Goal: Task Accomplishment & Management: Complete application form

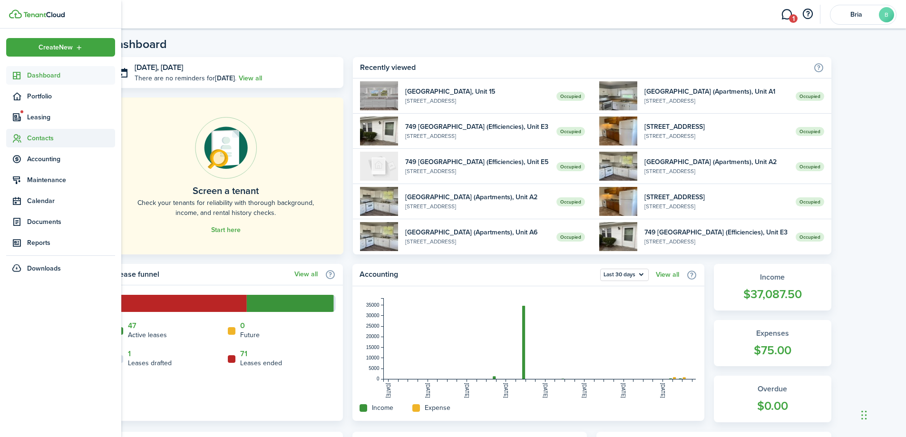
click at [24, 135] on sidebar-link-icon at bounding box center [16, 138] width 21 height 10
click at [49, 163] on span "Tenants" at bounding box center [71, 160] width 88 height 10
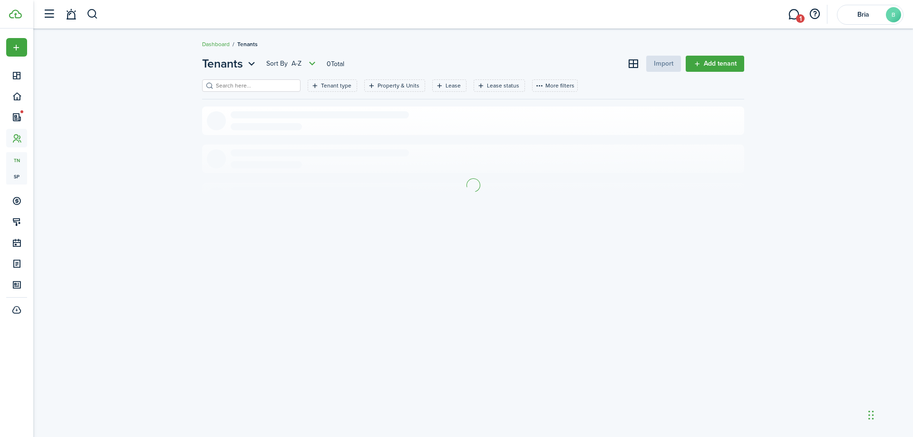
click at [226, 86] on input "search" at bounding box center [255, 85] width 84 height 9
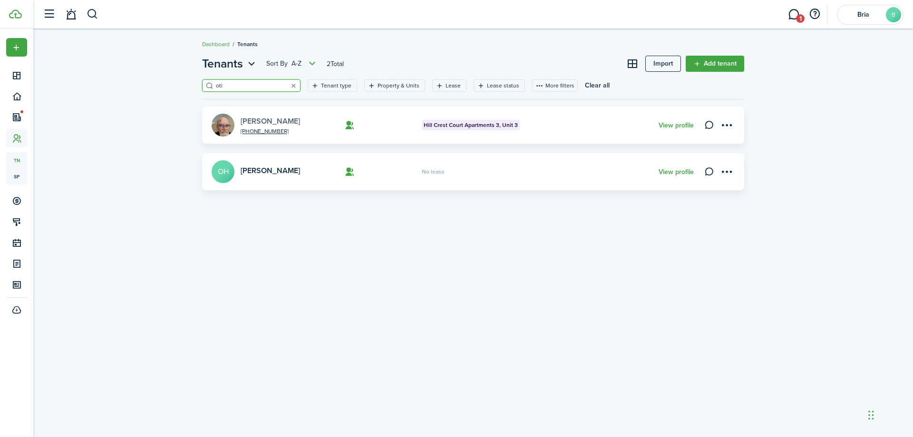
type input "oti"
click at [260, 119] on link "[PERSON_NAME]" at bounding box center [270, 121] width 59 height 11
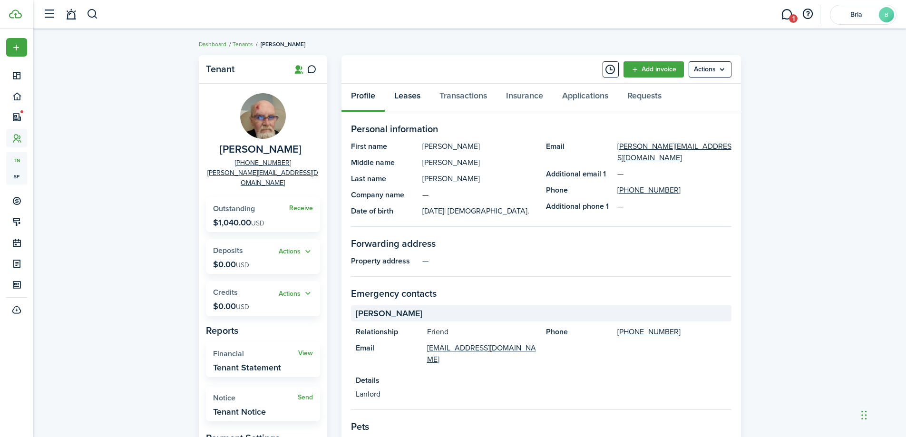
click at [403, 97] on link "Leases" at bounding box center [407, 98] width 45 height 29
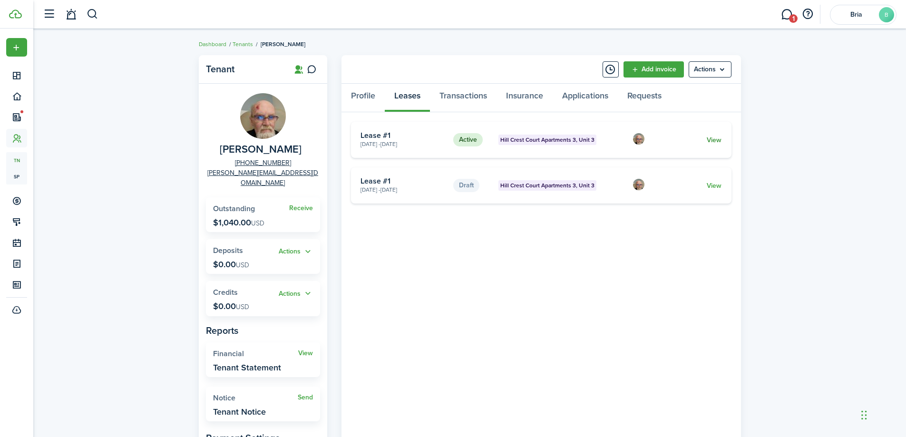
click at [722, 140] on card "Active Hill [GEOGRAPHIC_DATA] 3, Unit 3 [DATE] - [DATE] Lease #1 View" at bounding box center [541, 140] width 380 height 36
click at [387, 134] on card-title "Lease #1" at bounding box center [403, 135] width 86 height 9
click at [721, 137] on link "View" at bounding box center [713, 140] width 15 height 10
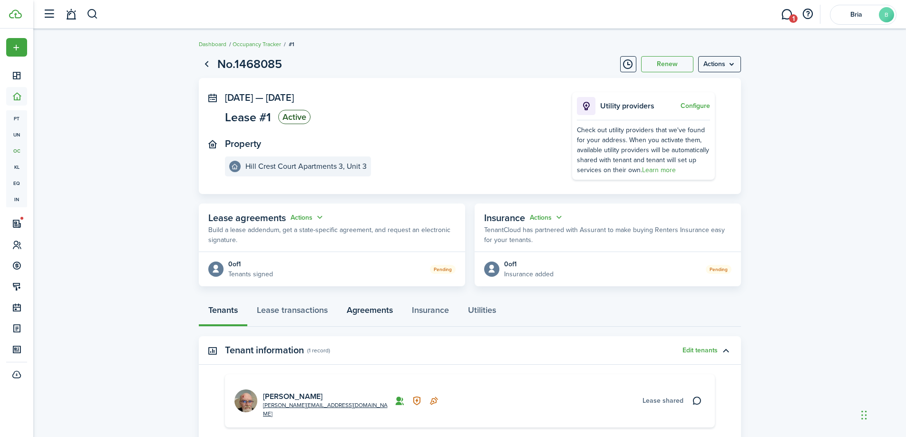
click at [356, 300] on link "Agreements" at bounding box center [369, 312] width 65 height 29
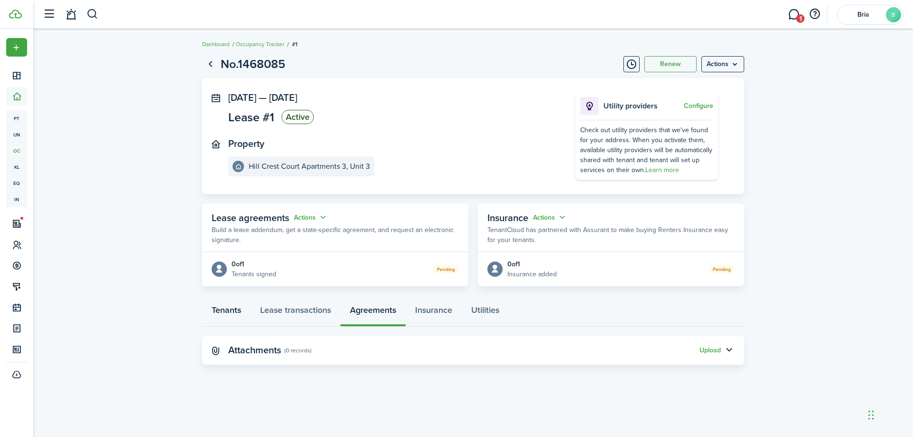
click at [216, 316] on link "Tenants" at bounding box center [226, 312] width 48 height 29
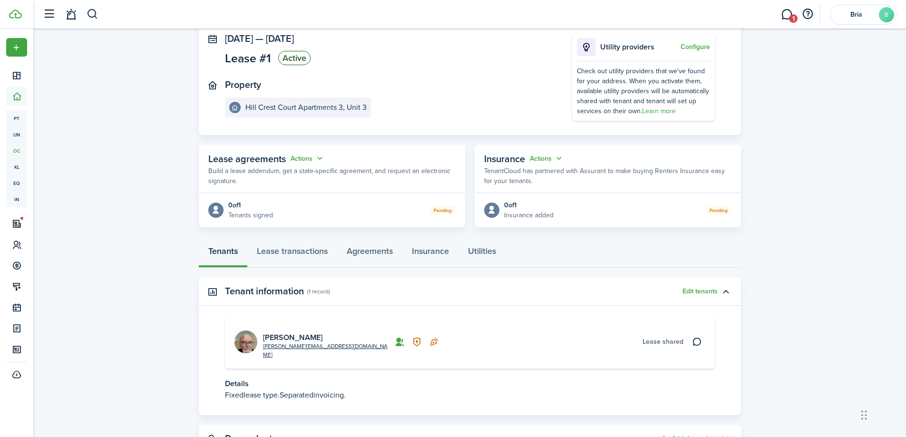
scroll to position [90, 0]
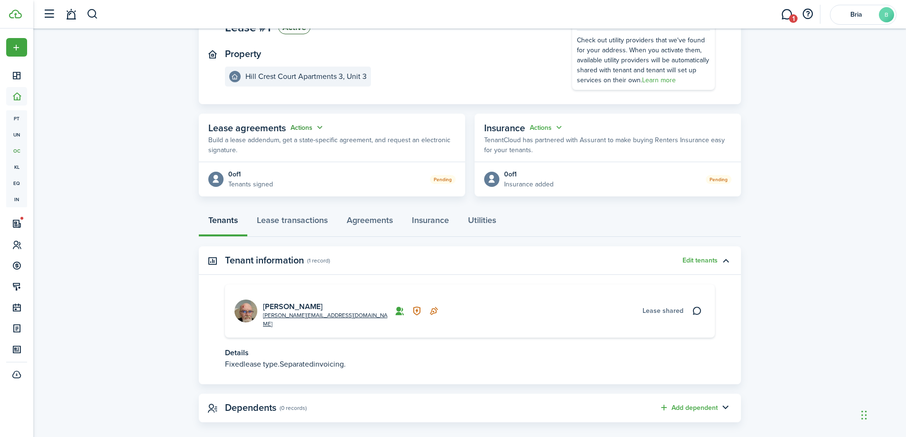
click at [295, 128] on button "Actions" at bounding box center [307, 127] width 34 height 11
click at [295, 146] on link "Edit" at bounding box center [283, 146] width 83 height 17
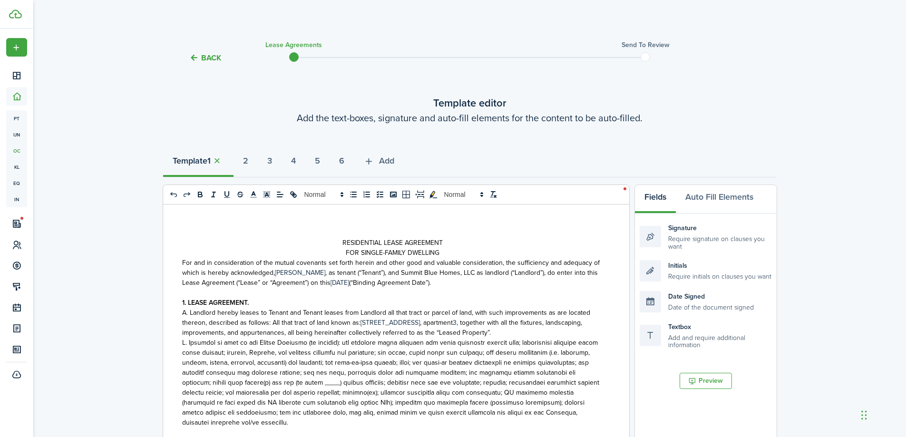
click at [206, 56] on button "Back" at bounding box center [205, 58] width 32 height 10
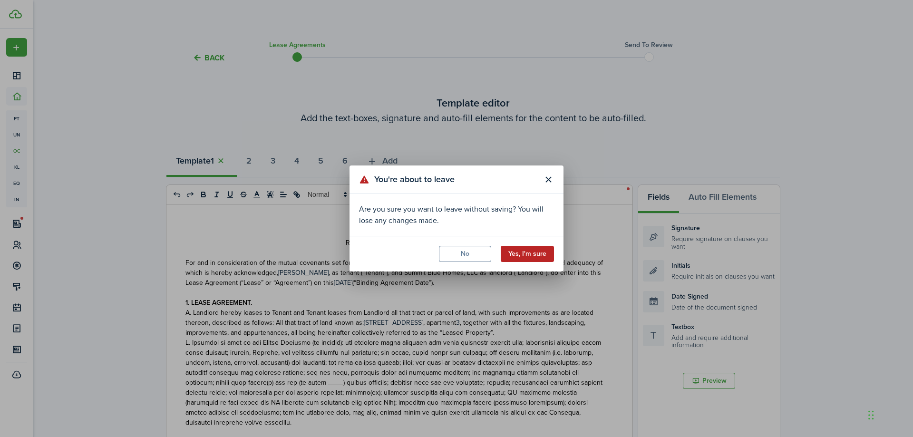
click at [524, 251] on button "Yes, I'm sure" at bounding box center [527, 254] width 53 height 16
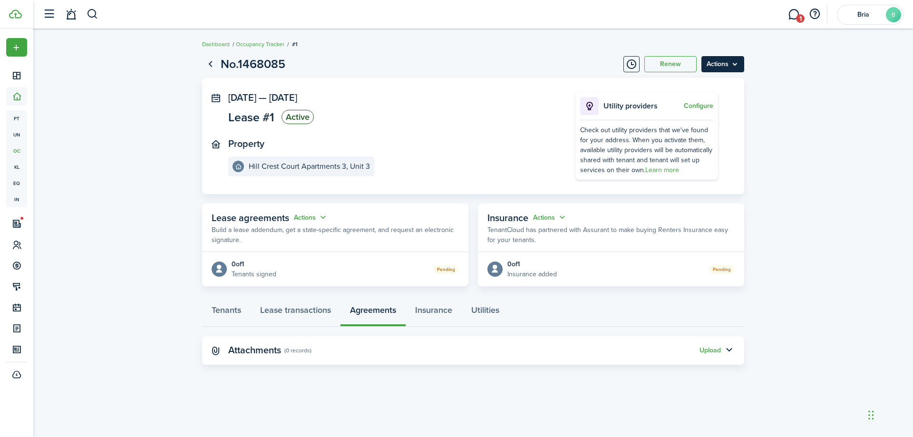
click at [717, 72] on menu-btn "Actions" at bounding box center [722, 64] width 43 height 16
click at [694, 86] on button "Edit" at bounding box center [702, 85] width 83 height 16
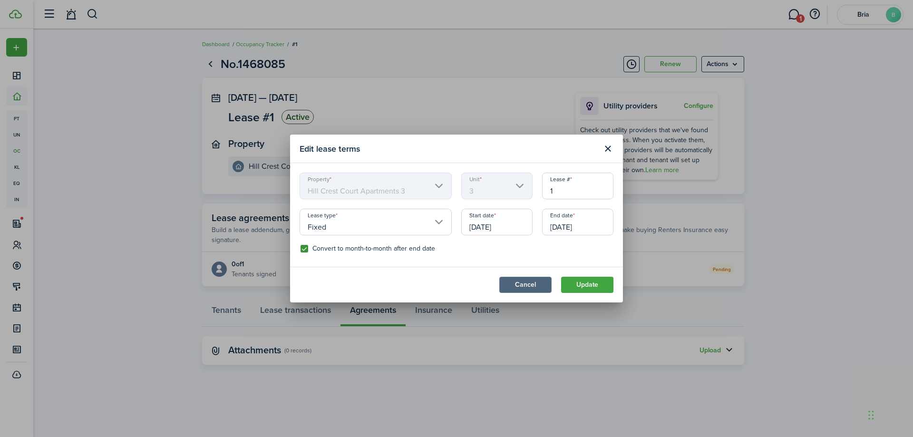
click at [525, 288] on button "Cancel" at bounding box center [525, 285] width 52 height 16
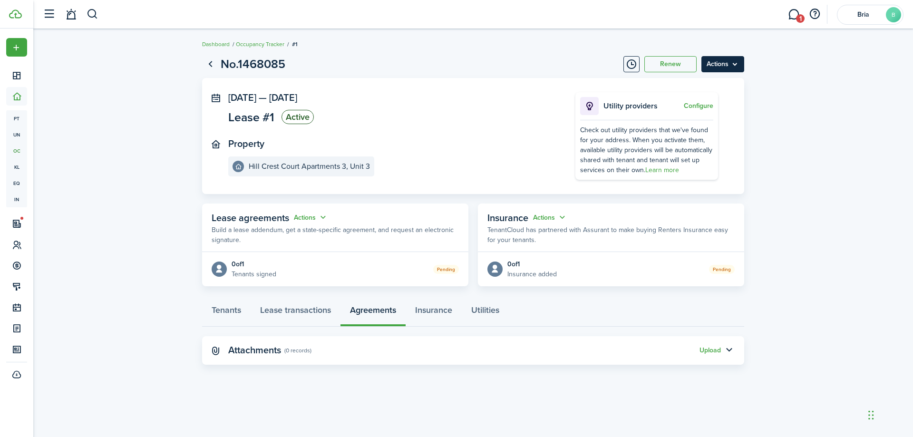
click at [724, 59] on menu-btn "Actions" at bounding box center [722, 64] width 43 height 16
click at [721, 117] on link "End Lease" at bounding box center [702, 118] width 83 height 16
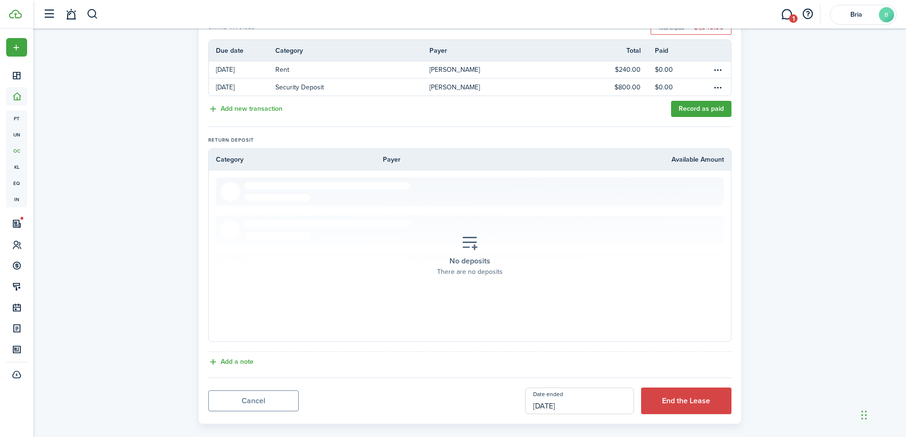
scroll to position [226, 0]
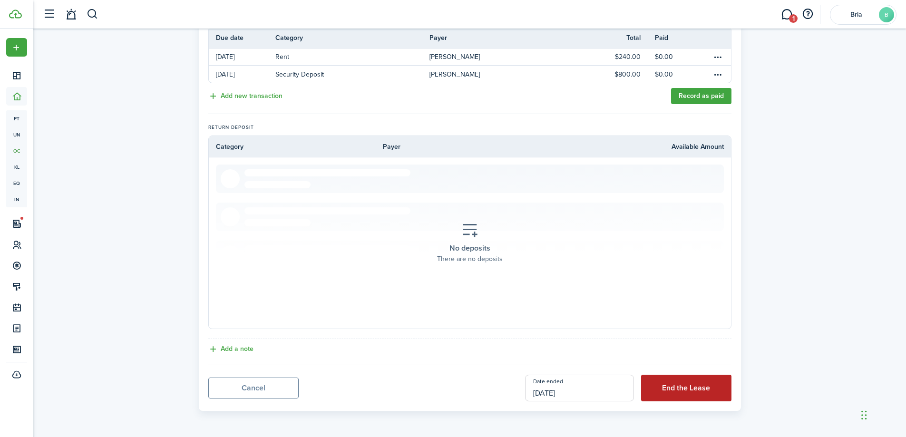
click at [676, 387] on button "End the Lease" at bounding box center [686, 388] width 90 height 27
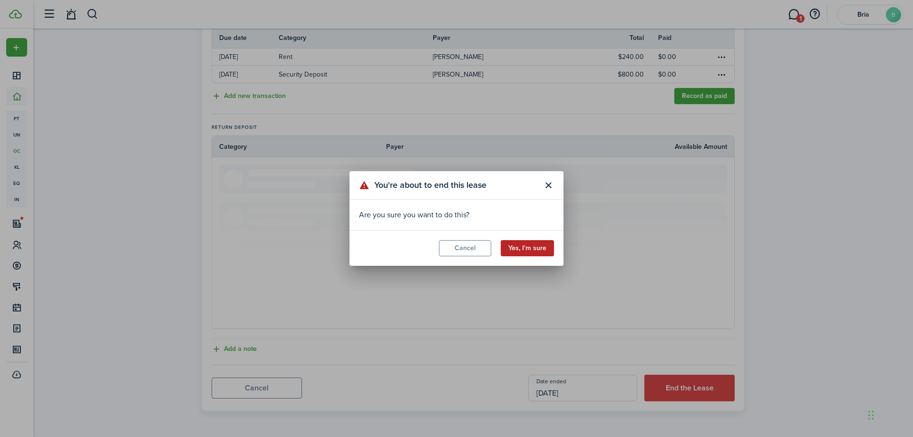
click at [539, 247] on button "Yes, I'm sure" at bounding box center [527, 248] width 53 height 16
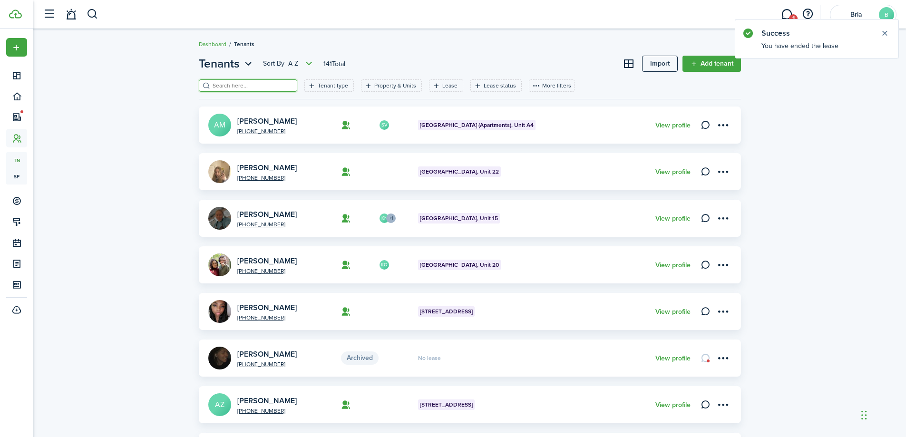
click at [238, 86] on input "search" at bounding box center [252, 85] width 84 height 9
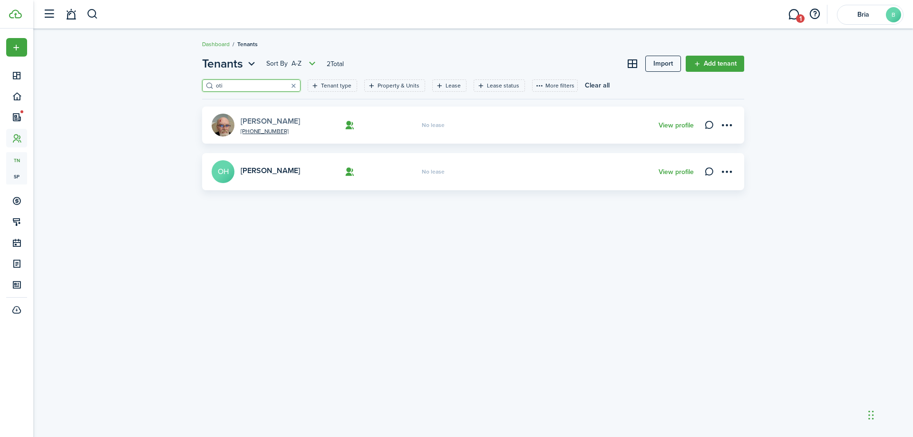
type input "oti"
click at [263, 118] on link "[PERSON_NAME]" at bounding box center [270, 121] width 59 height 11
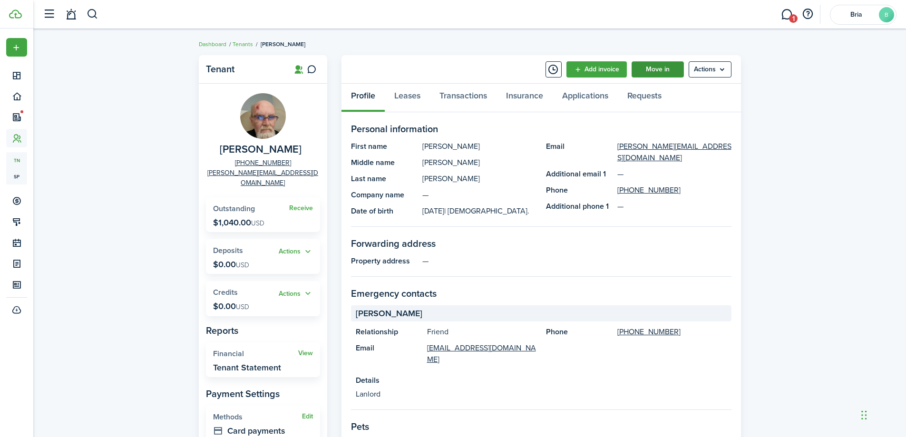
click at [666, 68] on link "Move in" at bounding box center [657, 69] width 52 height 16
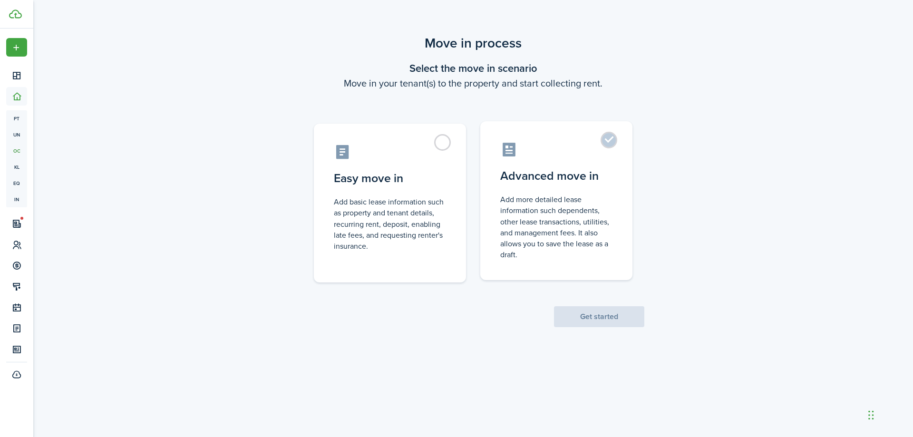
click at [606, 183] on control-radio-card-title "Advanced move in" at bounding box center [556, 175] width 112 height 17
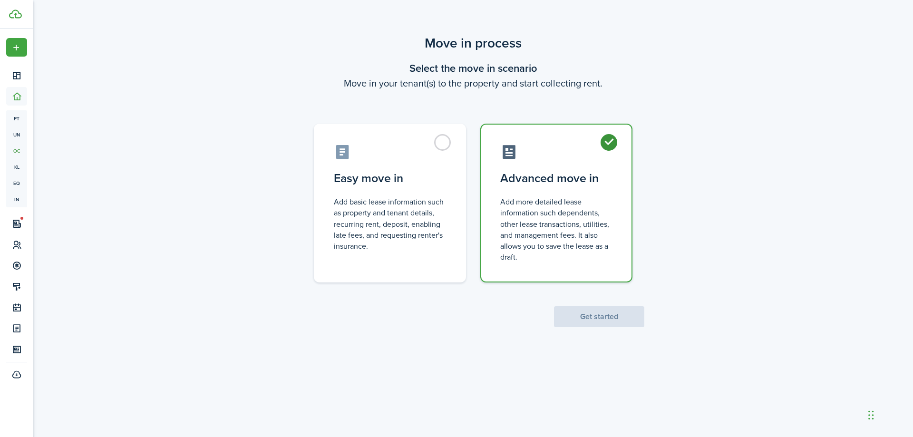
radio input "true"
click at [599, 320] on button "Get started" at bounding box center [599, 316] width 90 height 21
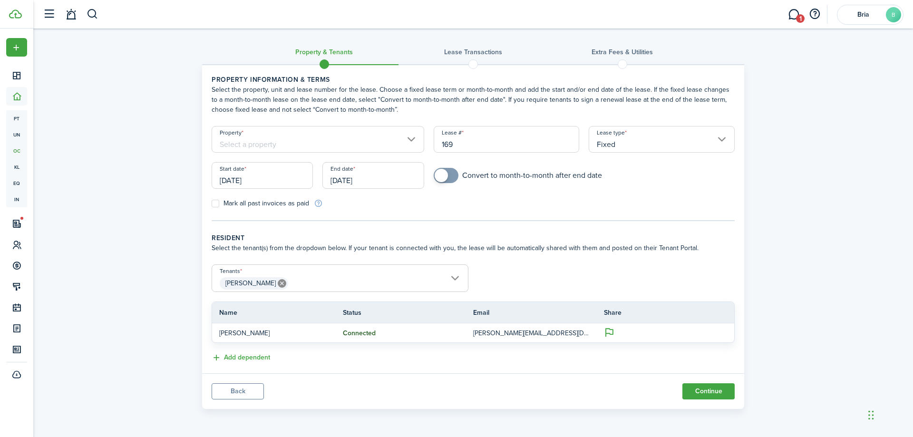
click at [471, 142] on input "169" at bounding box center [507, 139] width 146 height 27
type input "1"
drag, startPoint x: 441, startPoint y: 173, endPoint x: 431, endPoint y: 179, distance: 12.4
checkbox input "true"
click at [441, 172] on span at bounding box center [441, 175] width 13 height 13
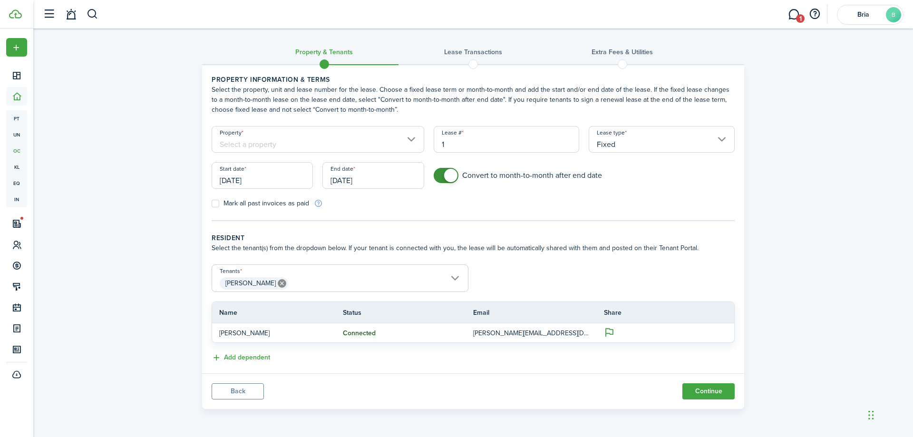
click at [256, 182] on input "[DATE]" at bounding box center [262, 175] width 101 height 27
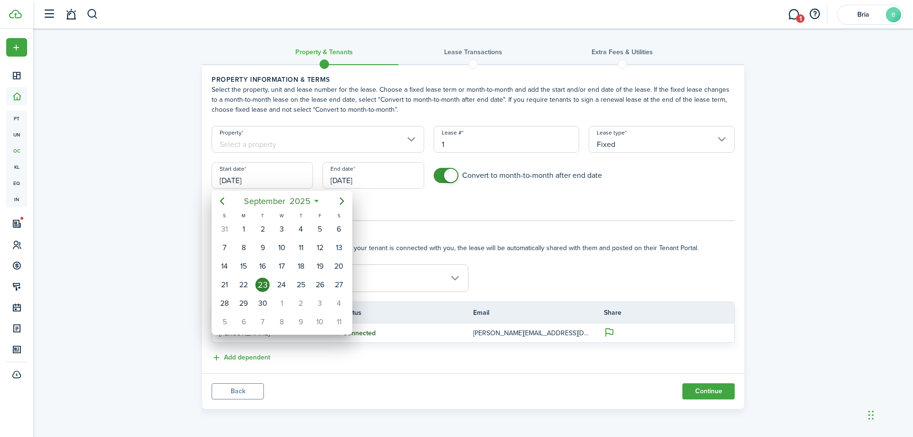
click at [390, 213] on div at bounding box center [456, 218] width 1065 height 589
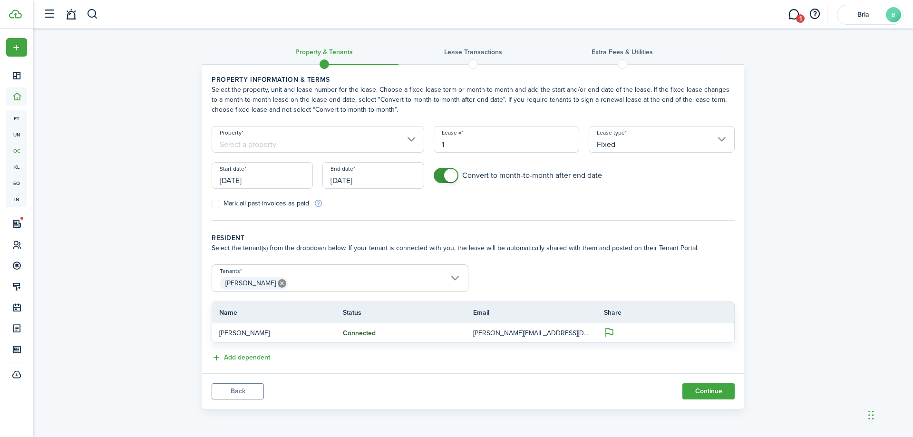
click at [375, 177] on input "[DATE]" at bounding box center [372, 175] width 101 height 27
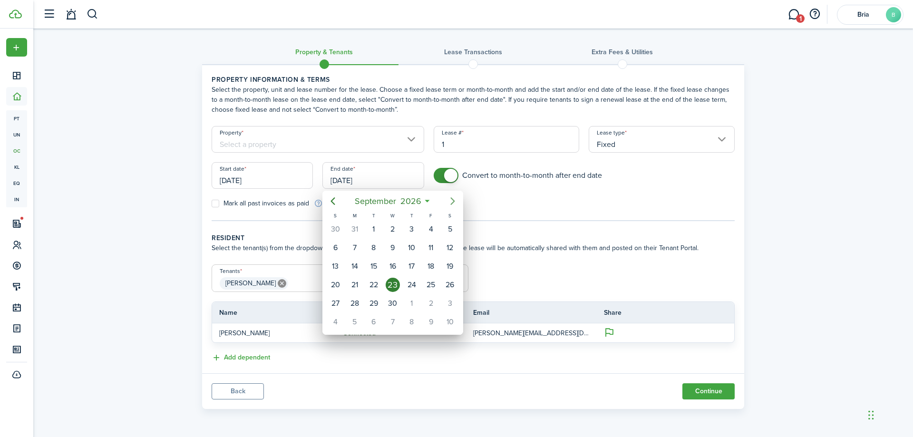
click at [451, 198] on icon "Next page" at bounding box center [452, 200] width 11 height 11
click at [447, 302] on div "31" at bounding box center [450, 303] width 14 height 14
type input "[DATE]"
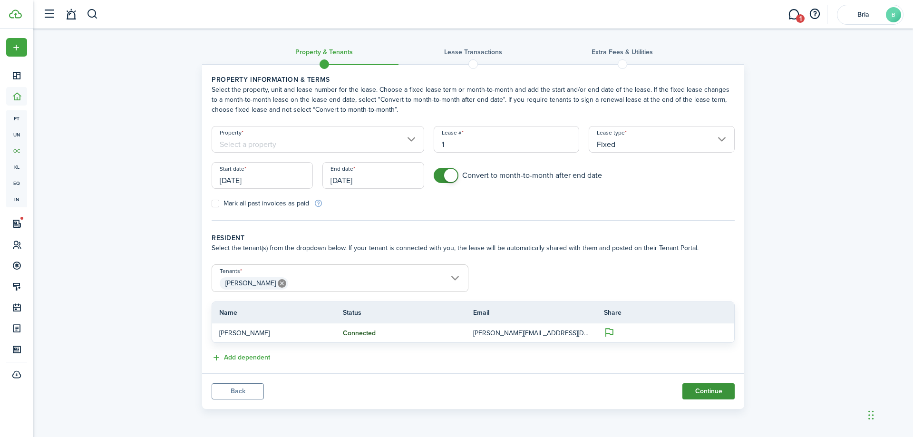
click at [696, 388] on button "Continue" at bounding box center [708, 391] width 52 height 16
click at [367, 141] on input "Property" at bounding box center [318, 139] width 213 height 27
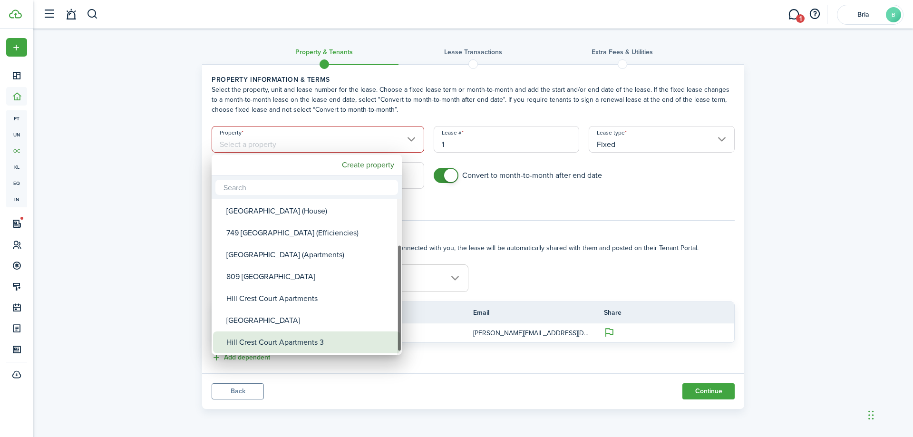
click at [301, 338] on div "Hill Crest Court Apartments 3" at bounding box center [310, 342] width 168 height 22
type input "Hill Crest Court Apartments 3"
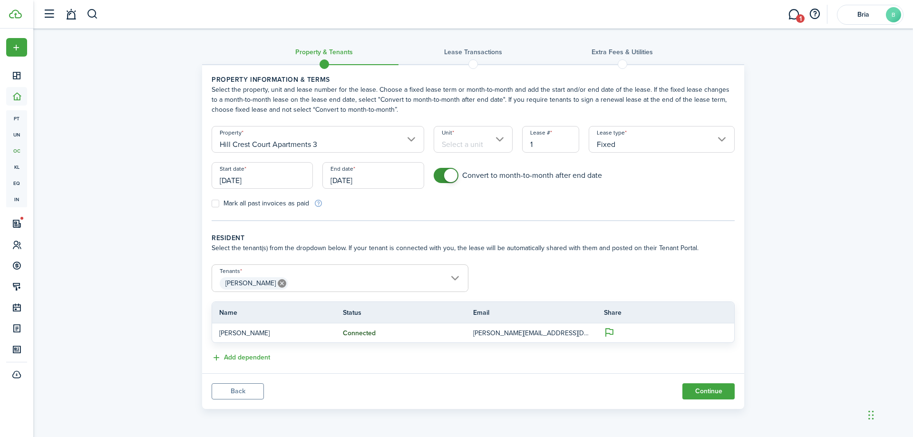
click at [480, 140] on input "Unit" at bounding box center [473, 139] width 79 height 27
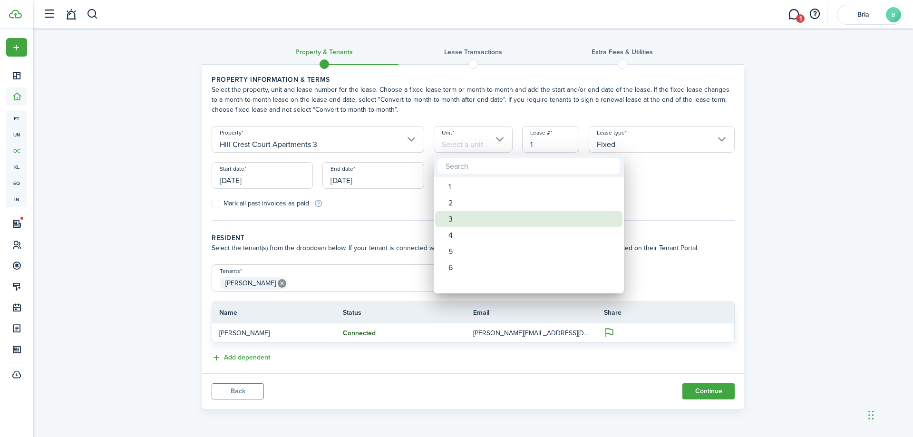
click at [459, 219] on div "3" at bounding box center [532, 219] width 168 height 16
type input "3"
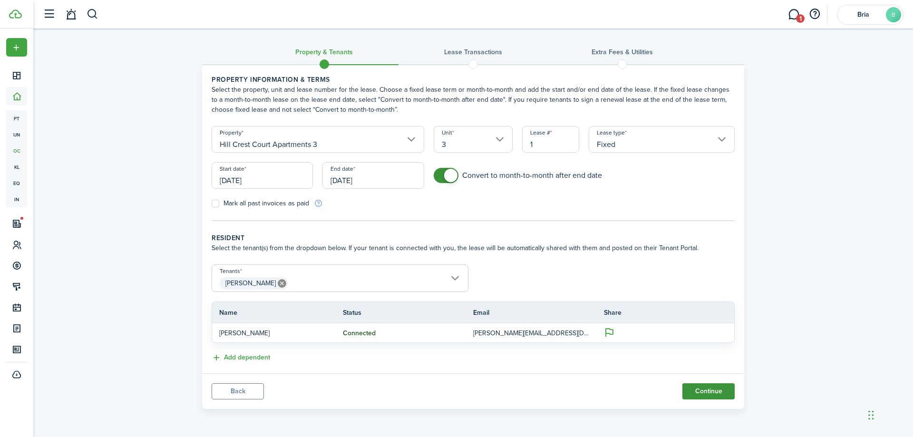
click at [698, 395] on button "Continue" at bounding box center [708, 391] width 52 height 16
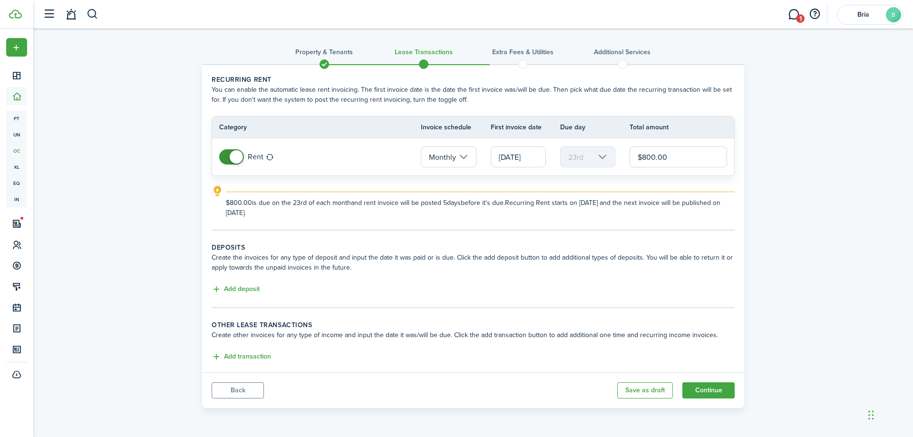
click at [652, 155] on input "$800.00" at bounding box center [677, 156] width 97 height 21
click at [505, 154] on input "[DATE]" at bounding box center [518, 156] width 55 height 21
type input "$217.00"
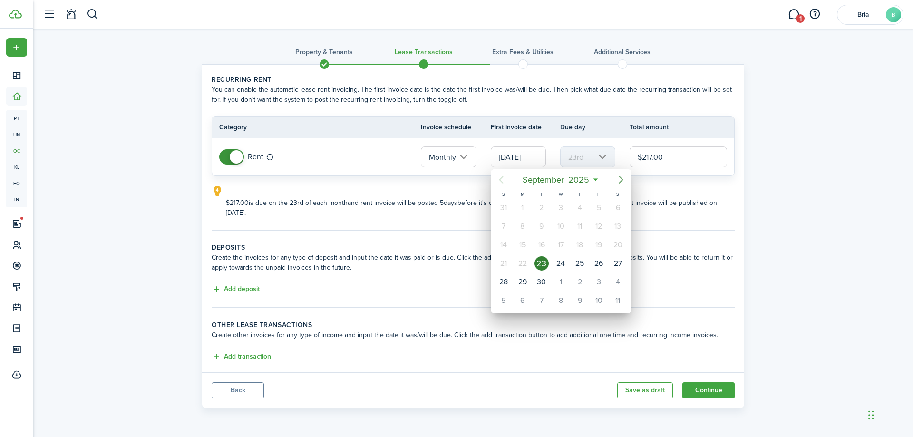
click at [617, 179] on icon "Next page" at bounding box center [620, 179] width 11 height 11
click at [567, 207] on div "1" at bounding box center [560, 208] width 14 height 14
type input "[DATE]"
type input "1st"
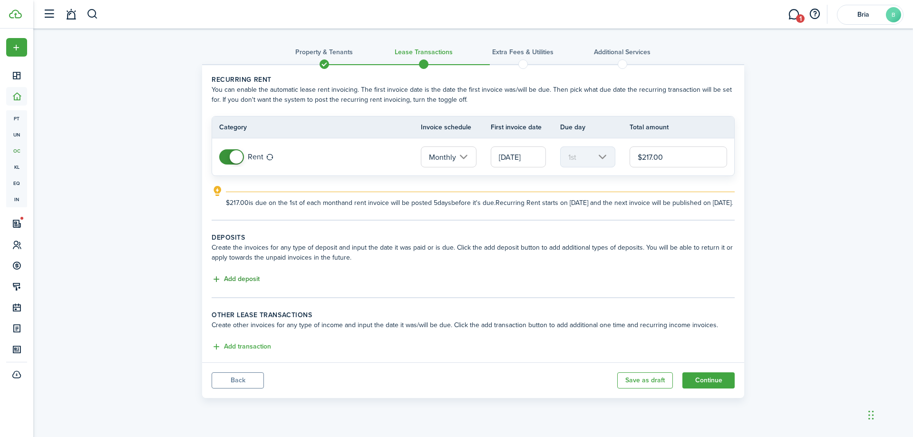
click at [241, 285] on button "Add deposit" at bounding box center [236, 279] width 48 height 11
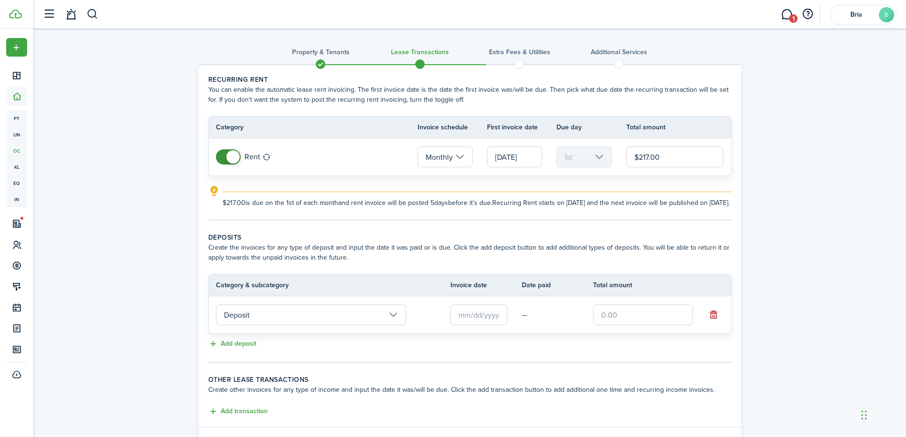
click at [268, 325] on input "Deposit" at bounding box center [311, 314] width 190 height 21
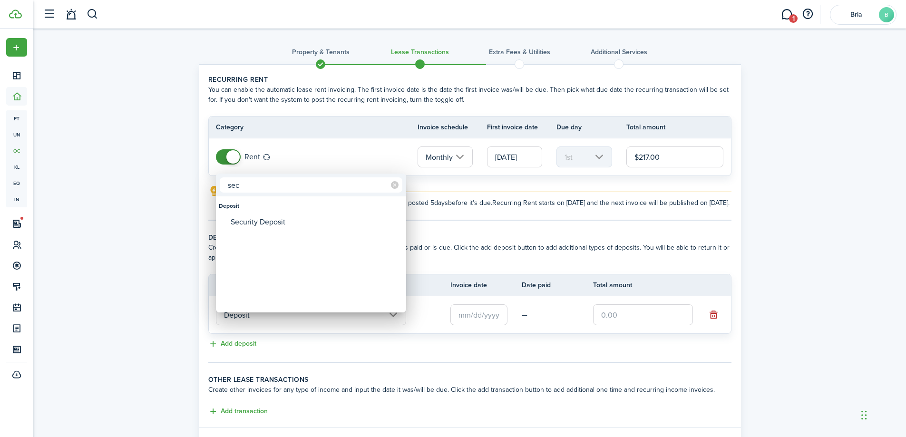
type input "sec"
click at [281, 226] on div "Security Deposit" at bounding box center [315, 222] width 168 height 16
type input "Deposit / Security Deposit"
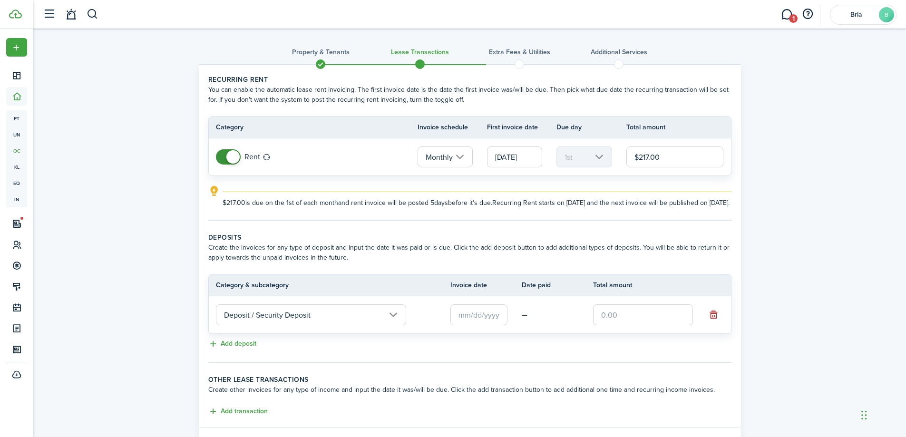
click at [490, 325] on input "text" at bounding box center [478, 314] width 57 height 21
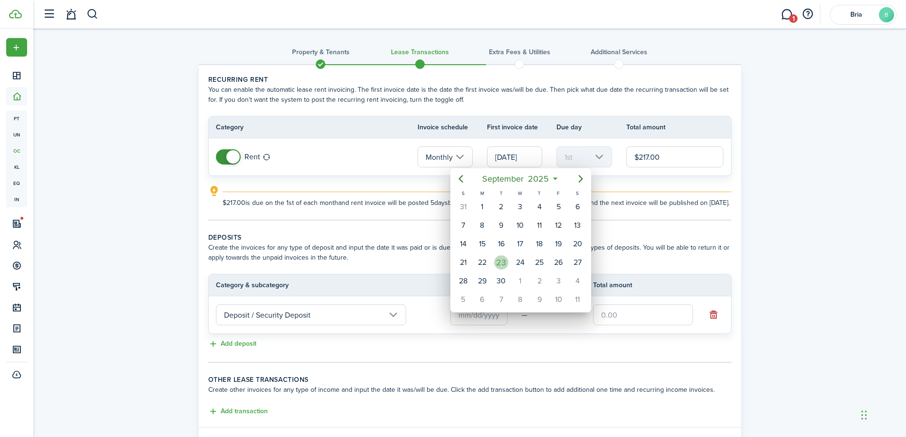
click at [502, 265] on div "23" at bounding box center [501, 262] width 14 height 14
type input "[DATE]"
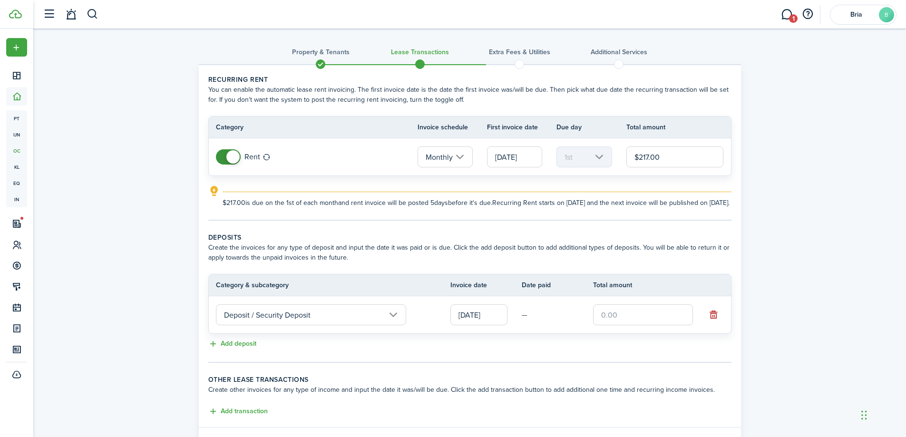
click at [609, 325] on input "text" at bounding box center [643, 314] width 100 height 21
type input "$800.00"
click at [600, 362] on tc-wizard-step "Deposits Create the invoices for any type of deposit and input the date it was …" at bounding box center [469, 297] width 523 height 130
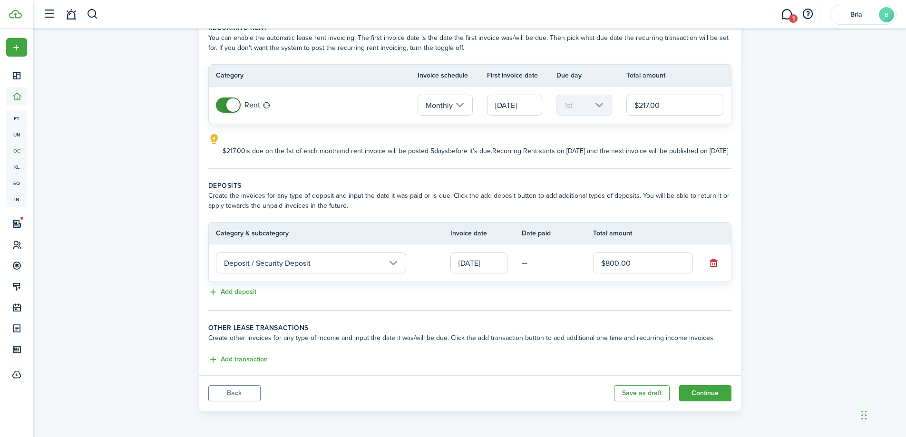
scroll to position [62, 0]
click at [245, 358] on button "Add transaction" at bounding box center [237, 359] width 59 height 11
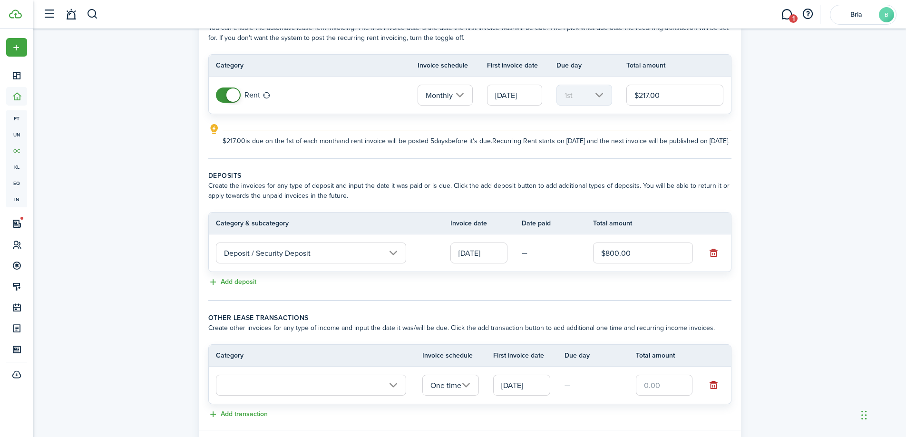
click at [291, 396] on input "text" at bounding box center [311, 385] width 190 height 21
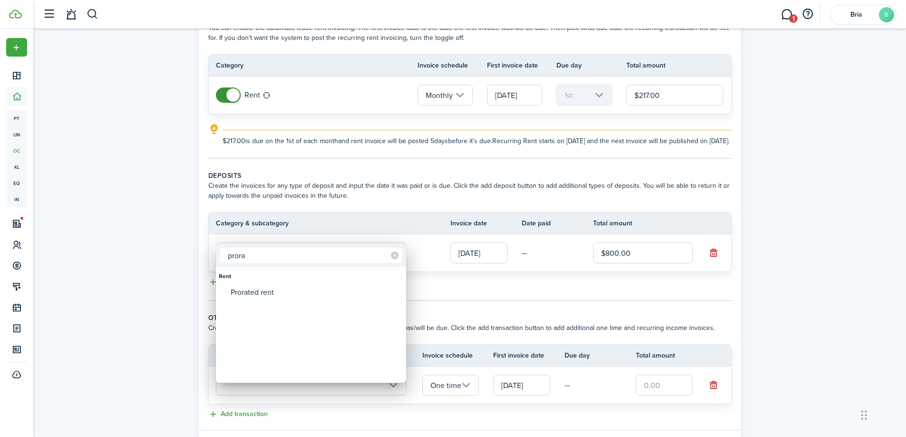
type input "prora"
click at [285, 285] on div "Prorated rent" at bounding box center [315, 292] width 168 height 16
type input "Rent / Prorated rent"
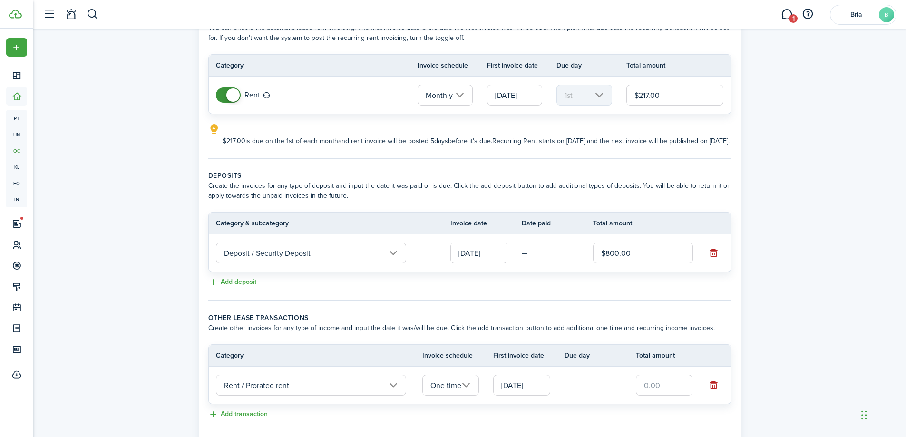
click at [659, 395] on input "text" at bounding box center [664, 385] width 57 height 21
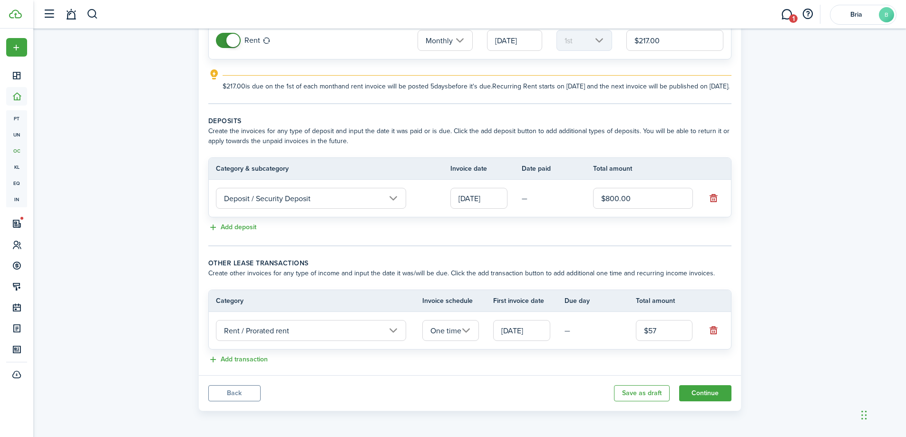
scroll to position [126, 0]
type input "$57.00"
click at [695, 396] on button "Continue" at bounding box center [705, 393] width 52 height 16
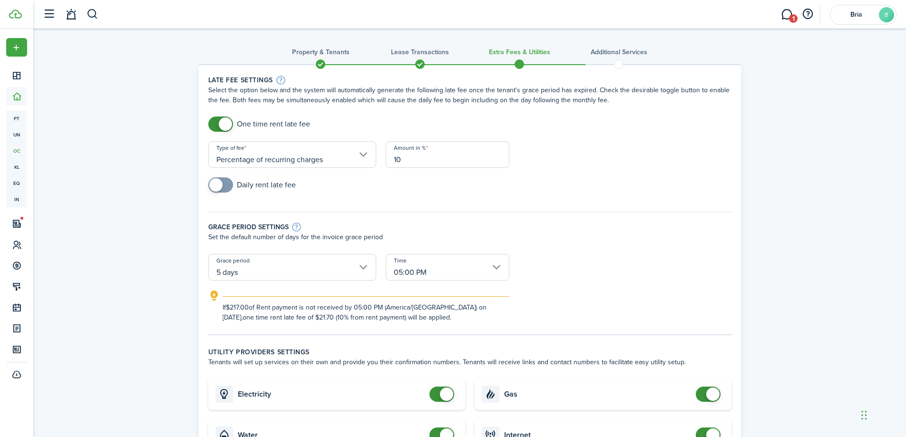
click at [291, 267] on input "5 days" at bounding box center [292, 267] width 168 height 27
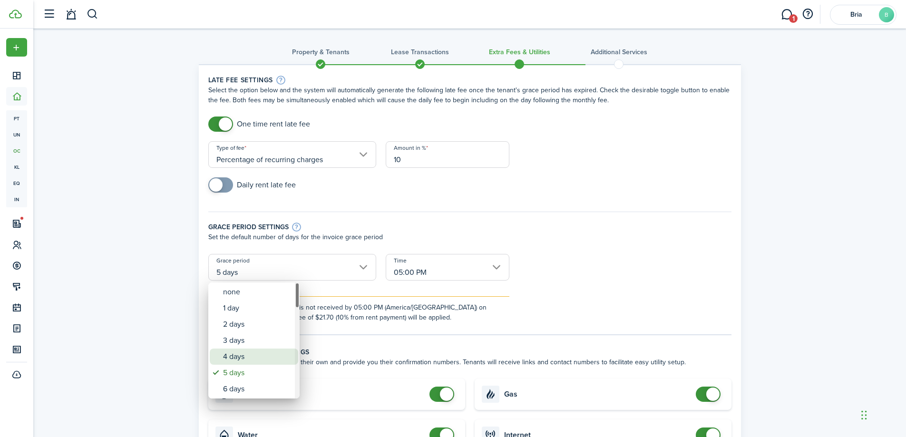
click at [246, 358] on div "4 days" at bounding box center [257, 356] width 69 height 16
type input "4 days"
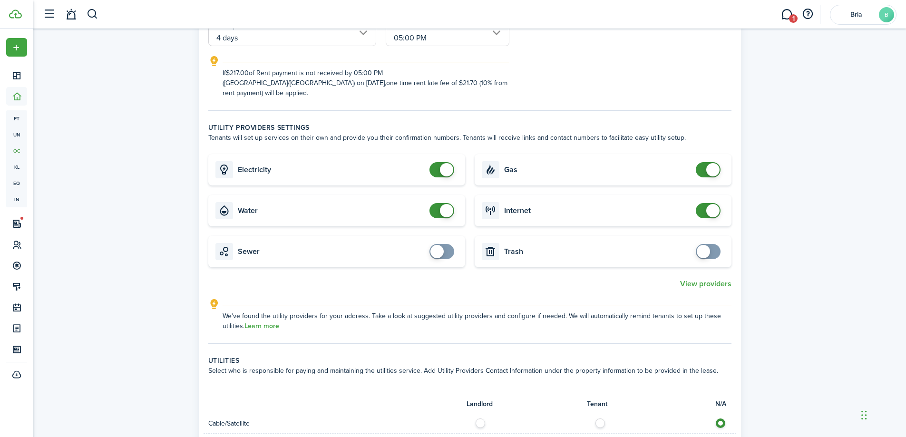
scroll to position [238, 0]
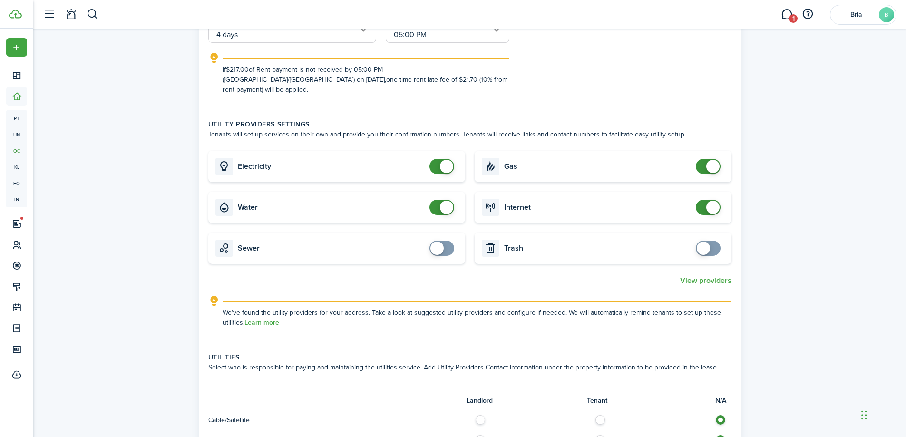
checkbox input "false"
click at [447, 201] on span at bounding box center [446, 207] width 13 height 13
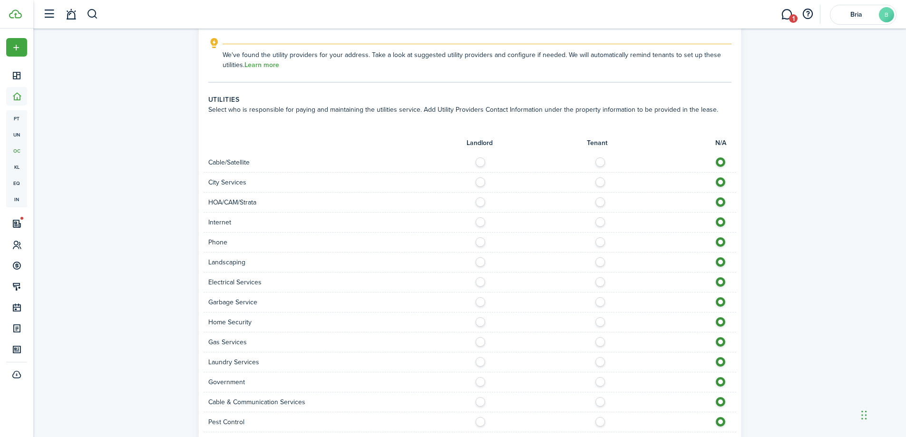
scroll to position [570, 0]
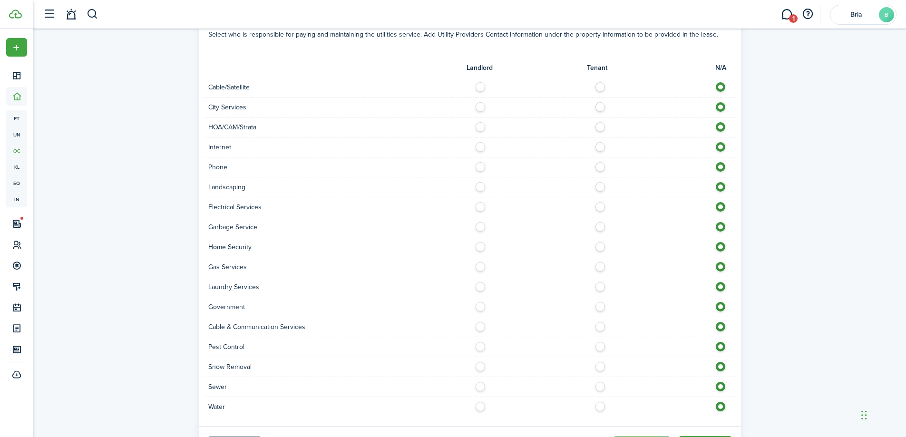
click at [601, 82] on label at bounding box center [602, 84] width 17 height 5
radio input "true"
click at [483, 102] on label at bounding box center [482, 104] width 17 height 5
radio input "true"
click at [603, 122] on label at bounding box center [602, 124] width 17 height 5
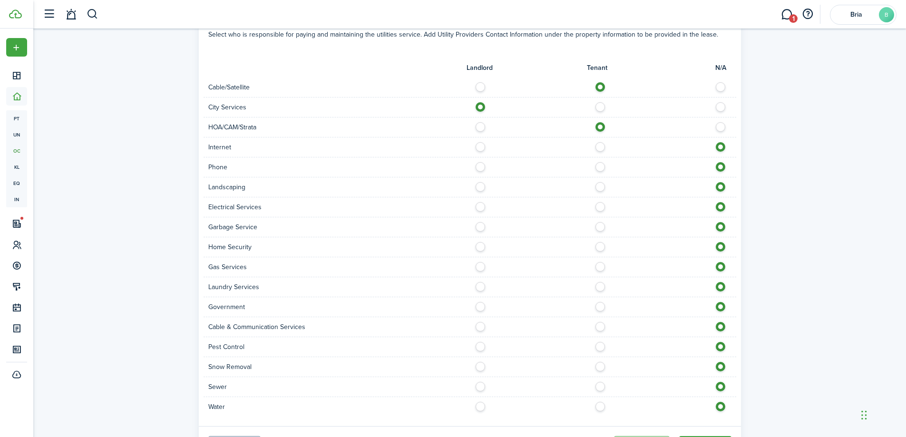
click at [724, 122] on label at bounding box center [723, 124] width 17 height 5
radio input "false"
radio input "true"
click at [599, 142] on label at bounding box center [602, 144] width 17 height 5
radio input "true"
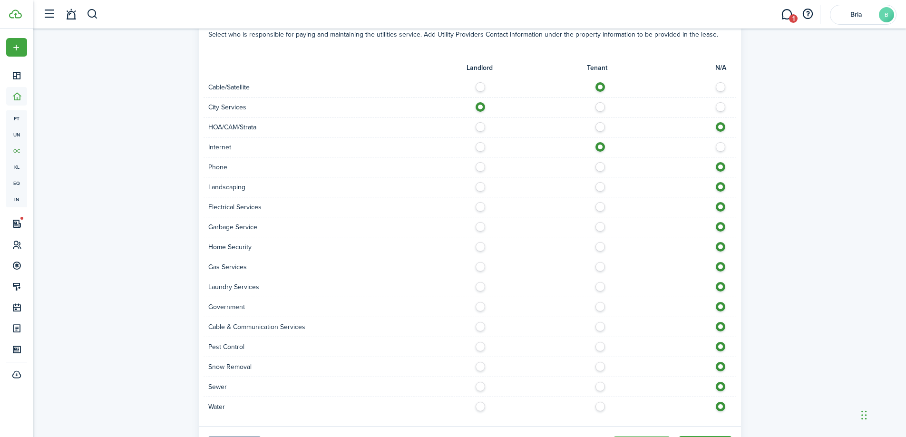
click at [602, 162] on label at bounding box center [602, 164] width 17 height 5
radio input "true"
click at [478, 182] on label at bounding box center [482, 184] width 17 height 5
radio input "true"
click at [601, 202] on label at bounding box center [602, 204] width 17 height 5
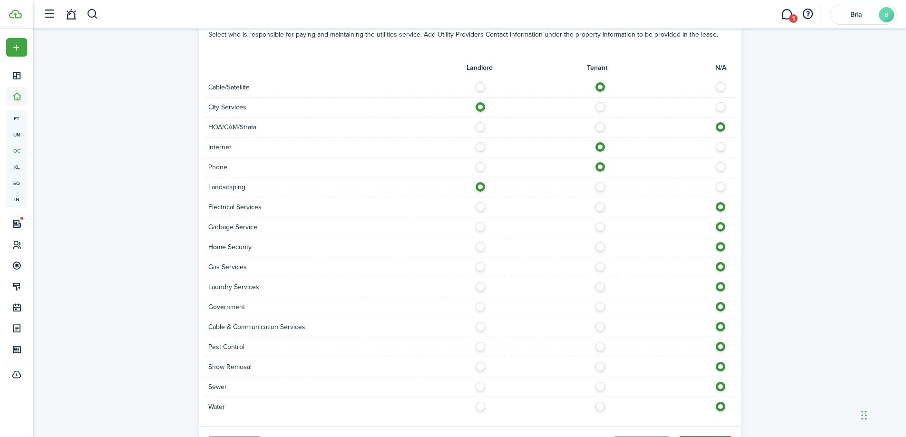
radio input "true"
click at [481, 222] on label at bounding box center [482, 224] width 17 height 5
radio input "true"
click at [603, 242] on label at bounding box center [602, 244] width 17 height 5
radio input "true"
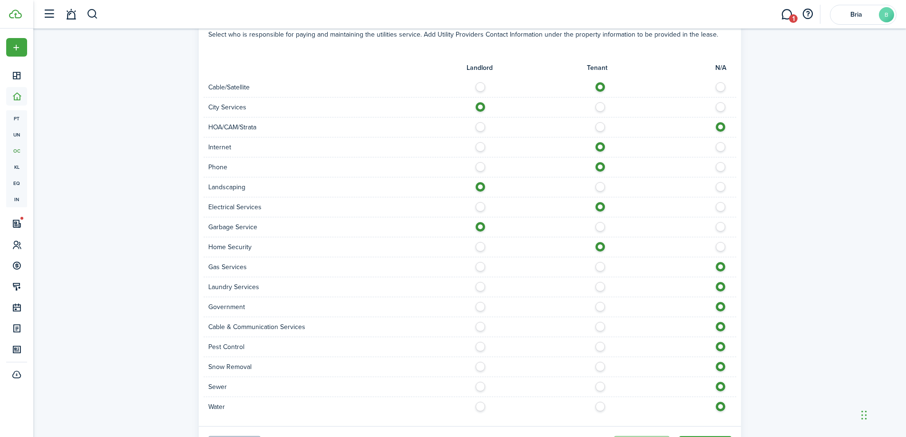
click at [603, 282] on label at bounding box center [602, 284] width 17 height 5
radio input "true"
click at [481, 302] on label at bounding box center [482, 304] width 17 height 5
radio input "true"
click at [602, 322] on label at bounding box center [602, 324] width 17 height 5
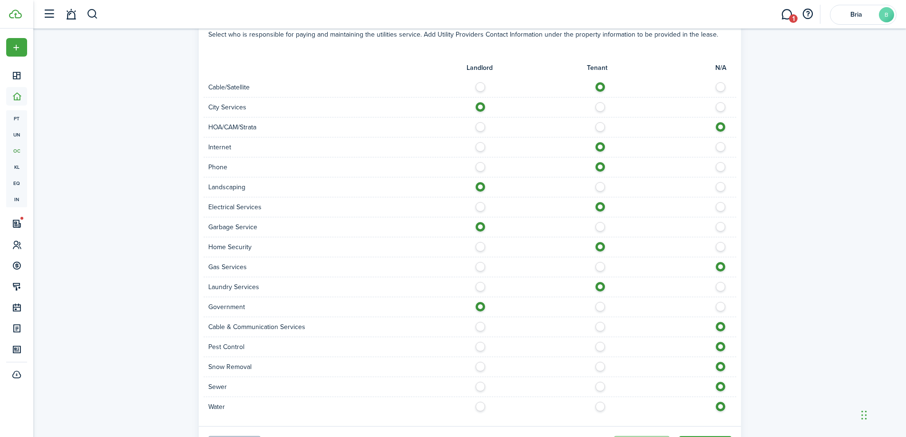
radio input "true"
click at [478, 342] on label at bounding box center [482, 344] width 17 height 5
radio input "true"
click at [482, 362] on label at bounding box center [482, 364] width 17 height 5
radio input "true"
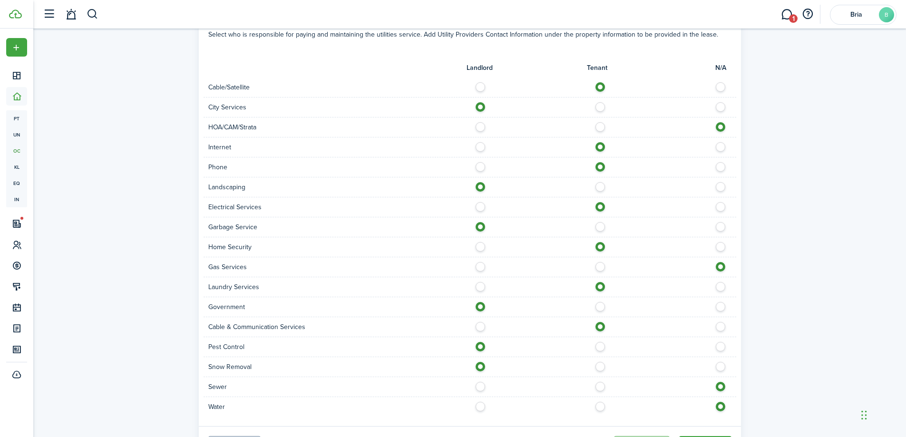
click at [482, 382] on label at bounding box center [482, 384] width 17 height 5
radio input "true"
click at [479, 402] on label at bounding box center [482, 404] width 17 height 5
radio input "true"
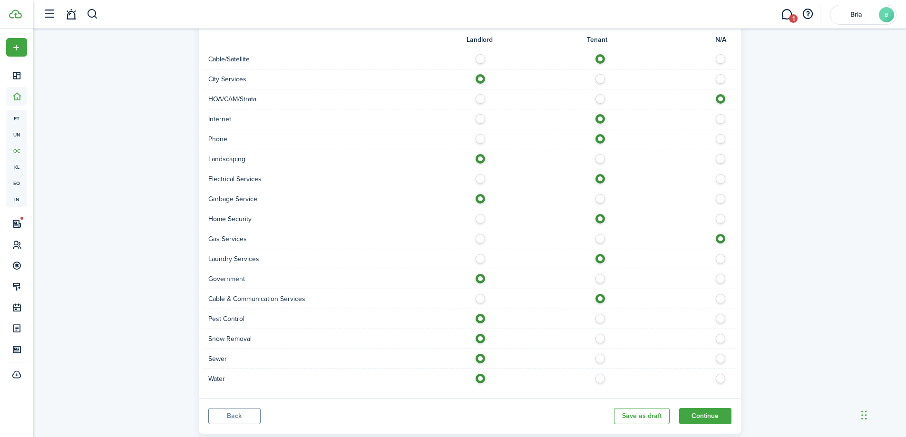
scroll to position [611, 0]
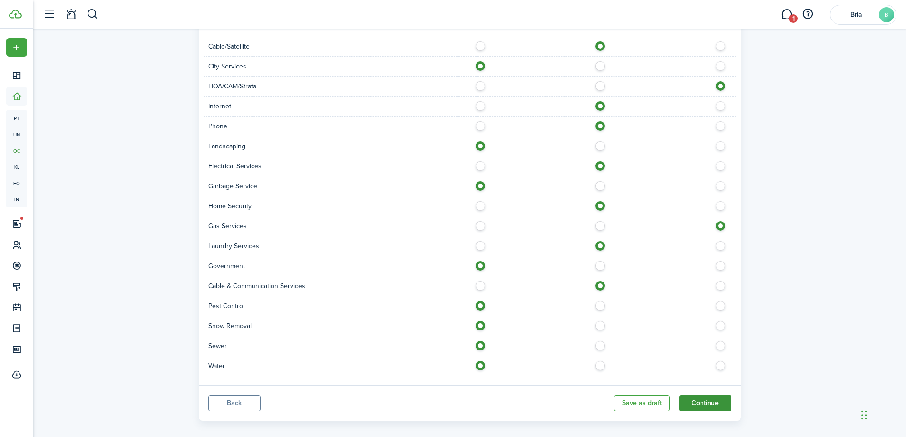
click at [697, 396] on button "Continue" at bounding box center [705, 403] width 52 height 16
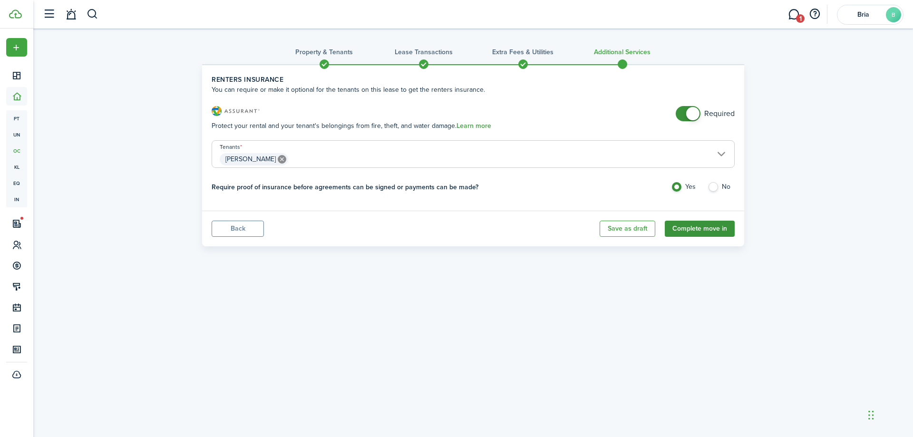
click at [715, 228] on button "Complete move in" at bounding box center [700, 229] width 70 height 16
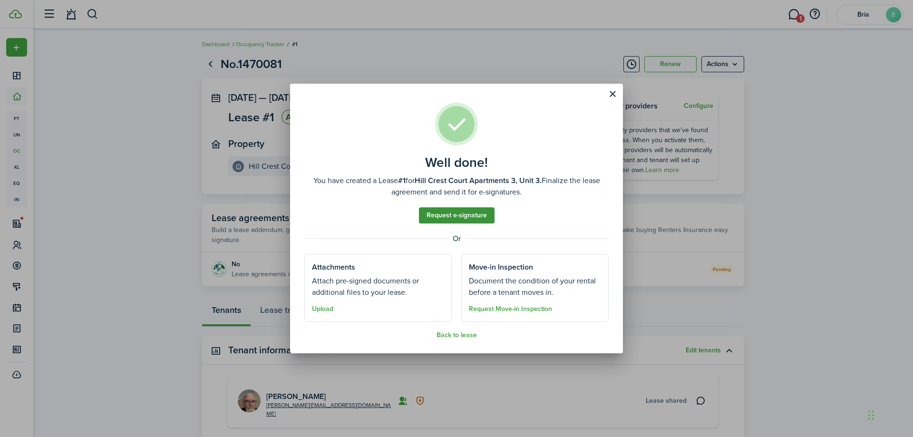
click at [463, 217] on link "Request e-signature" at bounding box center [457, 215] width 76 height 16
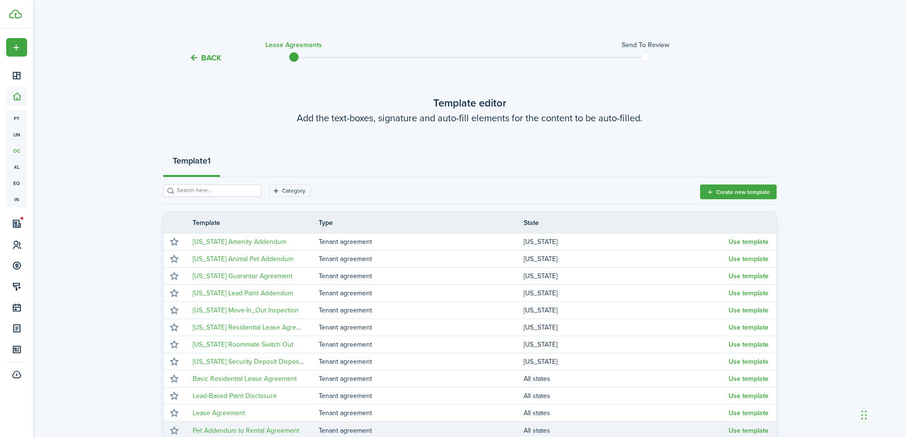
scroll to position [119, 0]
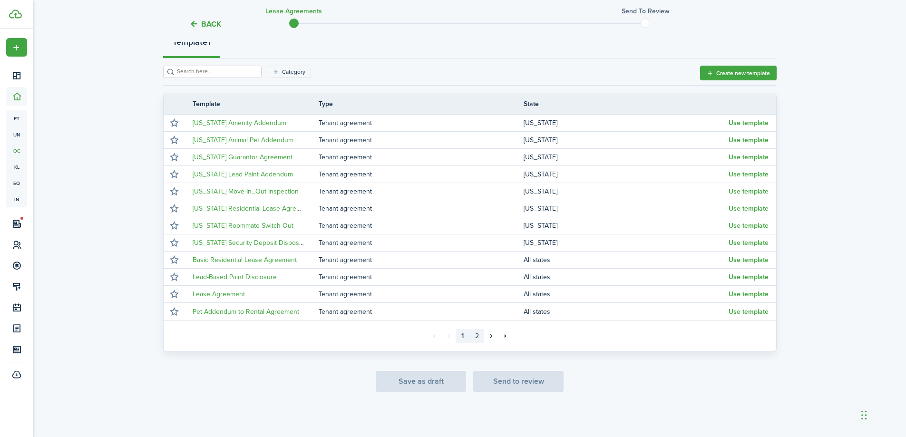
click at [474, 331] on link "2" at bounding box center [477, 336] width 14 height 14
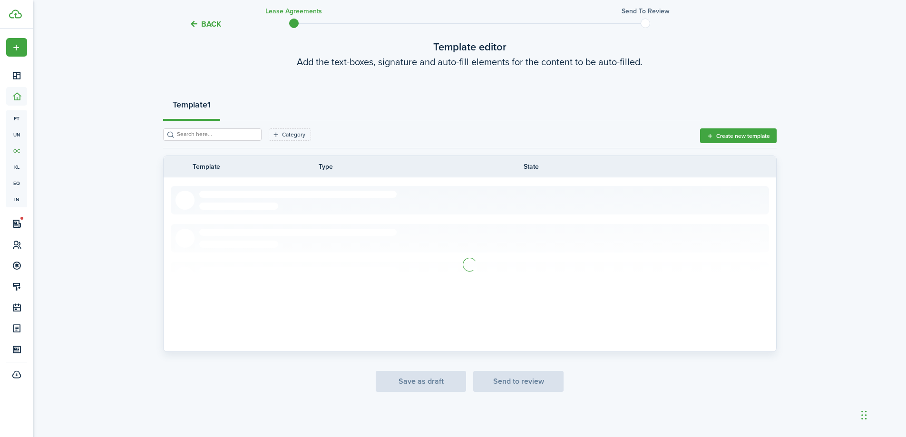
scroll to position [102, 0]
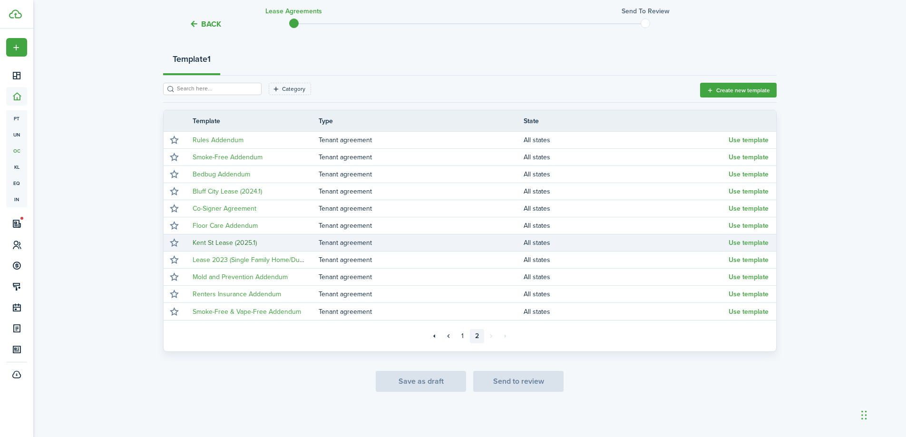
click at [211, 240] on link "Kent St Lease (2025.1)" at bounding box center [225, 243] width 64 height 10
click at [755, 241] on button "Use template" at bounding box center [748, 243] width 40 height 8
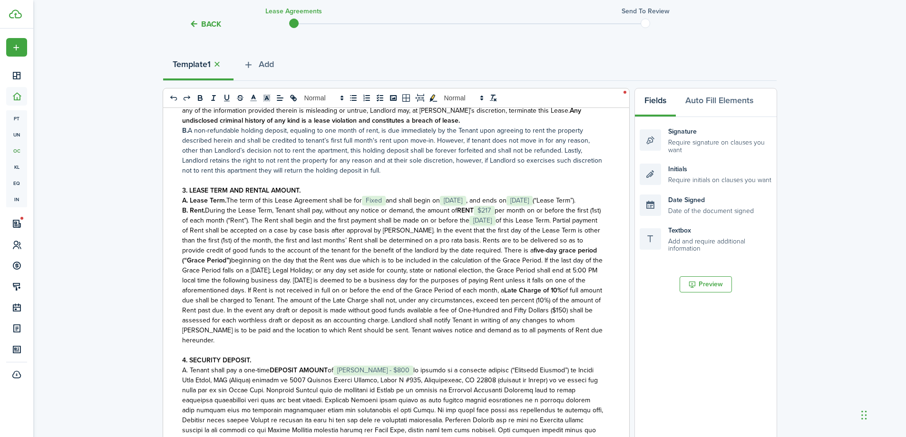
scroll to position [0, 0]
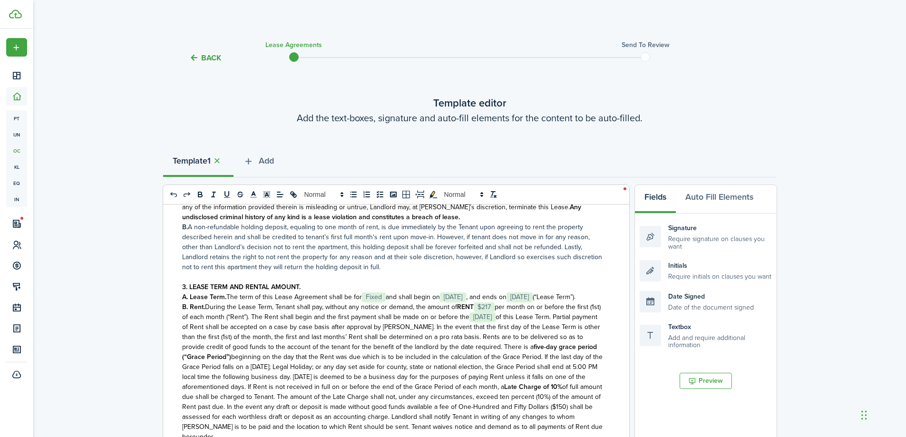
click at [196, 59] on button "Back" at bounding box center [205, 58] width 32 height 10
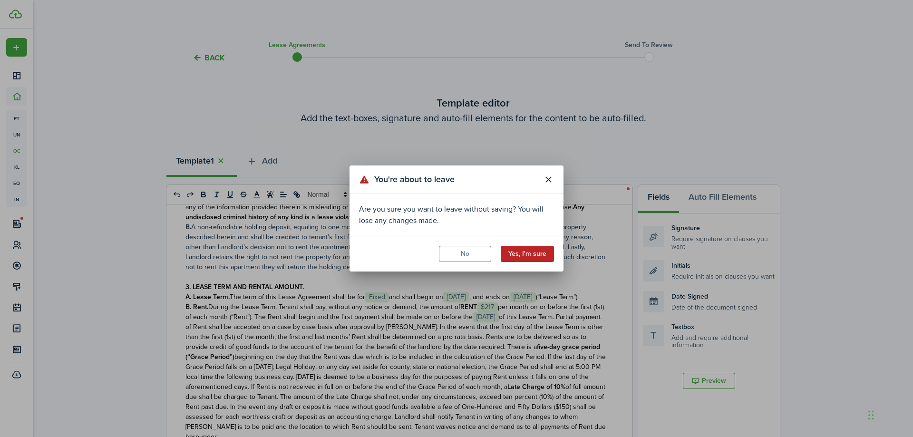
click at [540, 249] on button "Yes, I'm sure" at bounding box center [527, 254] width 53 height 16
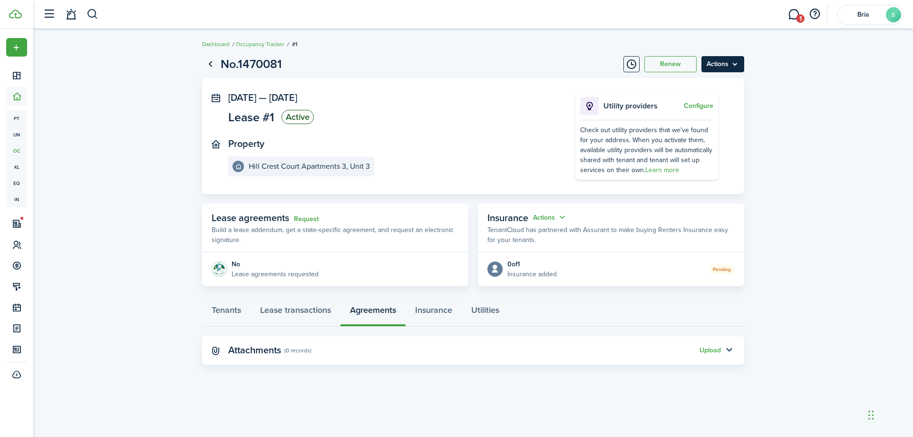
click at [719, 65] on menu-btn "Actions" at bounding box center [722, 64] width 43 height 16
click at [687, 132] on button "Delete" at bounding box center [702, 135] width 83 height 16
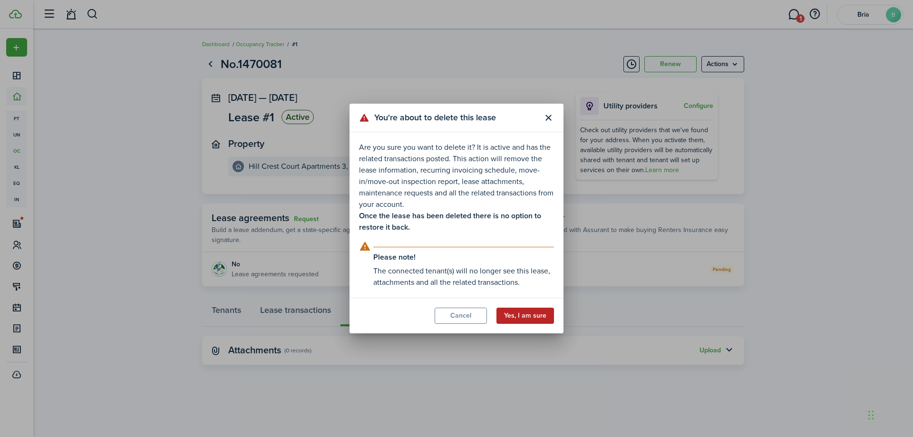
click at [517, 316] on button "Yes, I am sure" at bounding box center [525, 316] width 58 height 16
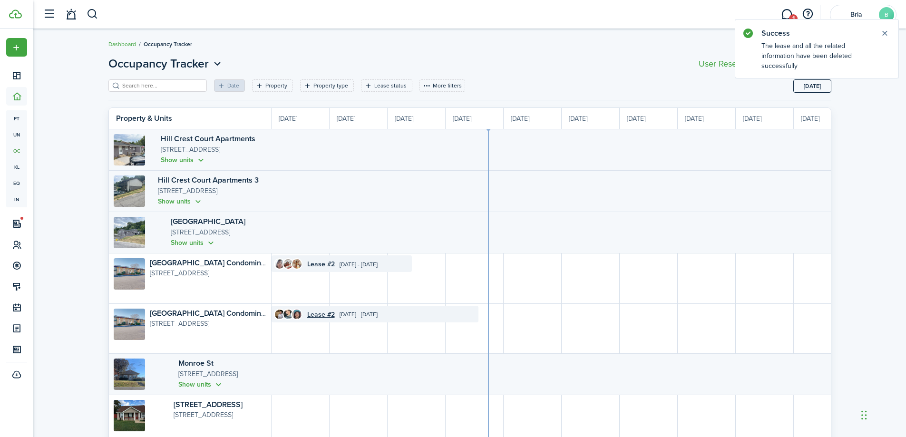
scroll to position [0, 174]
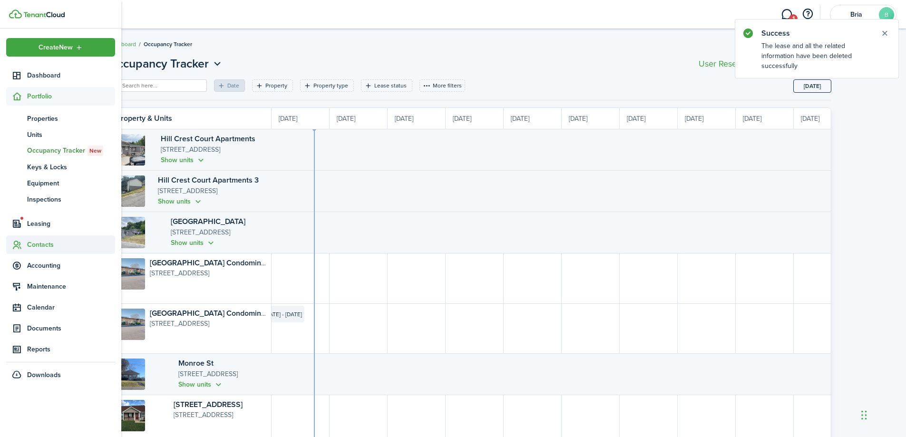
click at [33, 248] on span "Contacts" at bounding box center [71, 245] width 88 height 10
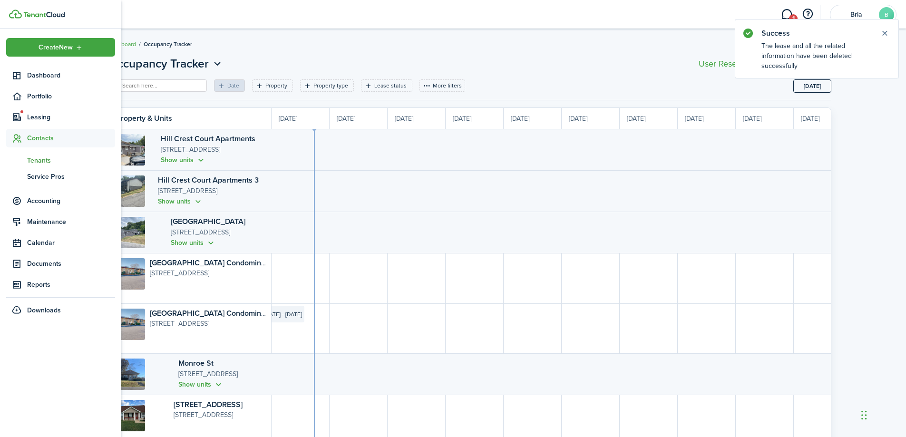
click at [41, 156] on span "Tenants" at bounding box center [71, 160] width 88 height 10
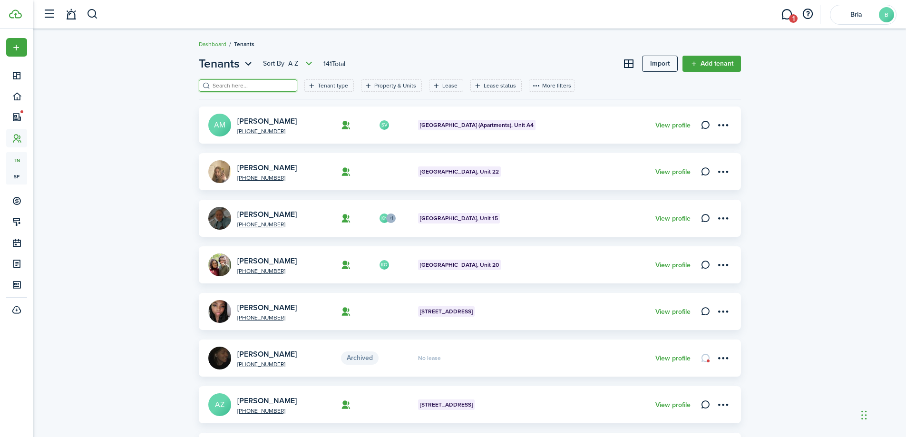
click at [240, 87] on input "search" at bounding box center [252, 85] width 84 height 9
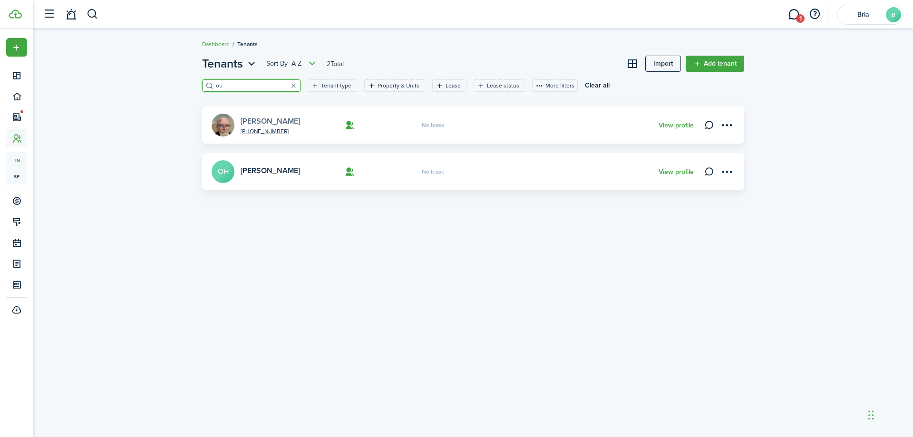
type input "oti"
click at [263, 119] on link "[PERSON_NAME]" at bounding box center [270, 121] width 59 height 11
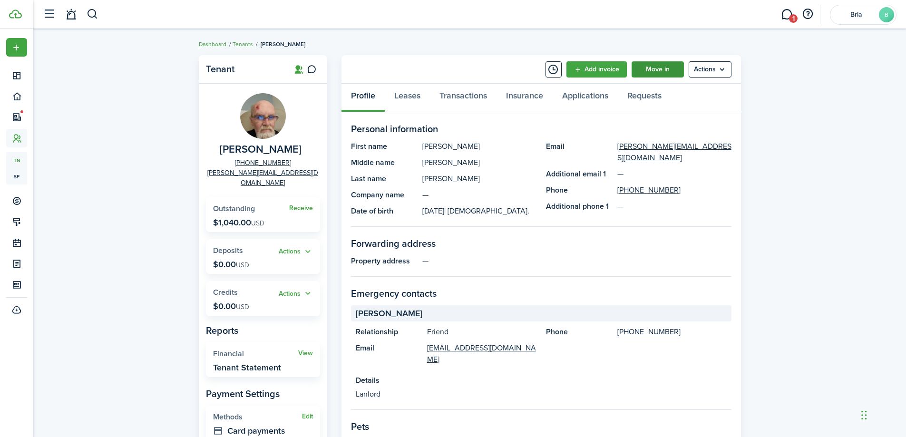
click at [647, 69] on link "Move in" at bounding box center [657, 69] width 52 height 16
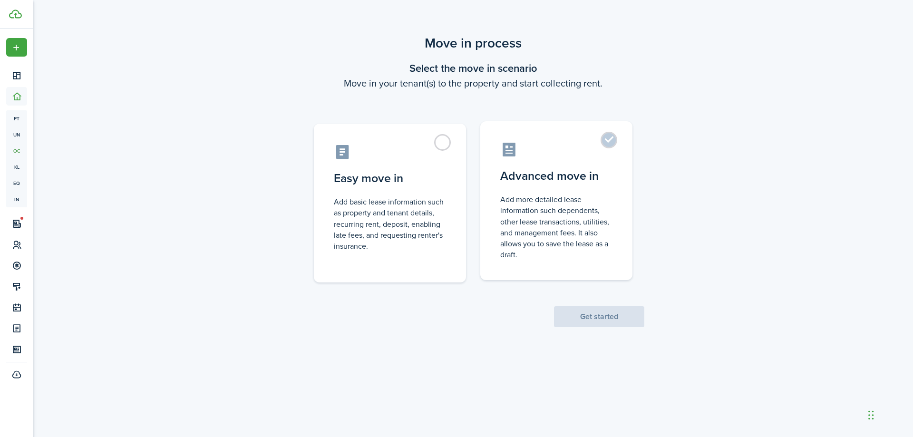
click at [577, 183] on control-radio-card-title "Advanced move in" at bounding box center [556, 175] width 112 height 17
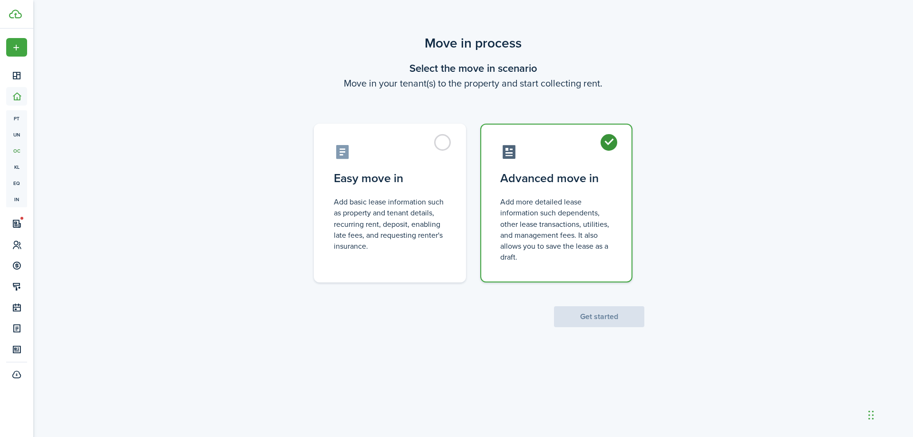
radio input "true"
click at [598, 318] on button "Get started" at bounding box center [599, 316] width 90 height 21
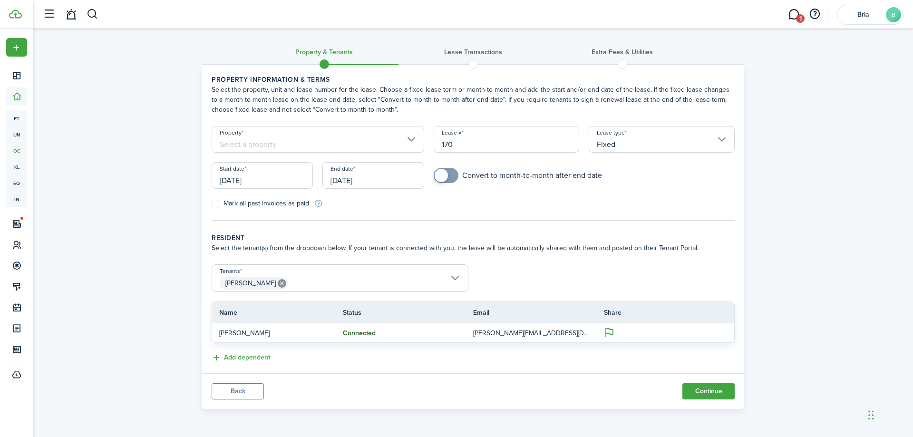
click at [510, 147] on input "170" at bounding box center [507, 139] width 146 height 27
click at [368, 140] on input "Property" at bounding box center [318, 139] width 213 height 27
type input "1"
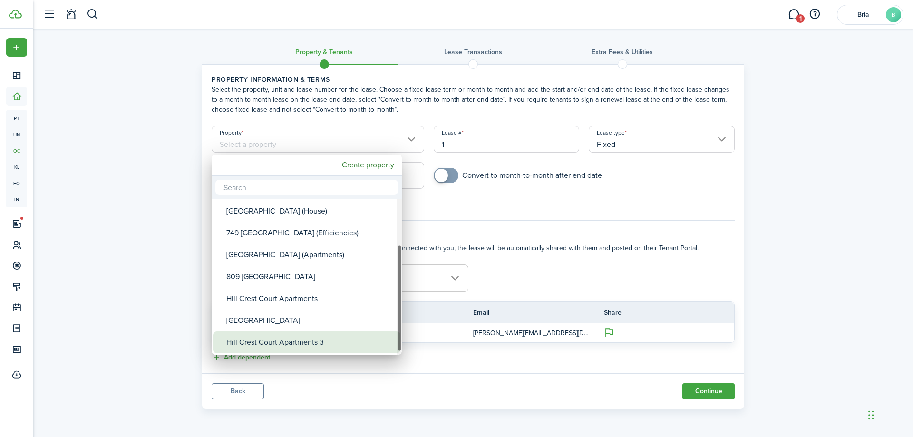
click at [285, 345] on div "Hill Crest Court Apartments 3" at bounding box center [310, 342] width 168 height 22
type input "Hill Crest Court Apartments 3"
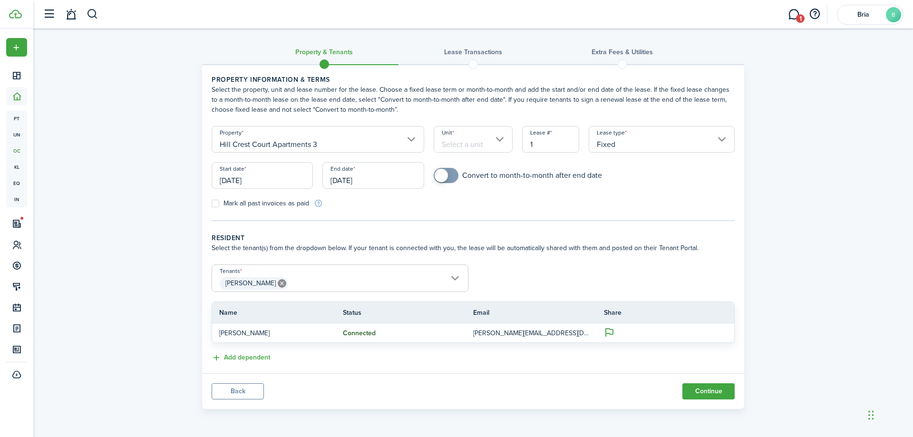
click at [433, 132] on div "Unit" at bounding box center [473, 144] width 89 height 36
click at [448, 139] on input "Unit" at bounding box center [473, 139] width 79 height 27
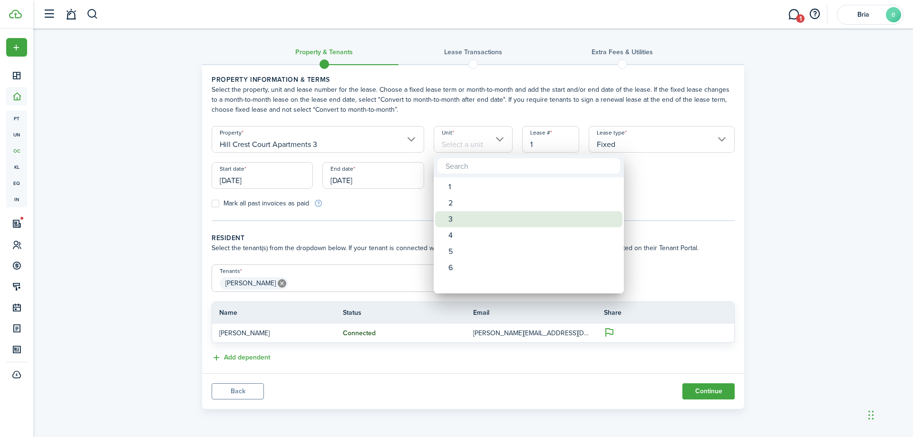
click at [460, 224] on div "3" at bounding box center [532, 219] width 168 height 16
type input "3"
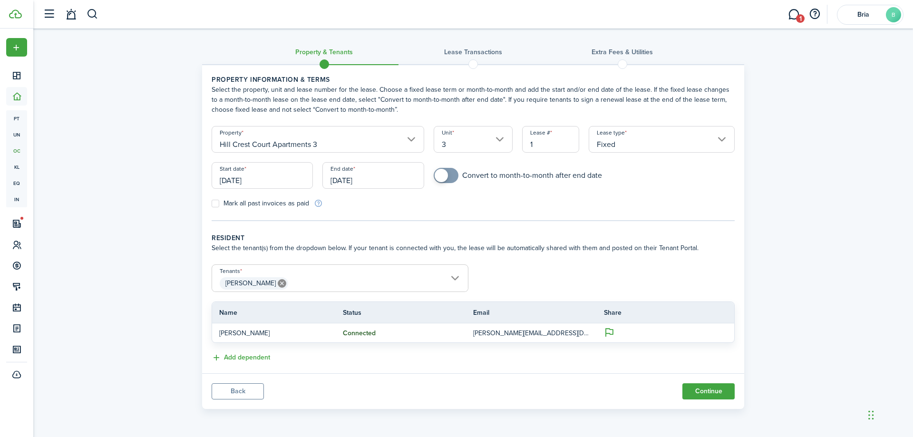
checkbox input "true"
click at [449, 175] on span at bounding box center [446, 175] width 10 height 15
click at [367, 174] on input "[DATE]" at bounding box center [372, 175] width 101 height 27
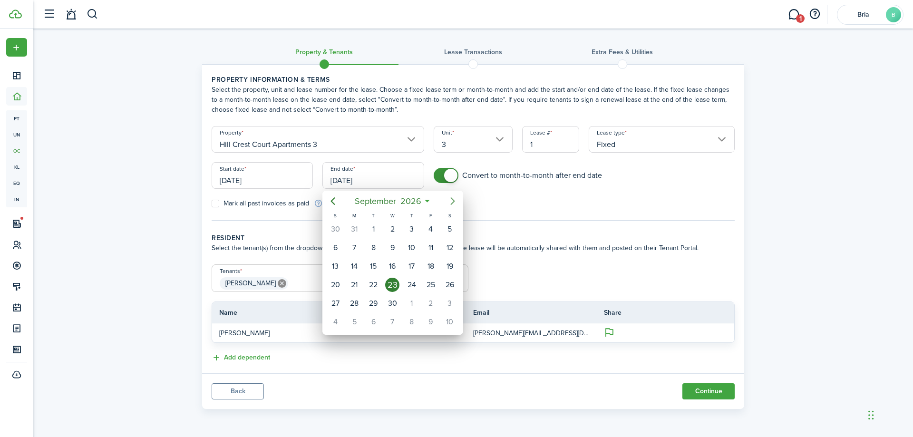
click at [448, 200] on icon "Next page" at bounding box center [452, 200] width 11 height 11
click at [450, 298] on div "31" at bounding box center [450, 303] width 14 height 14
type input "[DATE]"
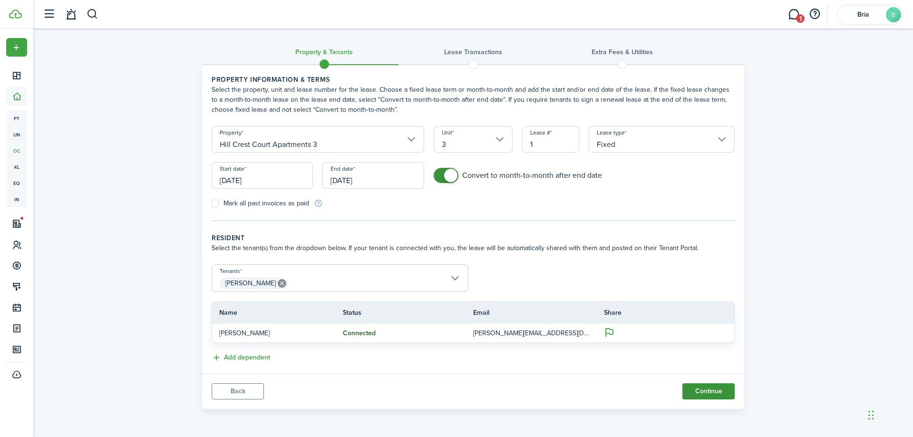
click at [708, 394] on button "Continue" at bounding box center [708, 391] width 52 height 16
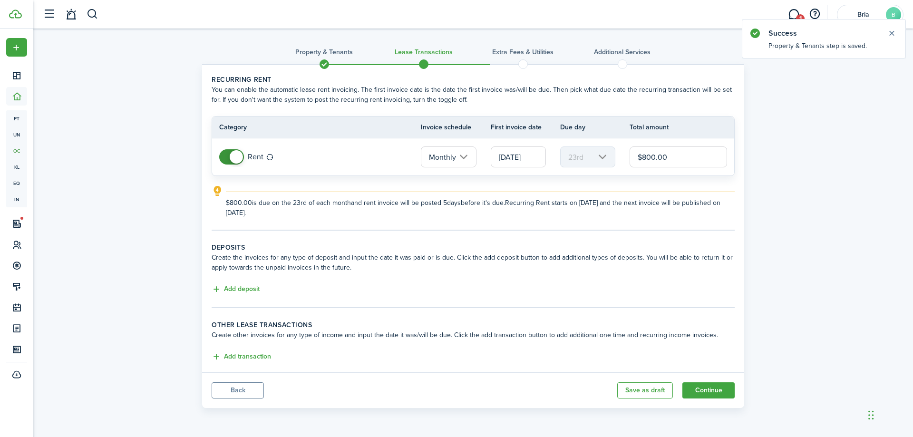
click at [525, 161] on input "[DATE]" at bounding box center [518, 156] width 55 height 21
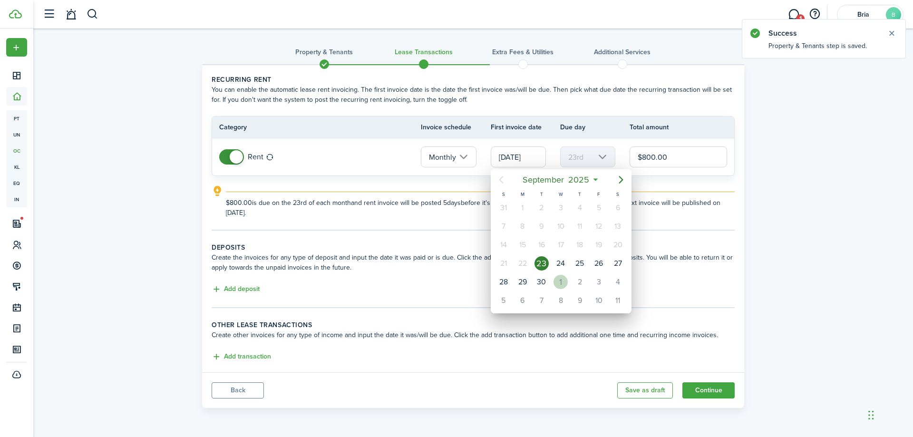
click at [563, 285] on div "1" at bounding box center [560, 282] width 14 height 14
type input "[DATE]"
type input "1st"
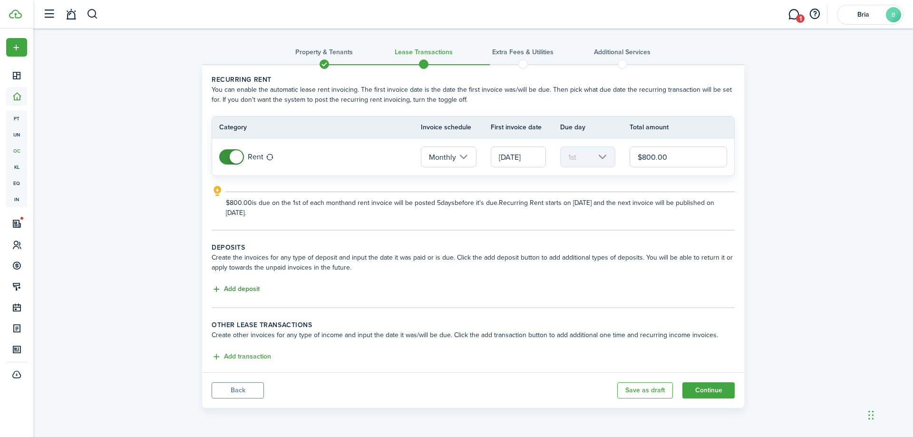
click at [236, 291] on button "Add deposit" at bounding box center [236, 289] width 48 height 11
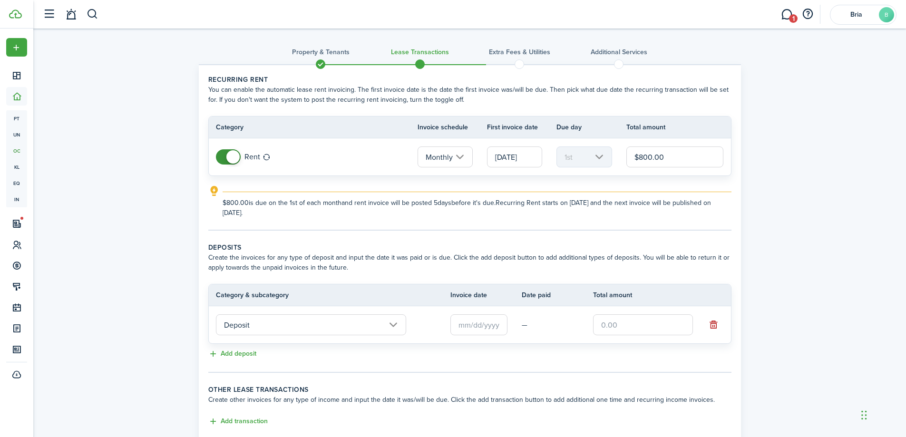
click at [247, 319] on input "Deposit" at bounding box center [311, 324] width 190 height 21
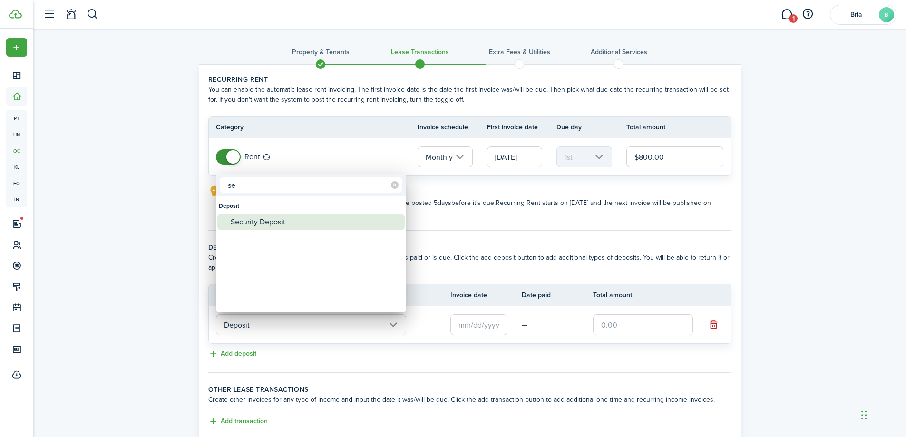
type input "se"
click at [245, 223] on div "Security Deposit" at bounding box center [315, 222] width 168 height 16
type input "Deposit / Security Deposit"
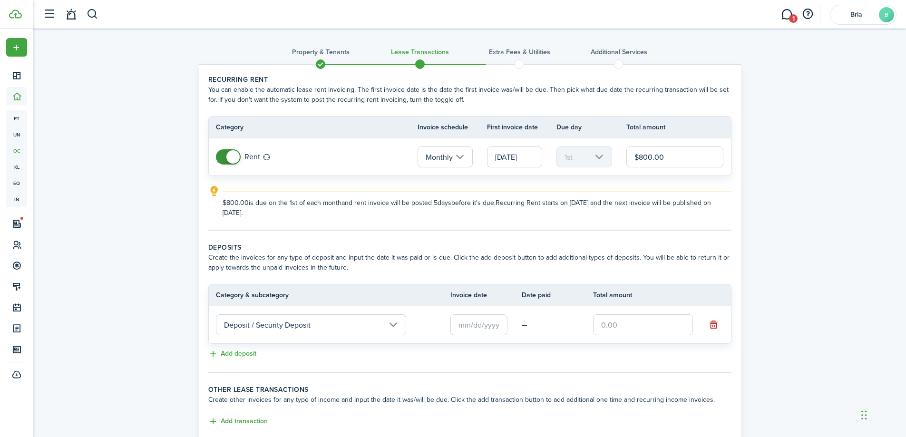
click at [483, 330] on input "text" at bounding box center [478, 324] width 57 height 21
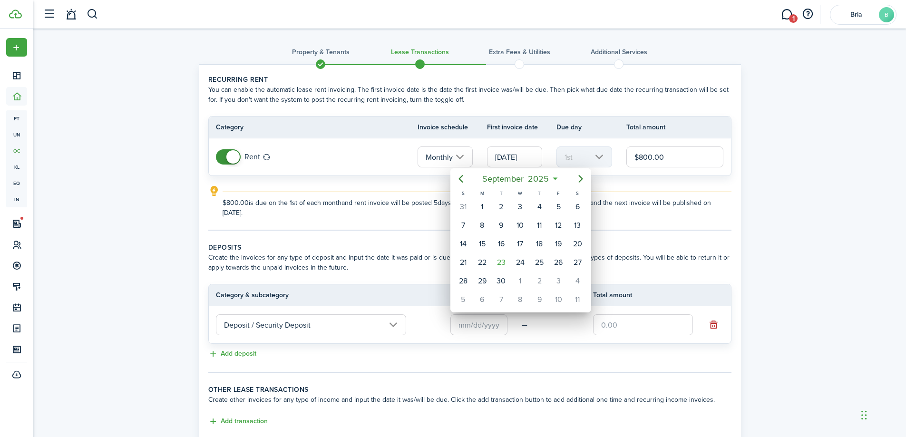
drag, startPoint x: 484, startPoint y: 344, endPoint x: 490, endPoint y: 353, distance: 10.4
click at [487, 352] on div at bounding box center [453, 218] width 1058 height 589
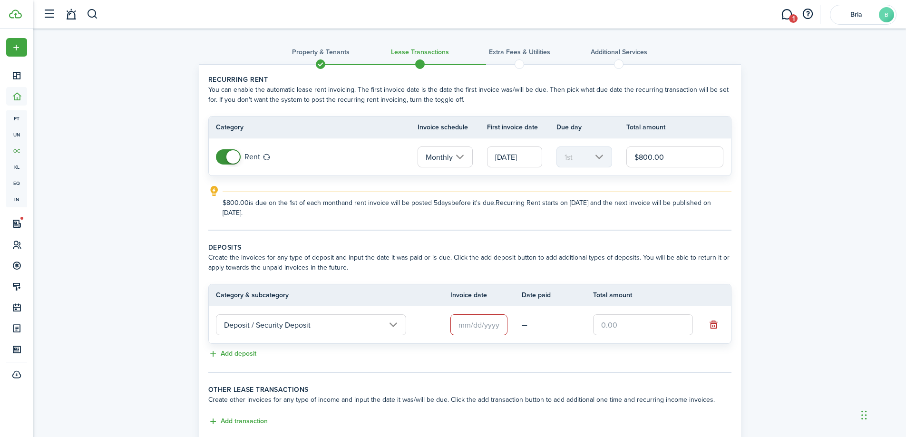
click at [483, 323] on input "text" at bounding box center [478, 324] width 57 height 21
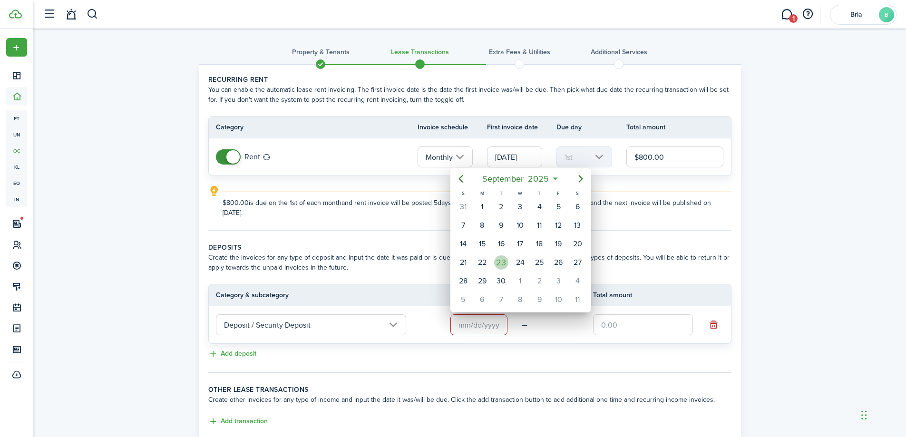
click at [503, 263] on div "23" at bounding box center [501, 262] width 14 height 14
type input "[DATE]"
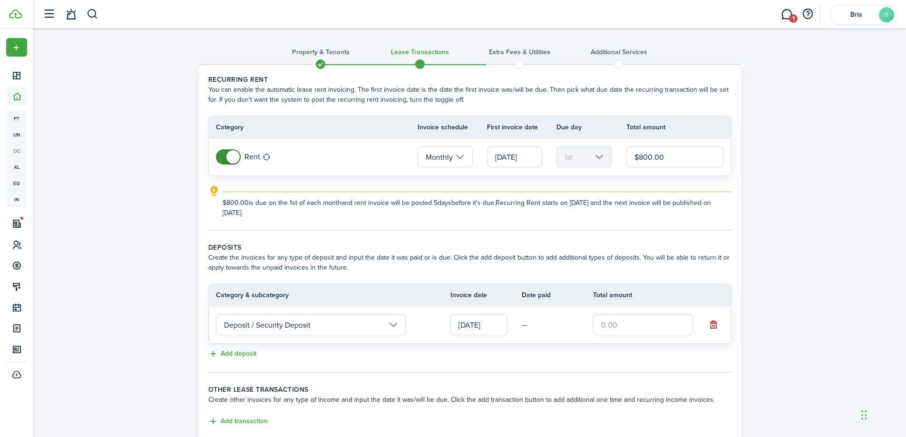
drag, startPoint x: 600, startPoint y: 324, endPoint x: 601, endPoint y: 330, distance: 5.7
click at [600, 324] on input "text" at bounding box center [643, 324] width 100 height 21
type input "$800.00"
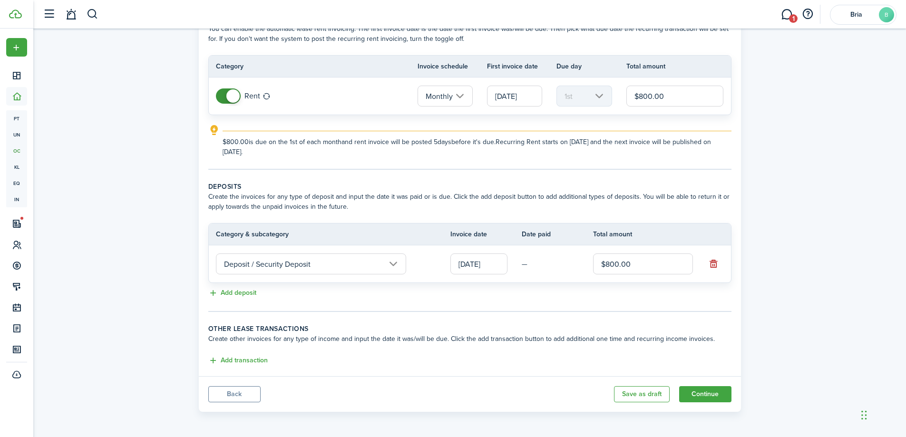
scroll to position [62, 0]
click at [260, 363] on button "Add transaction" at bounding box center [237, 359] width 59 height 11
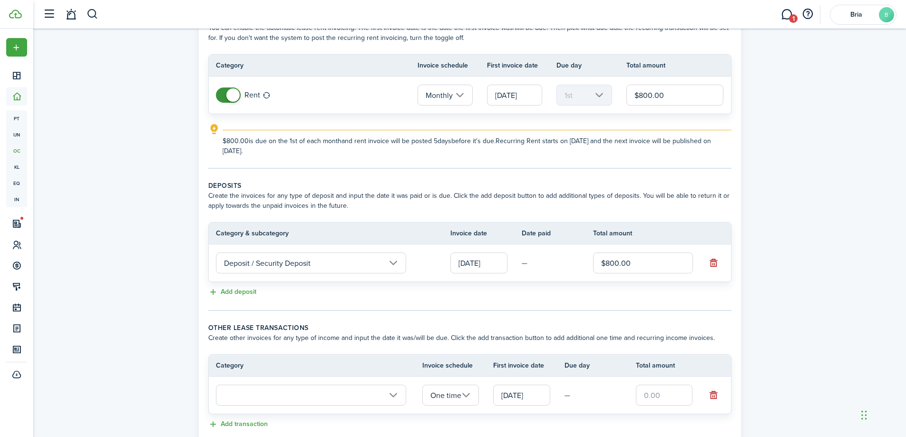
click at [274, 397] on input "text" at bounding box center [311, 395] width 190 height 21
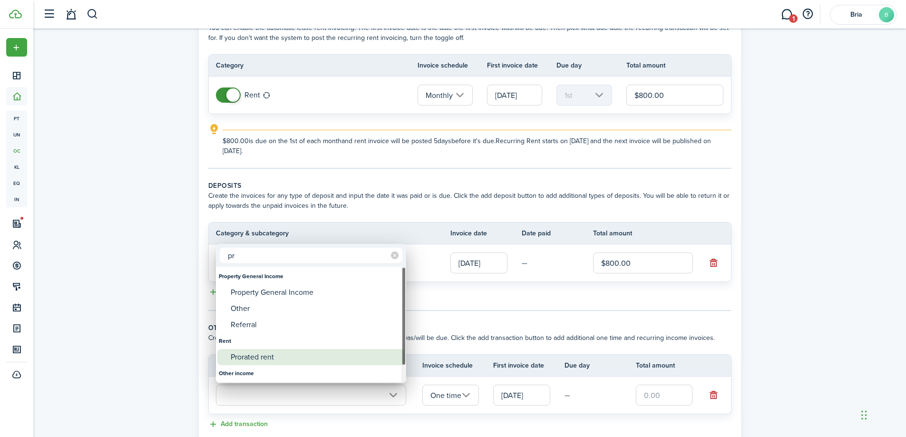
type input "pr"
click at [250, 357] on div "Prorated rent" at bounding box center [315, 357] width 168 height 16
type input "Rent / Prorated rent"
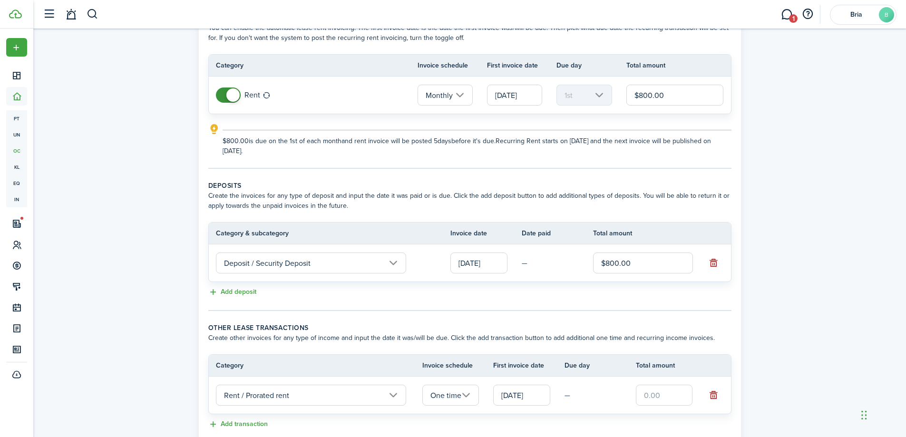
click at [661, 396] on input "text" at bounding box center [664, 395] width 57 height 21
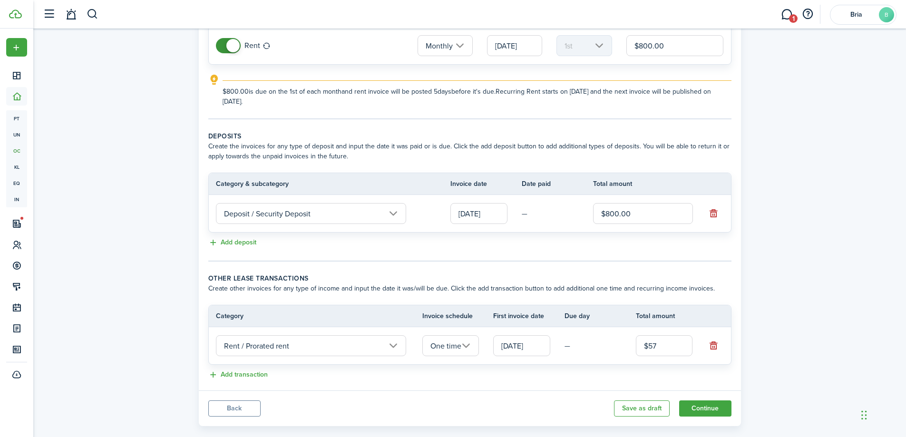
scroll to position [126, 0]
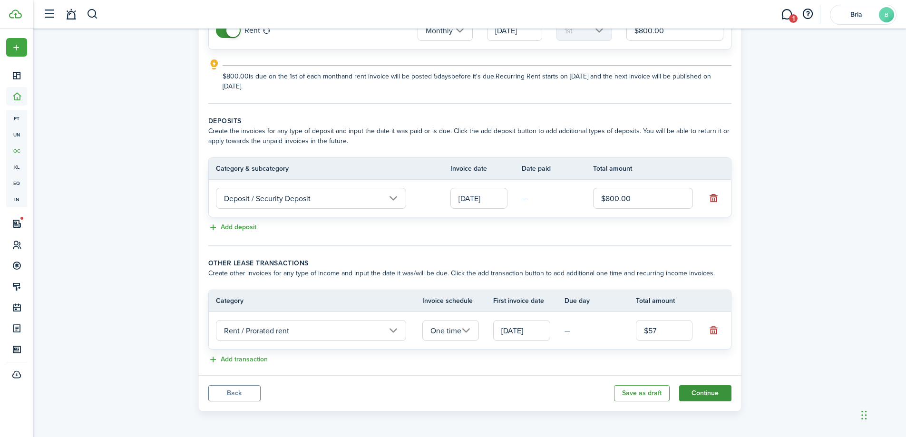
type input "$57.00"
click at [699, 394] on button "Continue" at bounding box center [705, 393] width 52 height 16
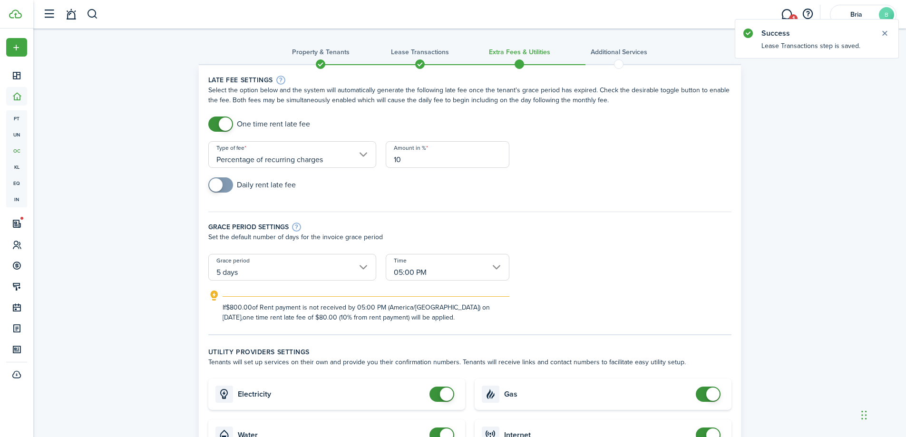
click at [262, 263] on input "5 days" at bounding box center [292, 267] width 168 height 27
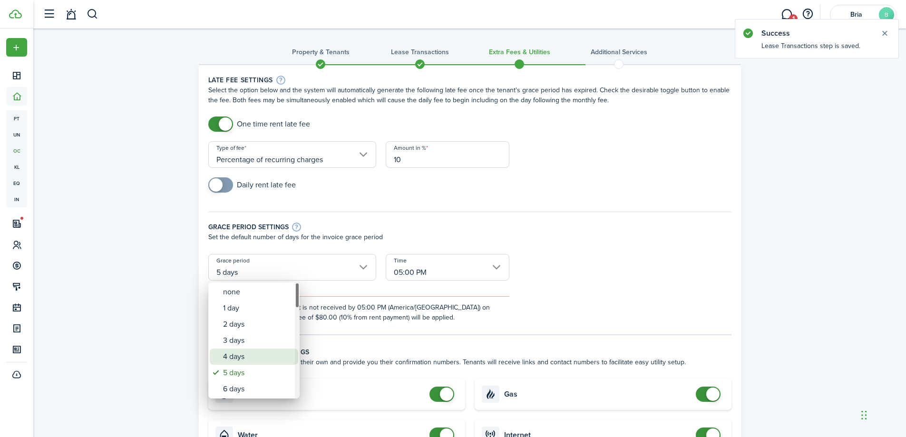
click at [228, 358] on div "4 days" at bounding box center [257, 356] width 69 height 16
type input "4 days"
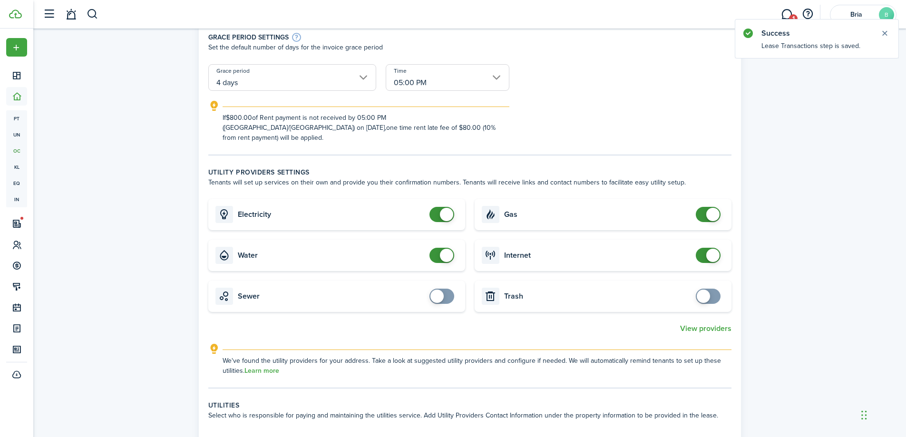
scroll to position [190, 0]
checkbox input "false"
click at [446, 248] on span at bounding box center [446, 254] width 13 height 13
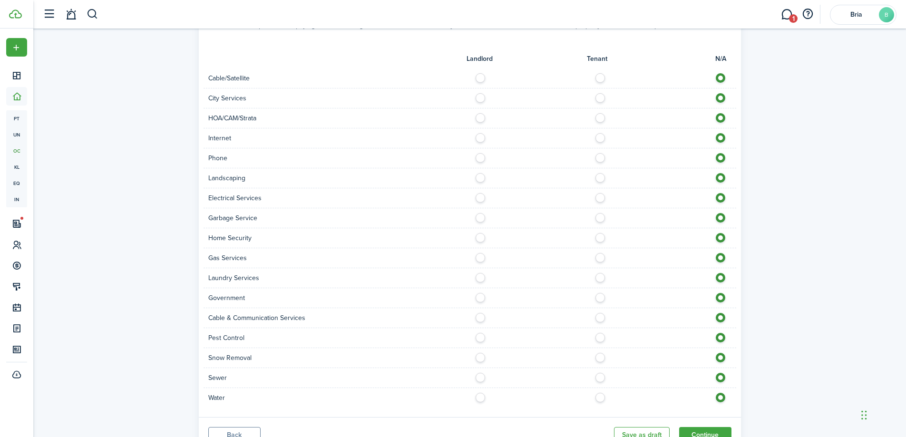
scroll to position [564, 0]
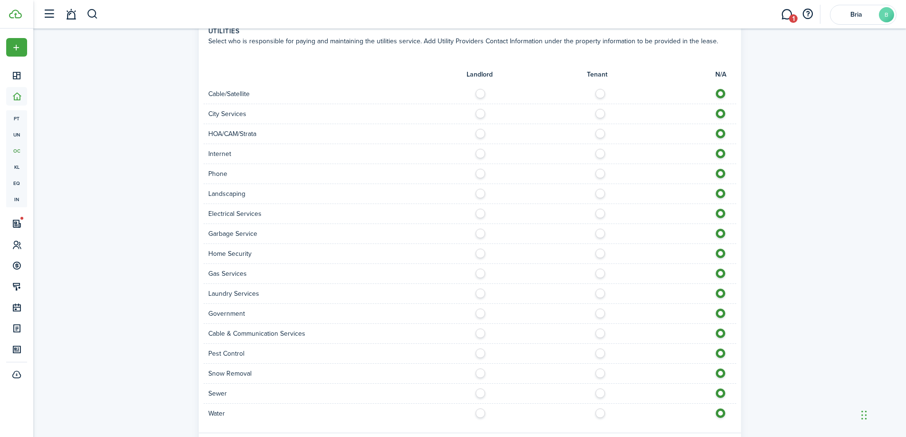
click at [599, 89] on label at bounding box center [602, 91] width 17 height 5
radio input "true"
click at [479, 109] on label at bounding box center [482, 111] width 17 height 5
radio input "true"
click at [600, 149] on label at bounding box center [602, 151] width 17 height 5
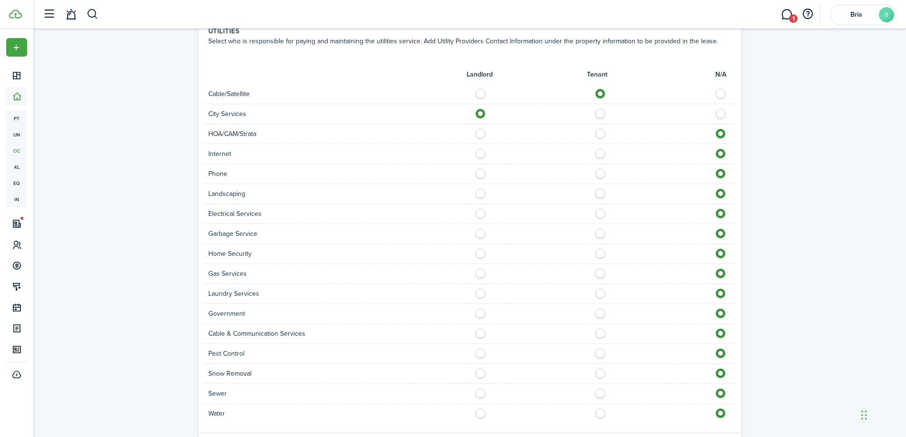
radio input "true"
click at [601, 169] on label at bounding box center [602, 171] width 17 height 5
radio input "true"
click at [481, 189] on label at bounding box center [482, 191] width 17 height 5
radio input "true"
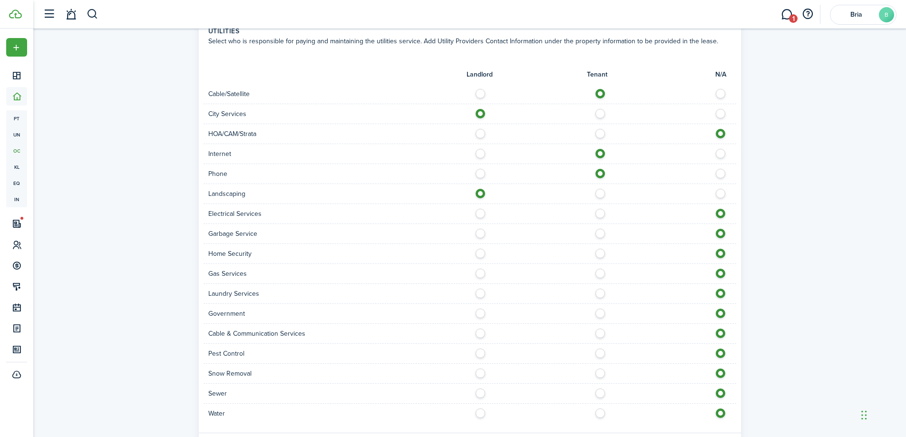
click at [600, 209] on label at bounding box center [602, 211] width 17 height 5
radio input "true"
click at [485, 229] on label at bounding box center [482, 231] width 17 height 5
radio input "true"
click at [602, 249] on label at bounding box center [602, 251] width 17 height 5
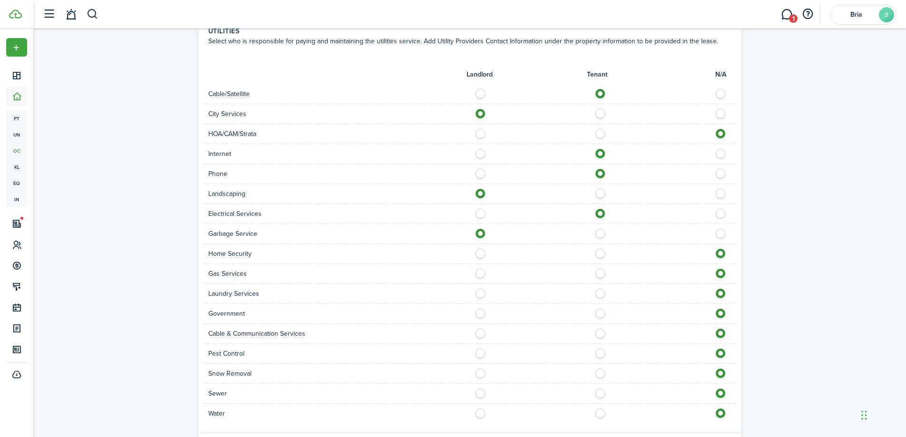
radio input "true"
click at [601, 289] on label at bounding box center [602, 291] width 17 height 5
radio input "true"
click at [481, 309] on label at bounding box center [482, 311] width 17 height 5
radio input "true"
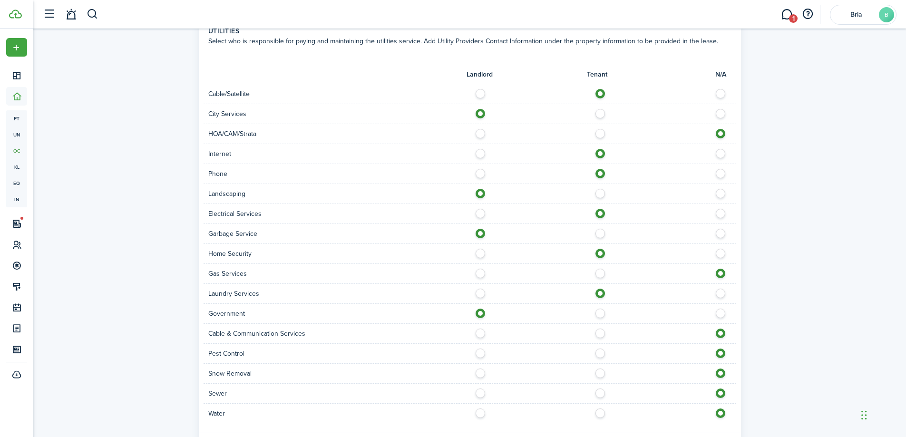
click at [599, 328] on label at bounding box center [602, 330] width 17 height 5
radio input "true"
click at [482, 348] on label at bounding box center [482, 350] width 17 height 5
radio input "true"
click at [481, 368] on label at bounding box center [482, 370] width 17 height 5
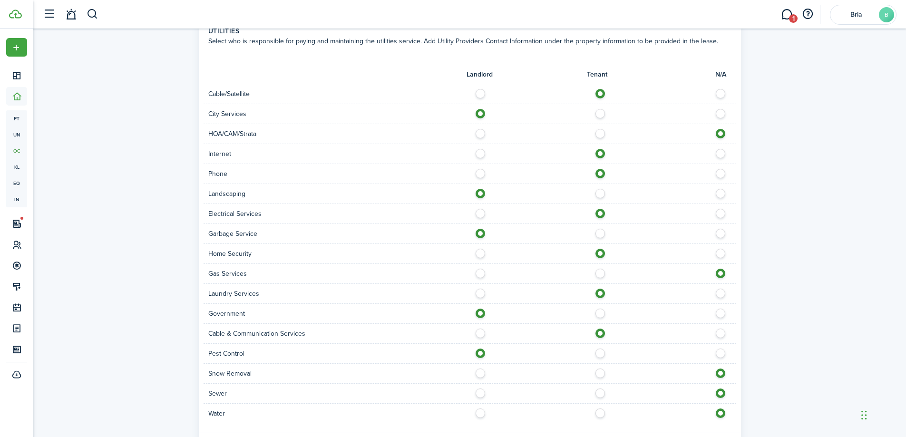
radio input "true"
click at [481, 388] on label at bounding box center [482, 390] width 17 height 5
radio input "true"
click at [481, 408] on label at bounding box center [482, 410] width 17 height 5
radio input "true"
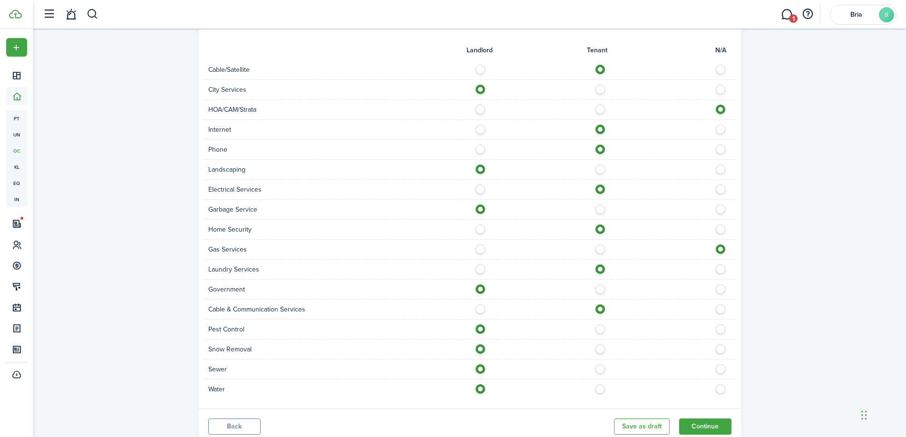
scroll to position [611, 0]
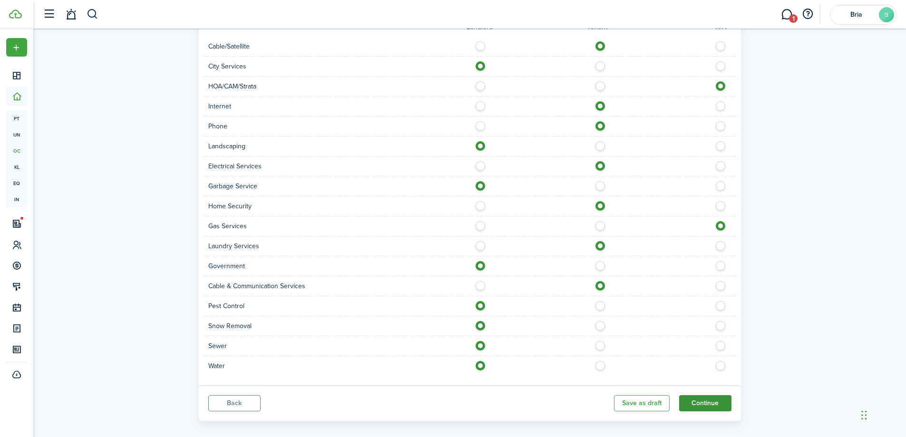
click at [696, 395] on button "Continue" at bounding box center [705, 403] width 52 height 16
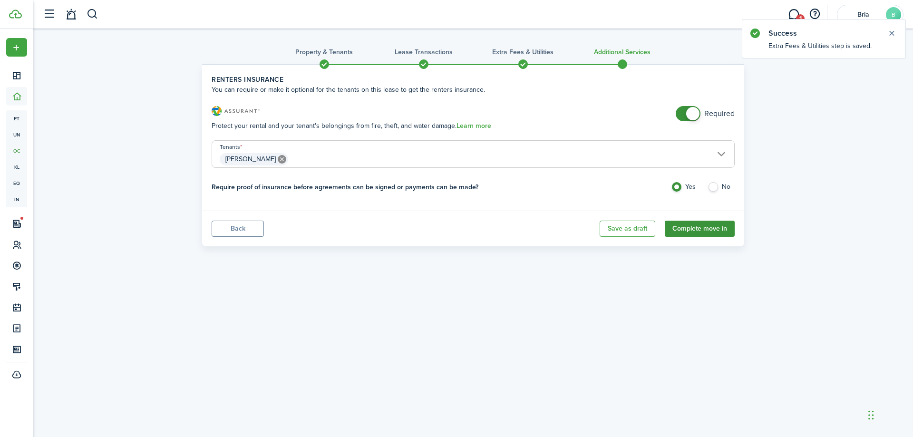
click at [701, 232] on button "Complete move in" at bounding box center [700, 229] width 70 height 16
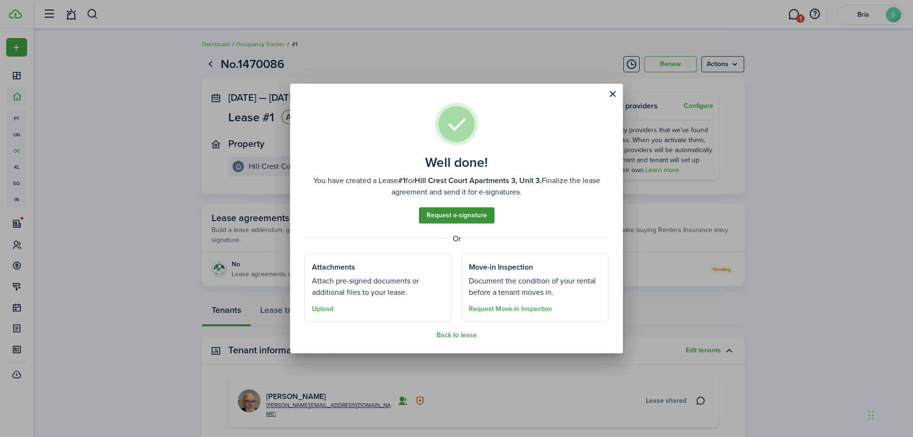
click at [462, 217] on link "Request e-signature" at bounding box center [457, 215] width 76 height 16
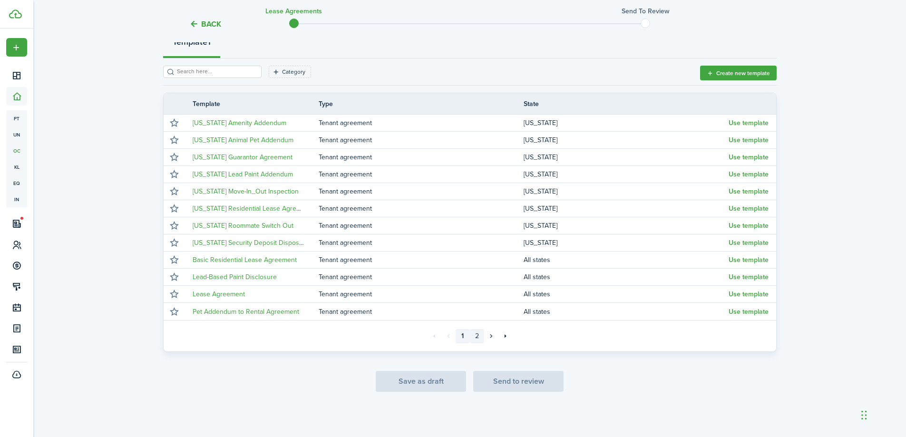
click at [479, 331] on link "2" at bounding box center [477, 336] width 14 height 14
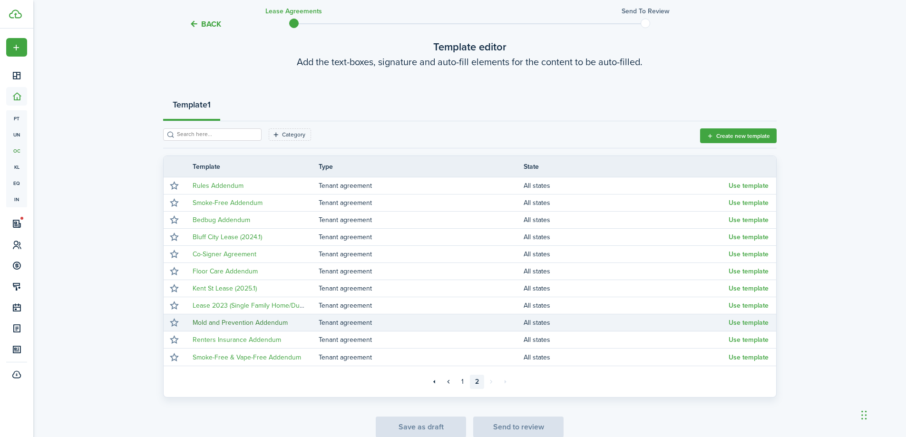
scroll to position [102, 0]
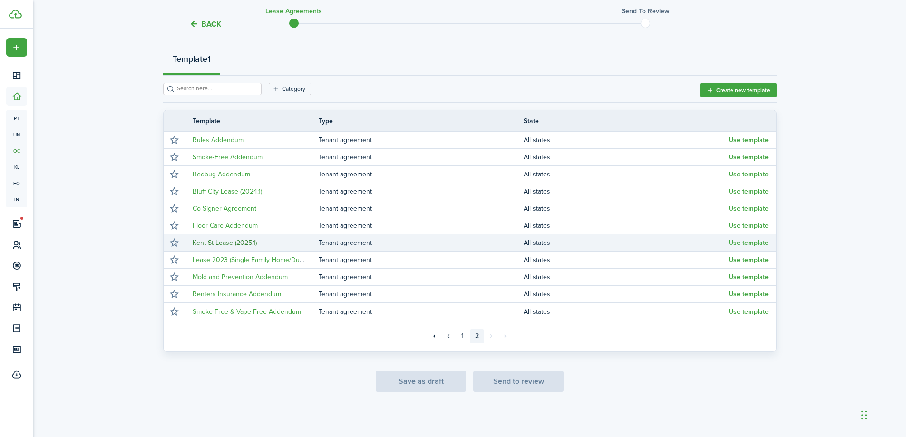
click at [237, 240] on link "Kent St Lease (2025.1)" at bounding box center [225, 243] width 64 height 10
click at [751, 242] on button "Use template" at bounding box center [748, 243] width 40 height 8
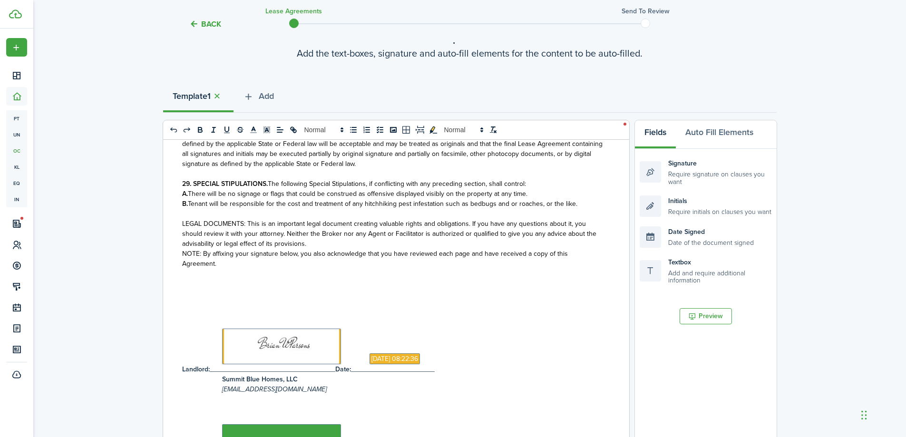
scroll to position [0, 0]
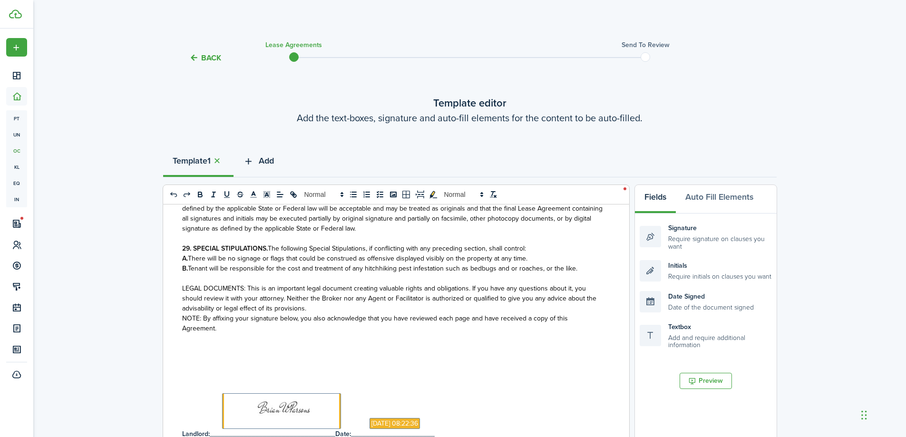
click at [269, 166] on span "Add" at bounding box center [266, 161] width 15 height 13
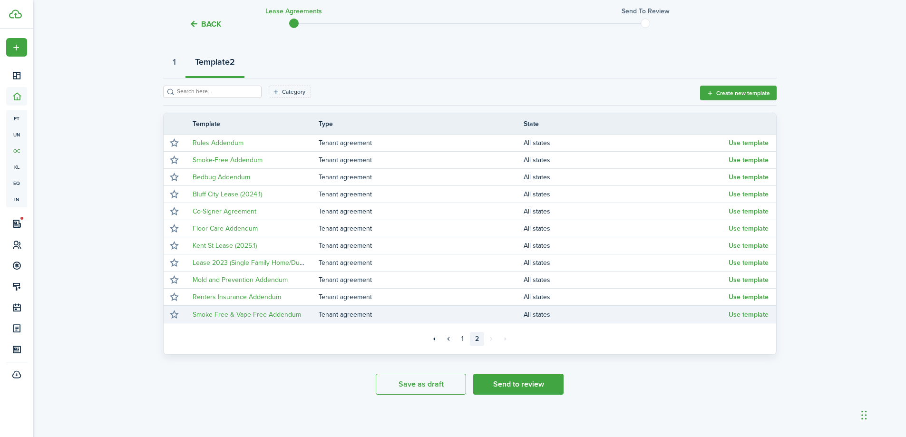
scroll to position [102, 0]
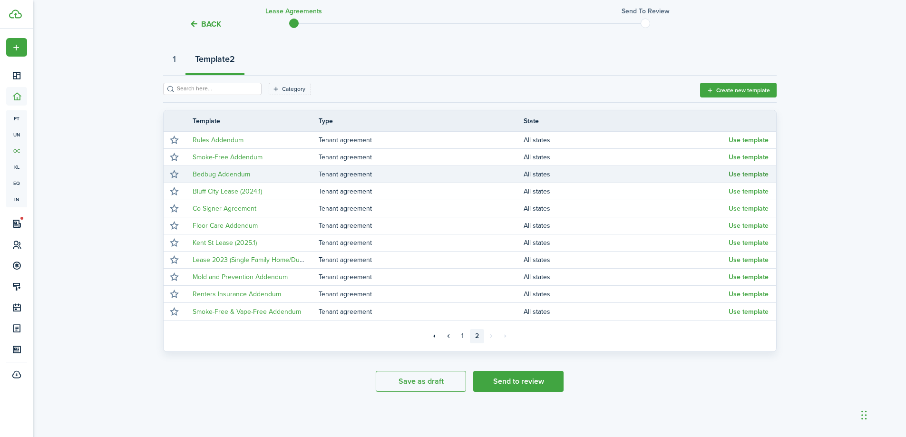
click at [739, 174] on button "Use template" at bounding box center [748, 175] width 40 height 8
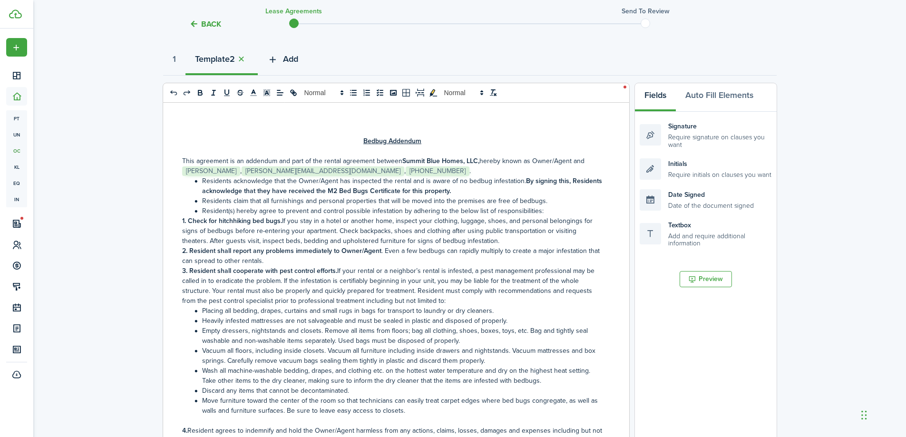
click at [291, 56] on span "Add" at bounding box center [290, 59] width 15 height 13
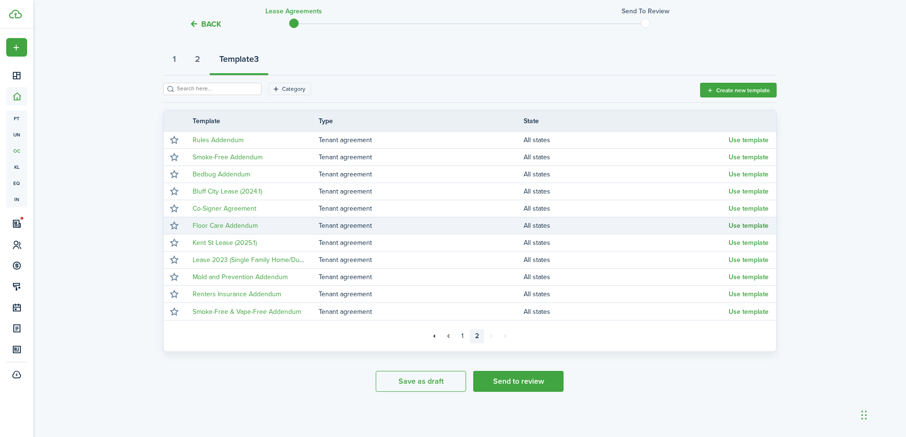
click at [745, 225] on button "Use template" at bounding box center [748, 226] width 40 height 8
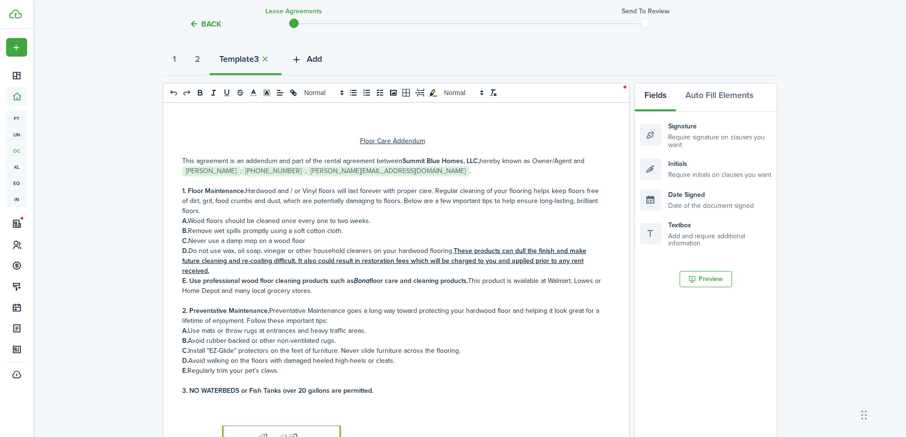
click at [313, 63] on span "Add" at bounding box center [314, 59] width 15 height 13
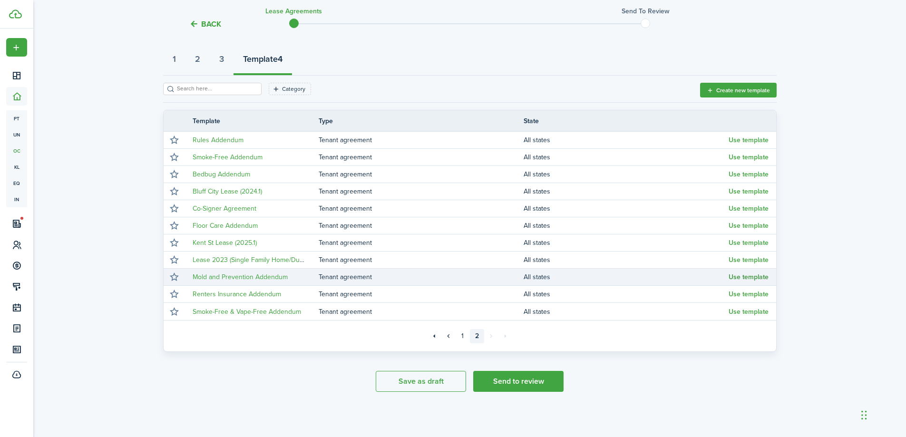
click at [736, 276] on button "Use template" at bounding box center [748, 277] width 40 height 8
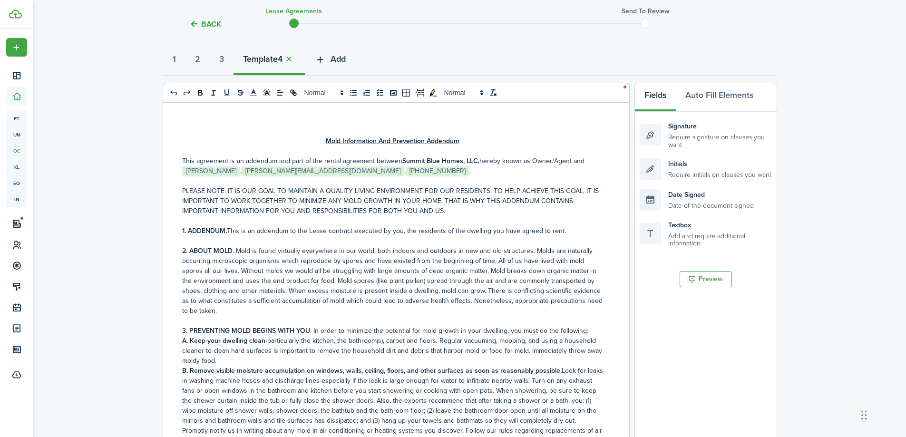
click at [355, 58] on button "Add" at bounding box center [330, 61] width 50 height 29
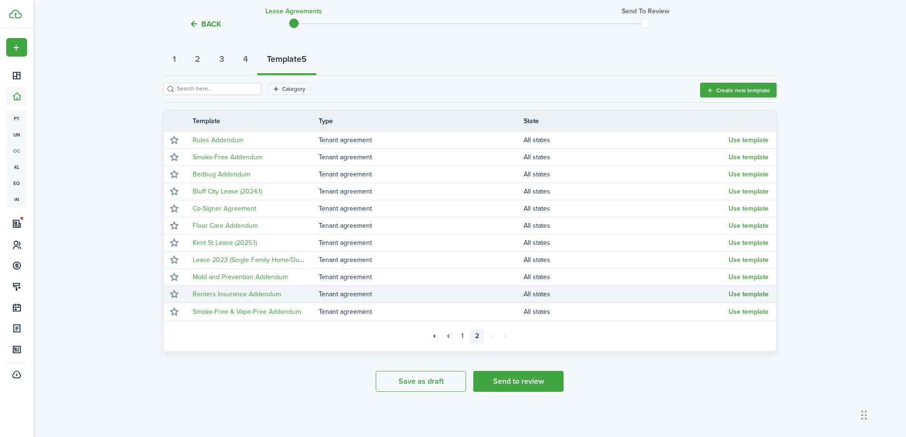
click at [740, 294] on button "Use template" at bounding box center [748, 294] width 40 height 8
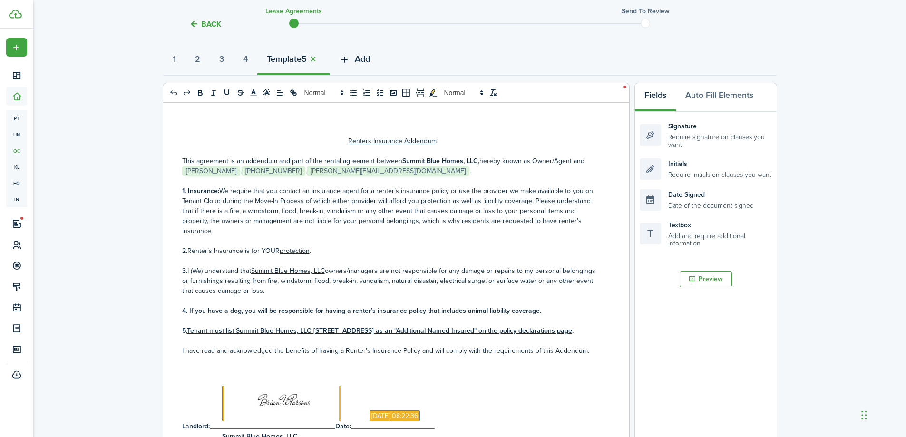
drag, startPoint x: 376, startPoint y: 60, endPoint x: 380, endPoint y: 69, distance: 10.0
click at [370, 60] on span "Add" at bounding box center [362, 59] width 15 height 13
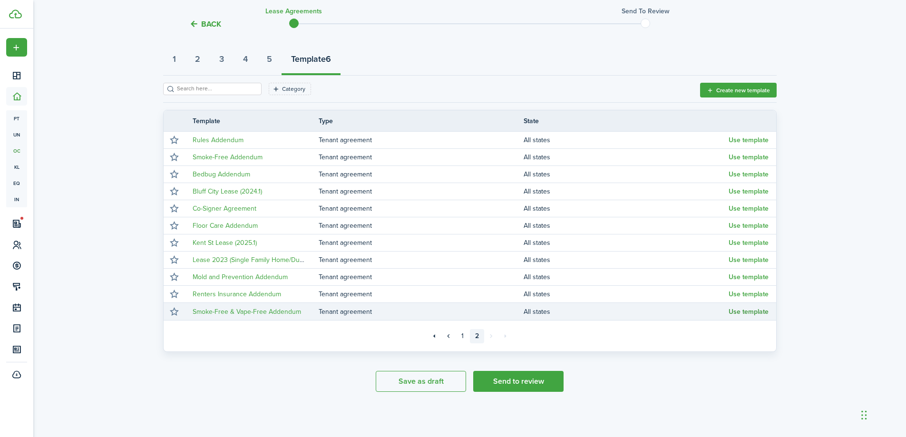
click at [746, 311] on button "Use template" at bounding box center [748, 312] width 40 height 8
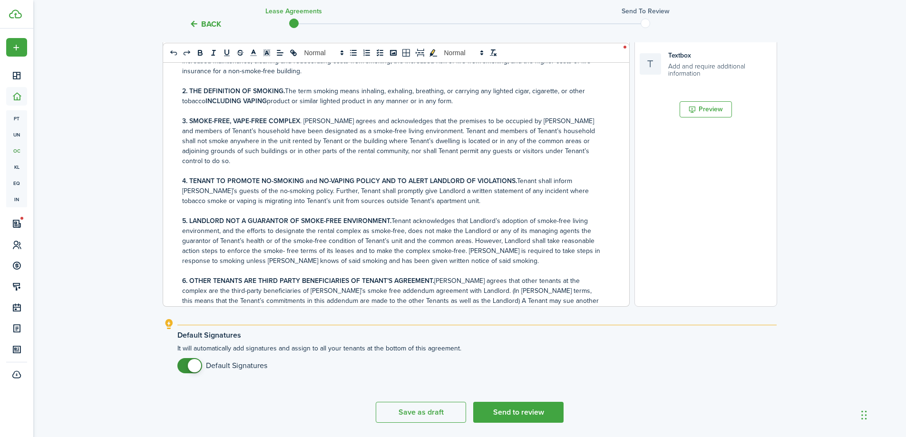
scroll to position [302, 0]
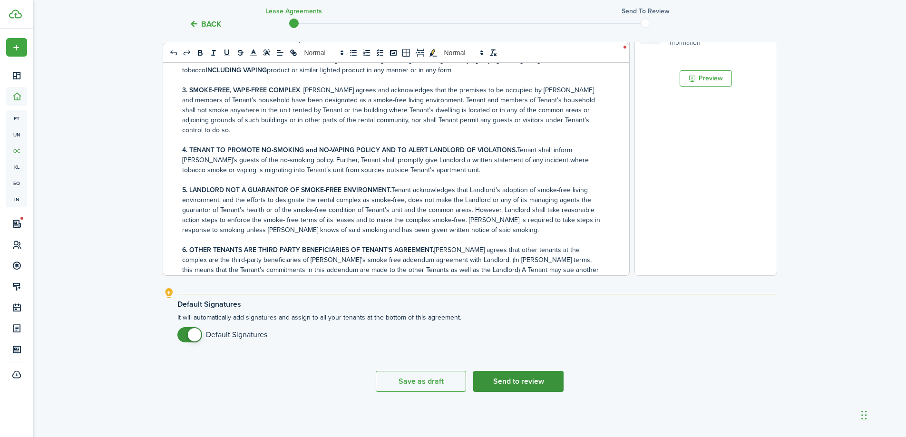
click at [508, 379] on button "Send to review" at bounding box center [518, 381] width 90 height 21
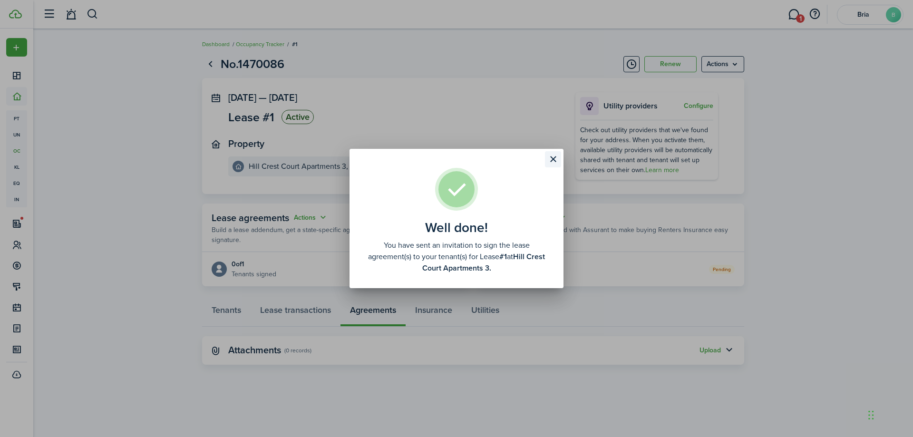
click at [554, 159] on button "Close modal" at bounding box center [553, 159] width 16 height 16
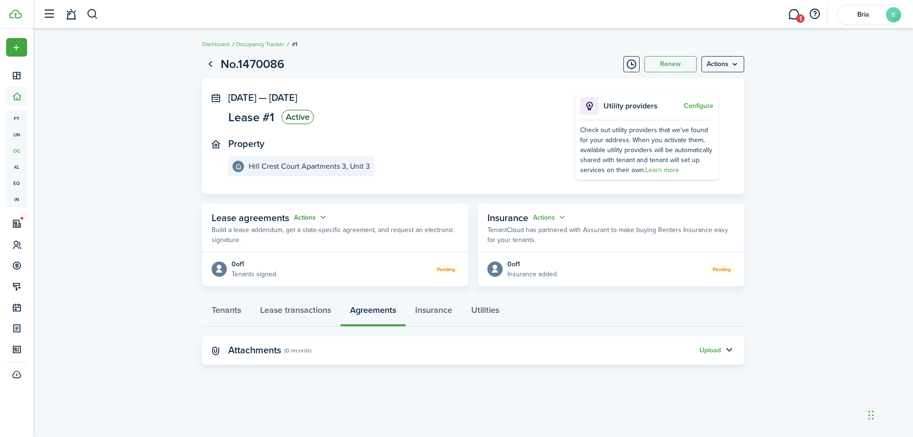
click at [312, 220] on button "Actions" at bounding box center [311, 217] width 34 height 11
click at [281, 233] on link "Edit" at bounding box center [287, 236] width 83 height 17
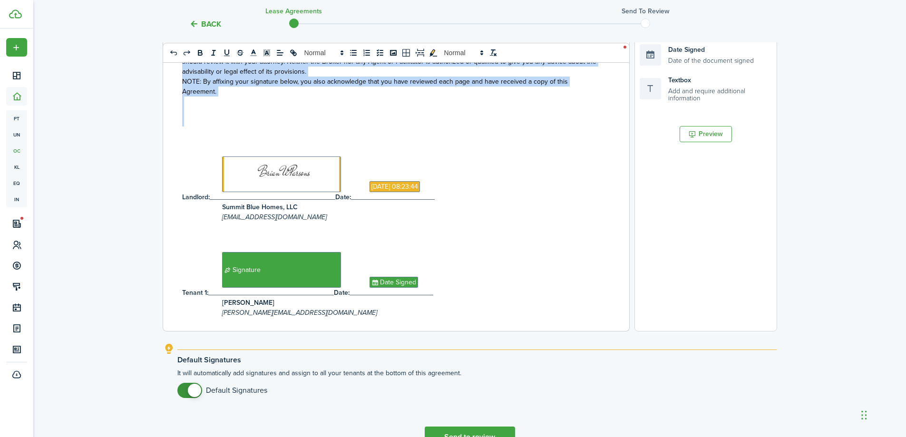
scroll to position [285, 0]
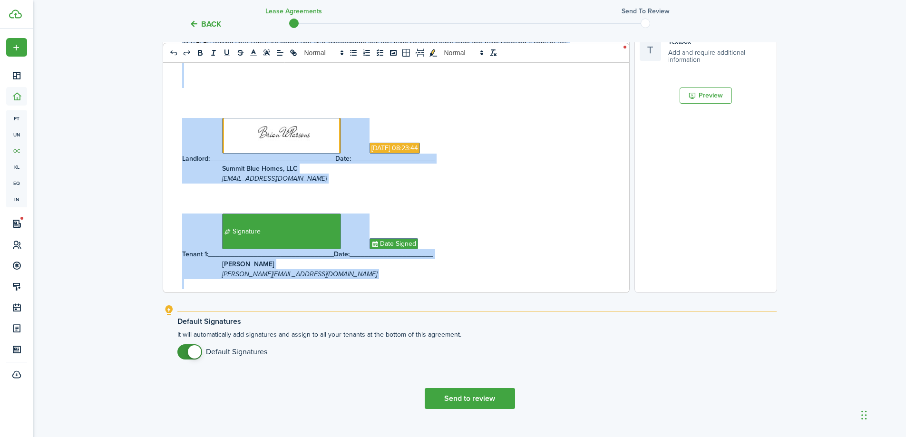
drag, startPoint x: 336, startPoint y: 98, endPoint x: 439, endPoint y: 254, distance: 187.4
click at [437, 257] on div "RESIDENTIAL LEASE AGREEMENT FOR SINGLE-FAMILY DWELLING For and in consideration…" at bounding box center [392, 105] width 459 height 373
copy div "LOREMIPSUMD SITAM CONSECTET ADI ELITSE-DOEIUS TEMPORIN Utl etd ma aliquaenimadm…"
click at [551, 364] on div "Default Signatures It will automatically add signatures and assign to all your …" at bounding box center [476, 340] width 599 height 58
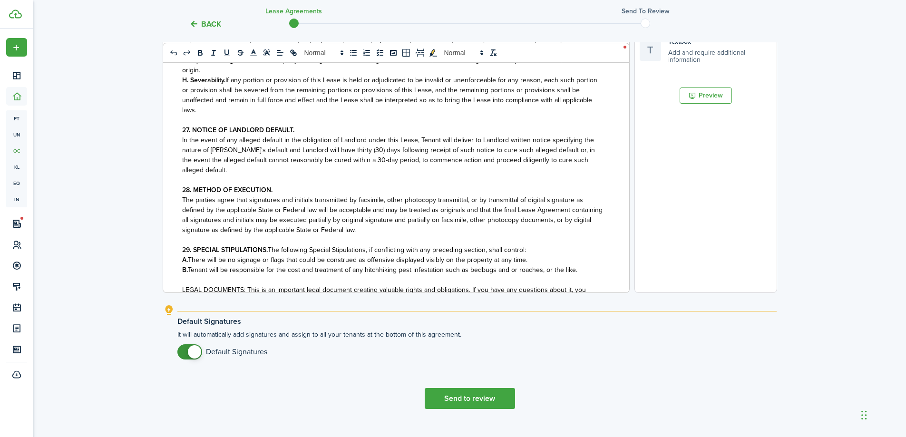
scroll to position [4439, 0]
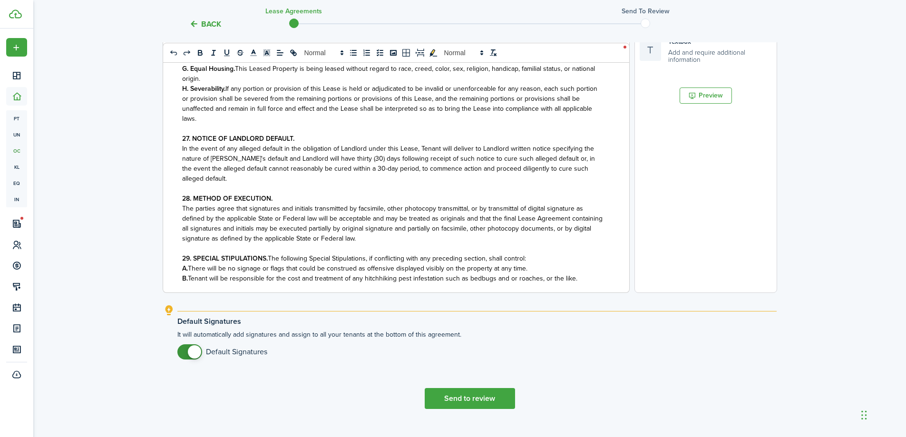
drag, startPoint x: 498, startPoint y: 162, endPoint x: 442, endPoint y: 162, distance: 56.6
click at [442, 184] on p at bounding box center [392, 189] width 421 height 10
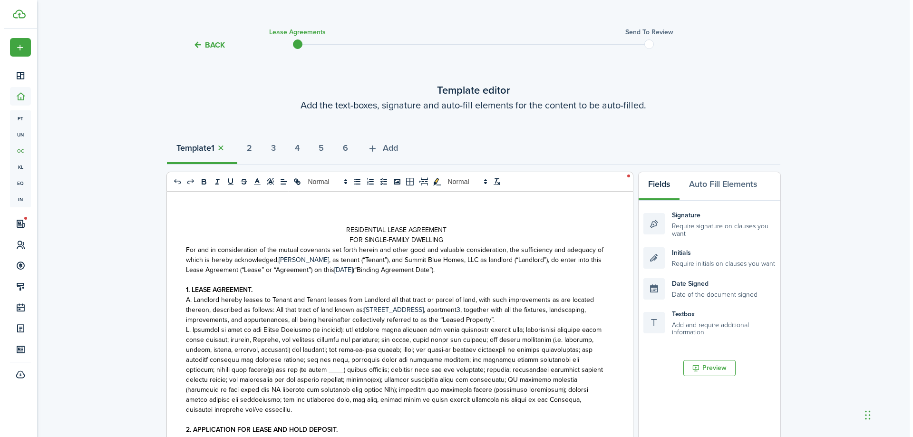
scroll to position [0, 0]
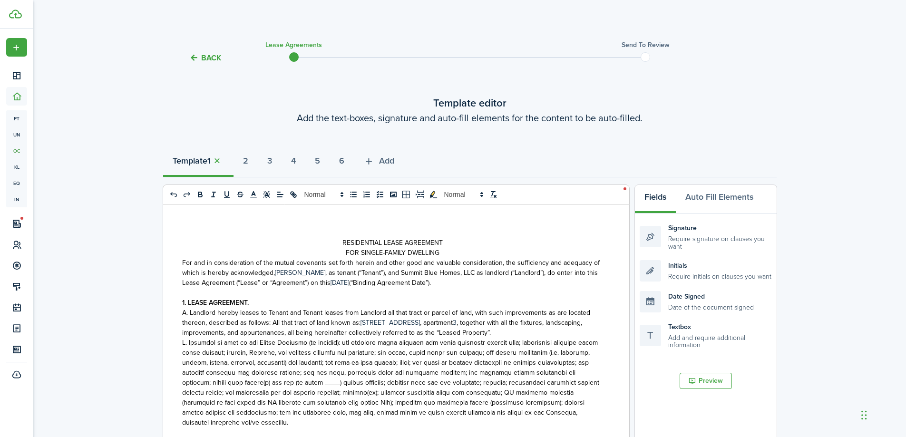
click at [207, 58] on button "Back" at bounding box center [205, 58] width 32 height 10
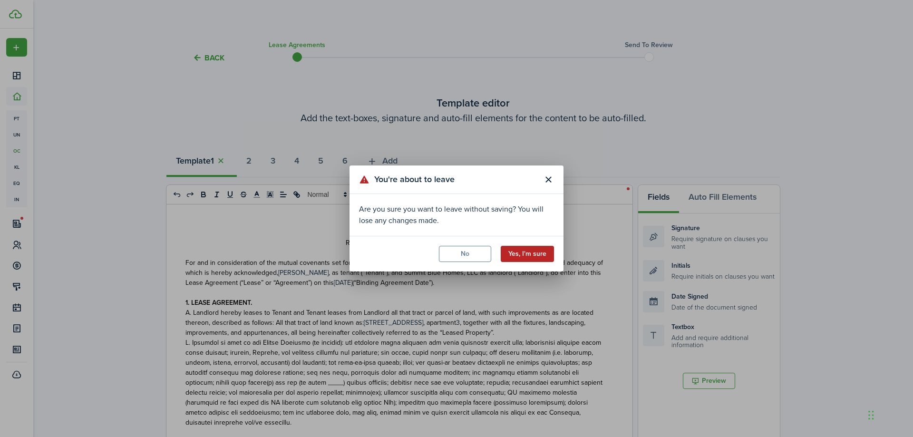
click at [530, 251] on button "Yes, I'm sure" at bounding box center [527, 254] width 53 height 16
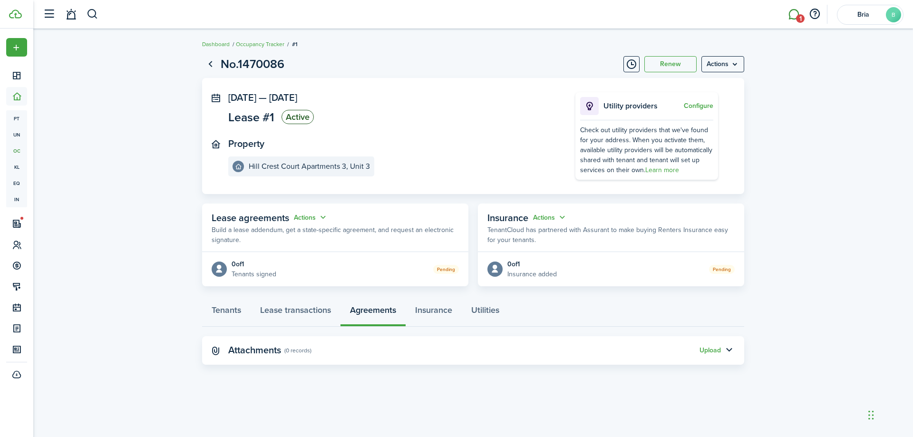
click at [794, 15] on link "1" at bounding box center [793, 14] width 18 height 24
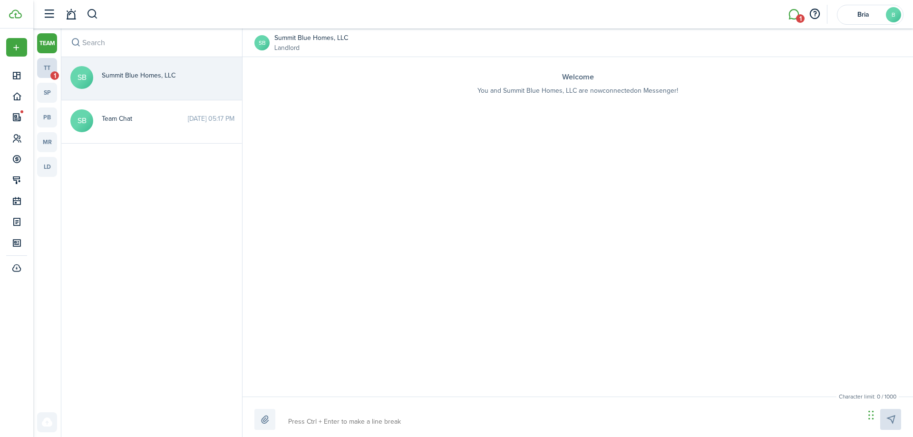
click at [50, 68] on link "tt 1" at bounding box center [47, 68] width 20 height 20
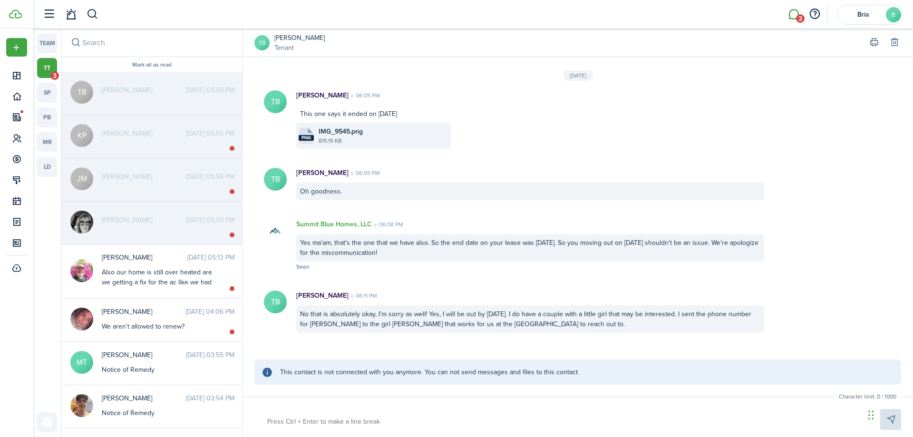
scroll to position [945, 0]
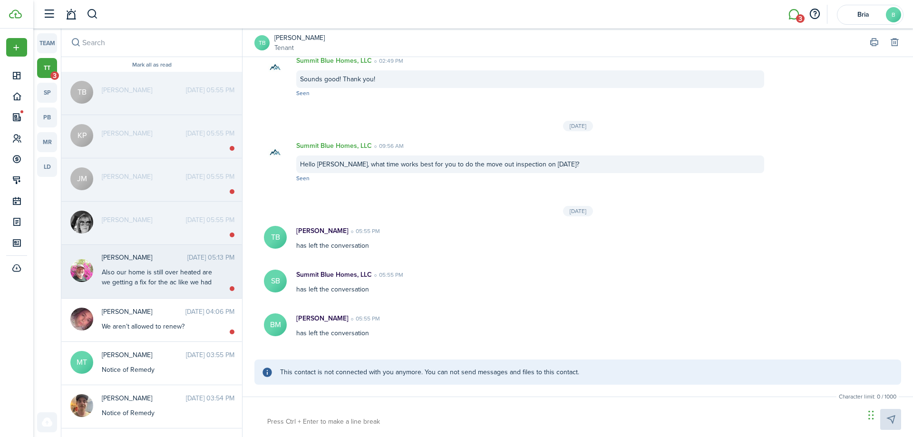
drag, startPoint x: 178, startPoint y: 275, endPoint x: 181, endPoint y: 279, distance: 5.1
click at [179, 276] on div "Also our home is still over heated are we getting a fix for the ac like we had …" at bounding box center [161, 282] width 119 height 30
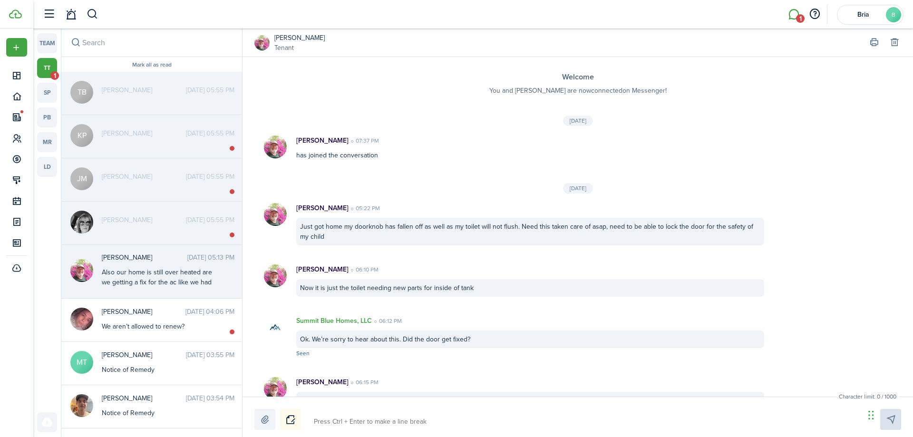
scroll to position [410, 0]
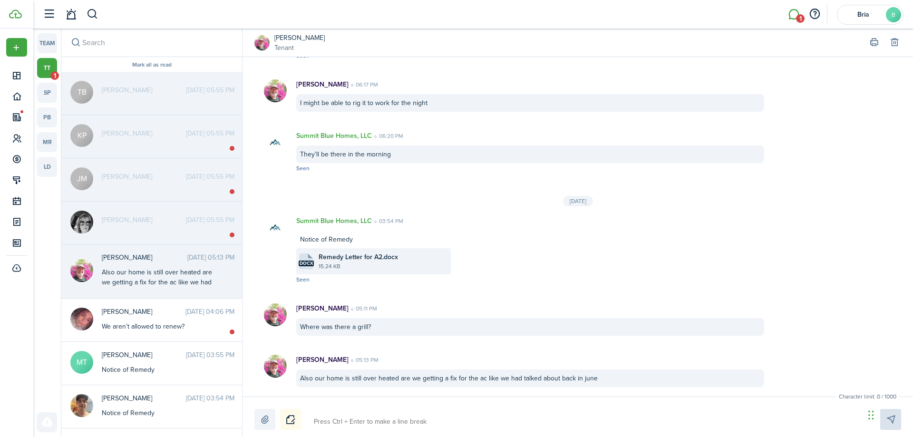
click at [337, 421] on textarea at bounding box center [585, 422] width 551 height 16
type textarea "M"
type textarea "Ma"
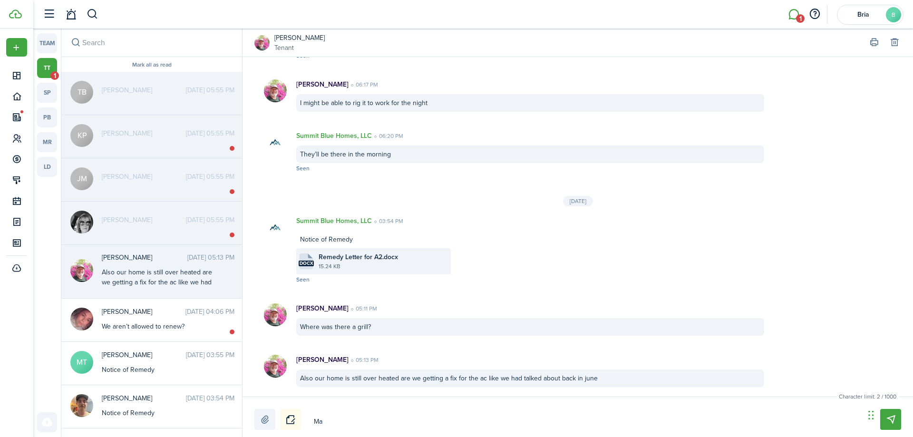
type textarea "Mai"
type textarea "Main"
type textarea "Maint"
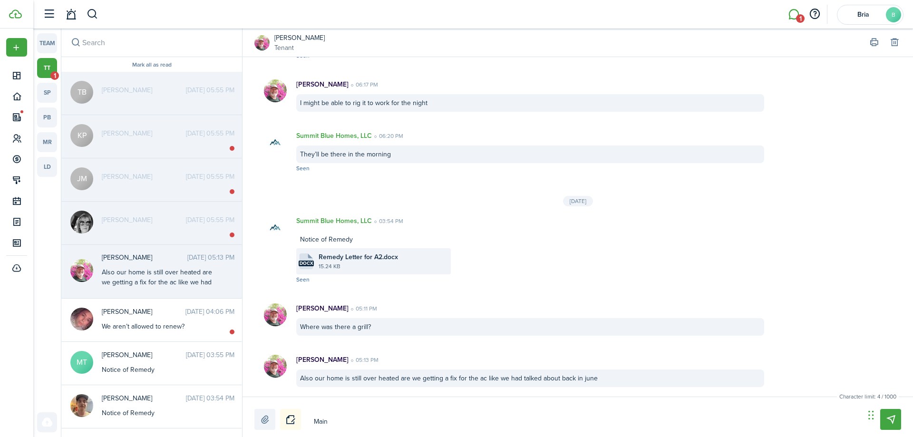
type textarea "Maint"
type textarea "Mainte"
type textarea "Mainten"
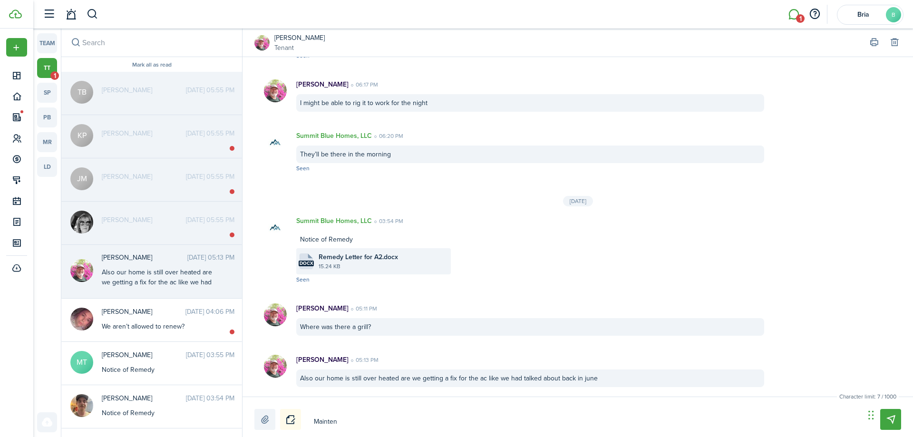
type textarea "Maintena"
type textarea "Maintenan"
type textarea "Maintenanc"
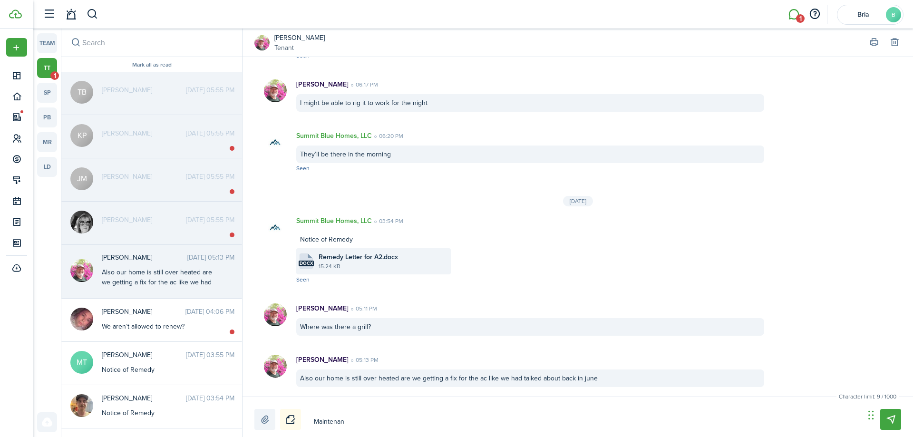
type textarea "Maintenanc"
type textarea "Maintenance"
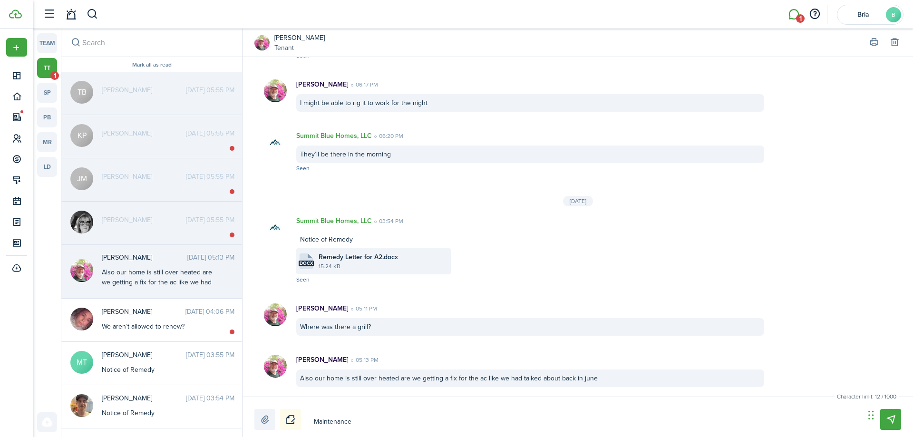
type textarea "Maintenance w"
type textarea "Maintenance wi"
type textarea "Maintenance wil"
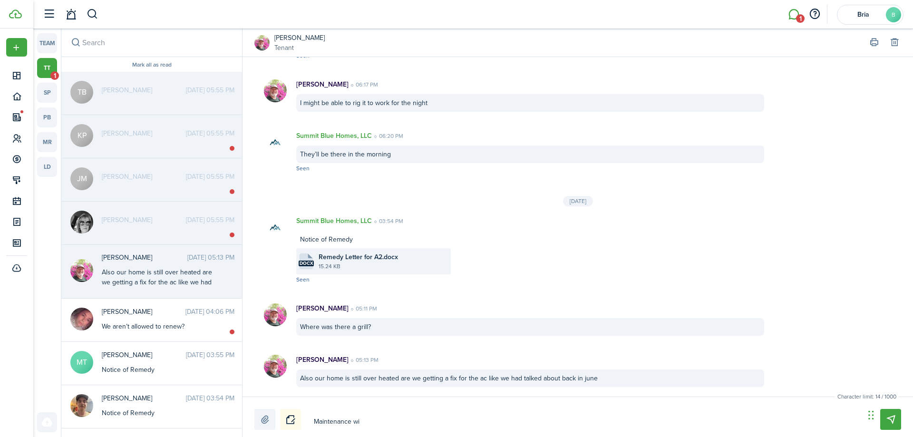
type textarea "Maintenance wil"
type textarea "Maintenance will"
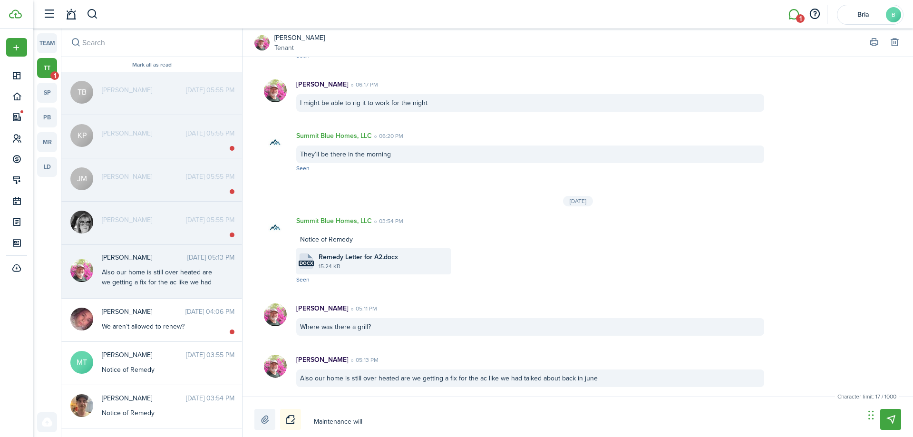
type textarea "Maintenance will b"
type textarea "Maintenance will be"
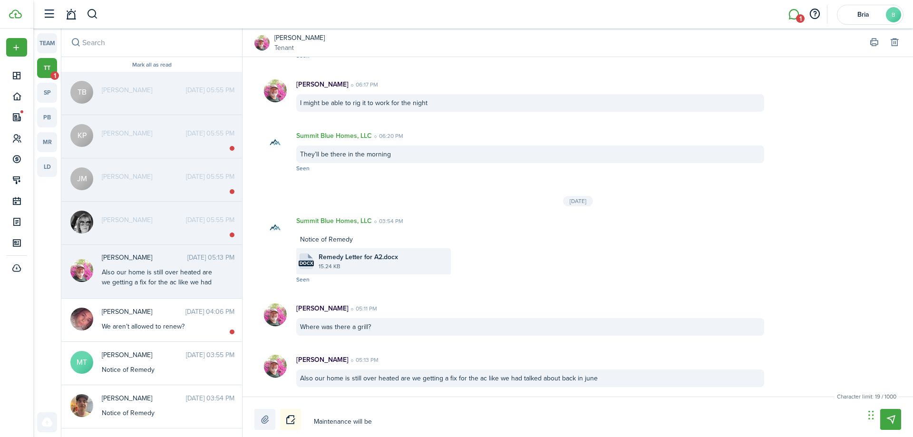
type textarea "Maintenance will be"
type textarea "Maintenance will be b"
type textarea "Maintenance will be by"
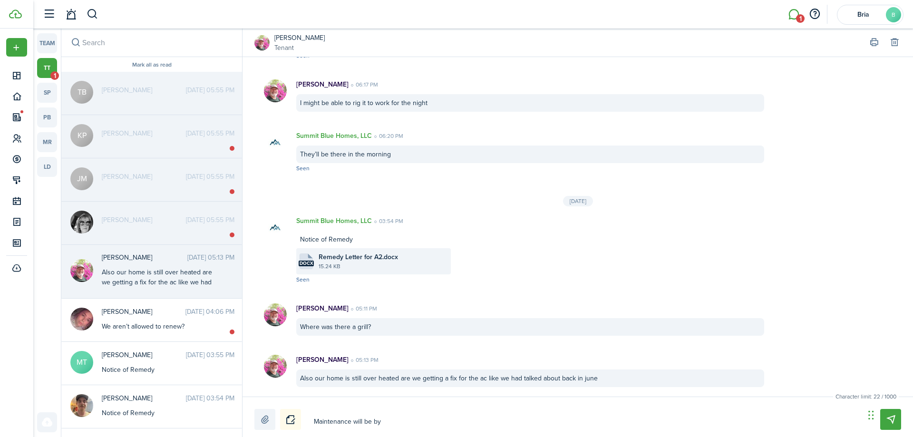
type textarea "Maintenance will be by"
type textarea "Maintenance will be by t"
type textarea "Maintenance will be by to"
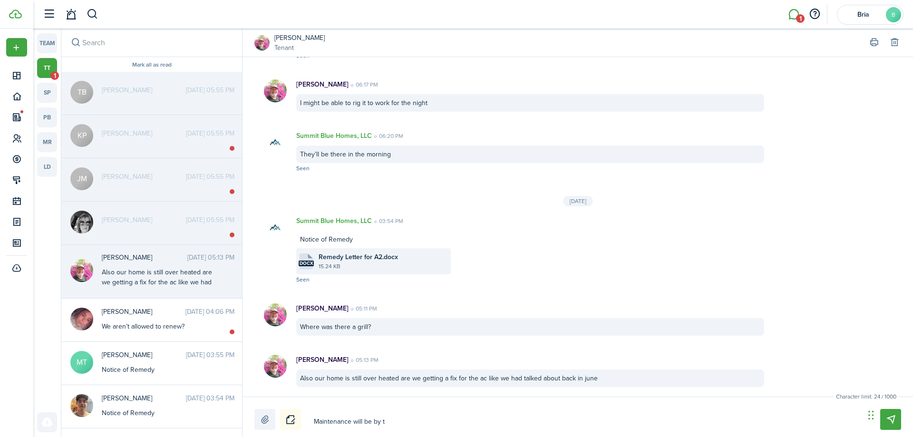
type textarea "Maintenance will be by to"
type textarea "Maintenance will be by [PERSON_NAME]"
type textarea "Maintenance will be by toda"
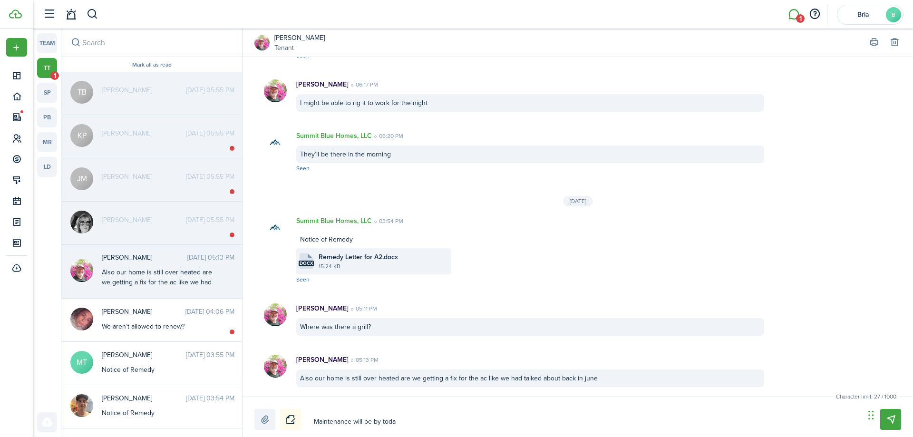
type textarea "Maintenance will be by [DATE]"
type textarea "Maintenance will be by [DATE] o"
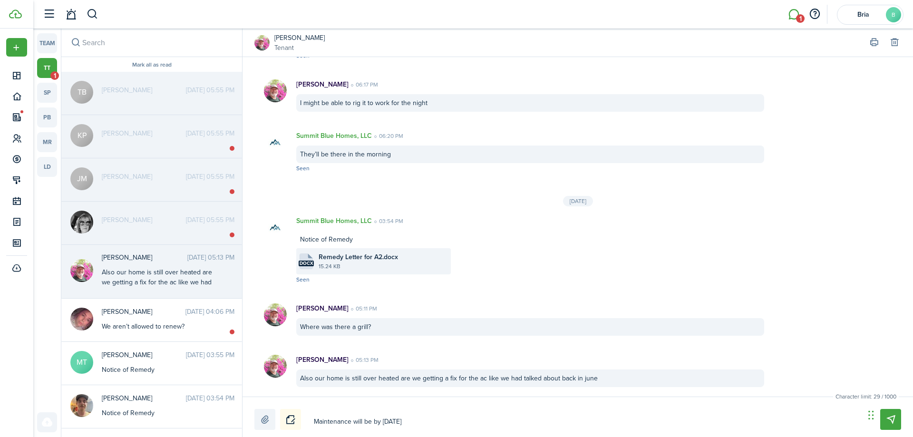
type textarea "Maintenance will be by [DATE] o"
type textarea "Maintenance will be by [DATE] or"
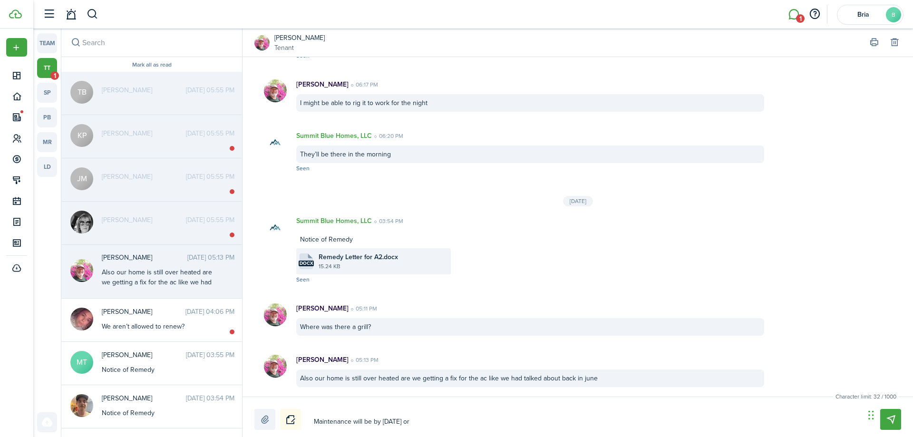
type textarea "Maintenance will be by [DATE] or t"
type textarea "Maintenance will be by [DATE] or to"
type textarea "Maintenance will be by [DATE] or [PERSON_NAME]"
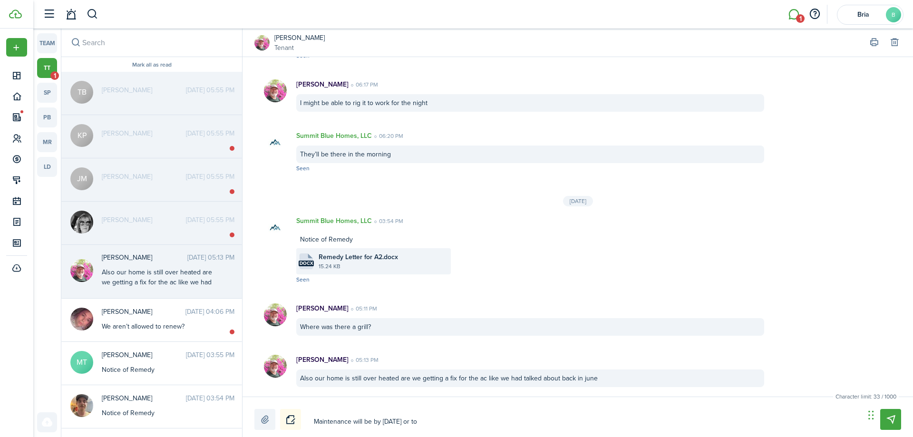
type textarea "Maintenance will be by [DATE] or [PERSON_NAME]"
type textarea "Maintenance will be by [DATE] or tomo"
type textarea "Maintenance will be by [DATE] or tomor"
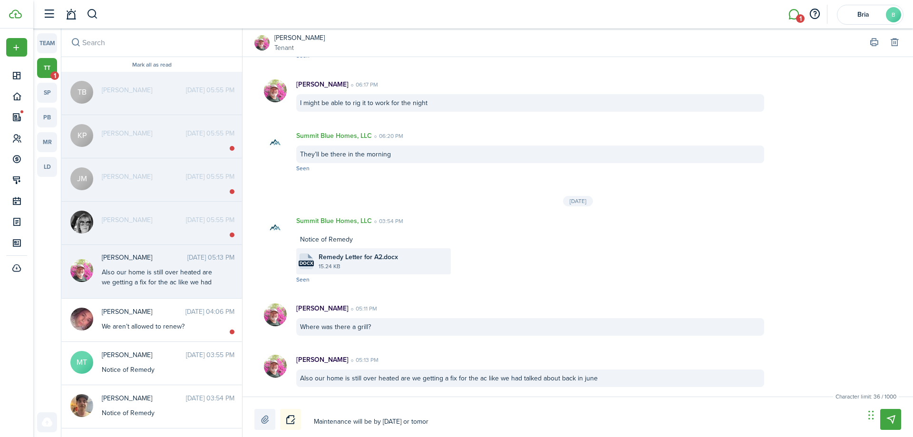
type textarea "Maintenance will be by [DATE] or tomorr"
type textarea "Maintenance will be by [DATE] or tomorro"
type textarea "Maintenance will be by [DATE] or [DATE]"
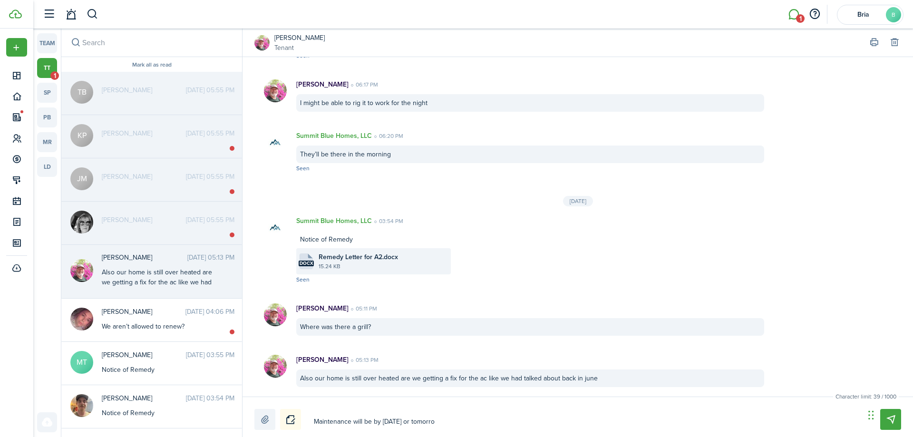
type textarea "Maintenance will be by [DATE] or [DATE]"
type textarea "Maintenance will be by [DATE] or [DATE] t"
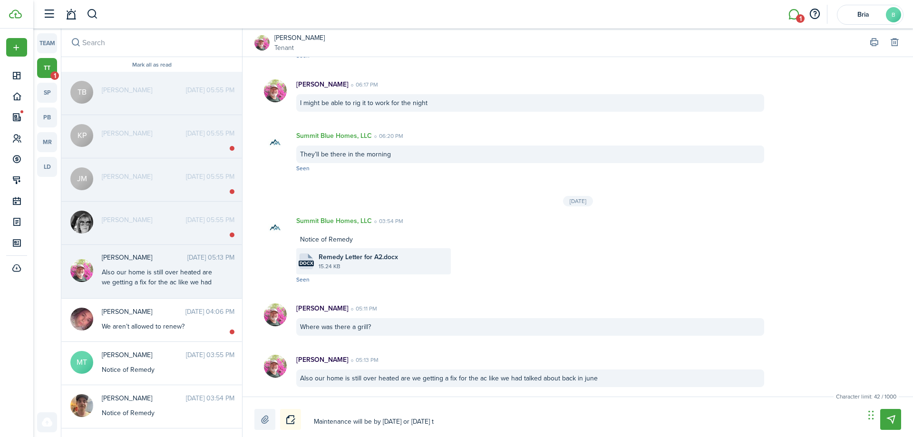
type textarea "Maintenance will be by [DATE] or [DATE] to"
type textarea "Maintenance will be by [DATE] or [DATE] to t"
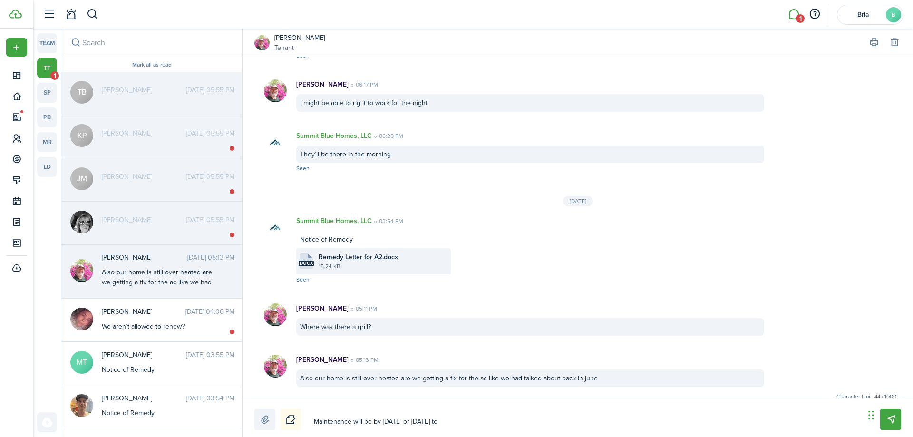
type textarea "Maintenance will be by [DATE] or [DATE] to t"
type textarea "Maintenance will be by [DATE] or [DATE] to ta"
type textarea "Maintenance will be by [DATE] or [DATE] to taj"
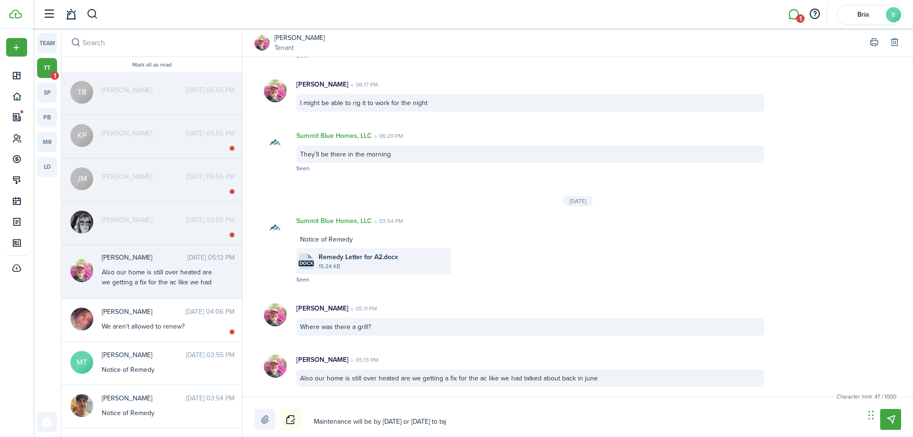
type textarea "Maintenance will be by [DATE] or [DATE] to ta"
type textarea "Maintenance will be by [DATE] or [DATE] to tak"
type textarea "Maintenance will be by [DATE] or [DATE] to take"
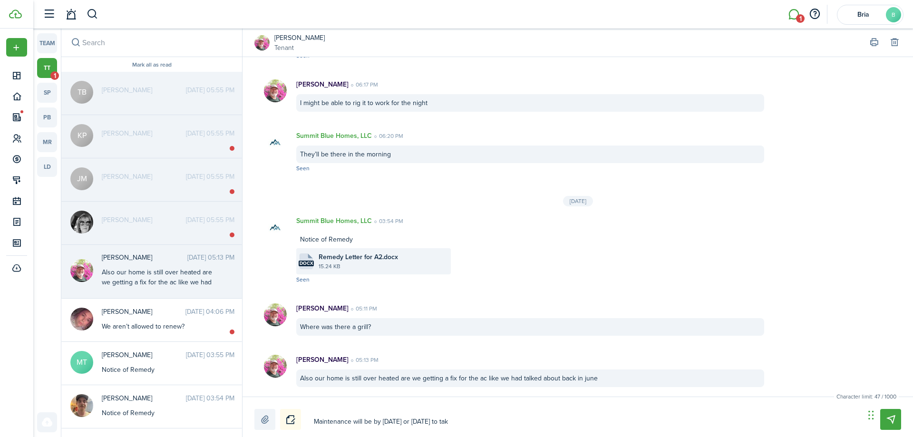
type textarea "Maintenance will be by [DATE] or [DATE] to take"
type textarea "Maintenance will be by [DATE] or [DATE] to take a"
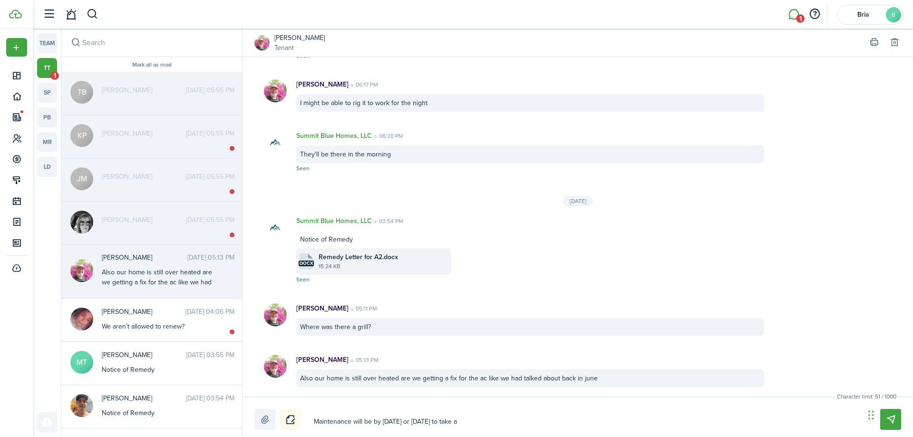
type textarea "Maintenance will be by [DATE] or [DATE] to take a"
type textarea "Maintenance will be by [DATE] or [DATE] to take a l"
type textarea "Maintenance will be by [DATE] or [DATE] to take a lo"
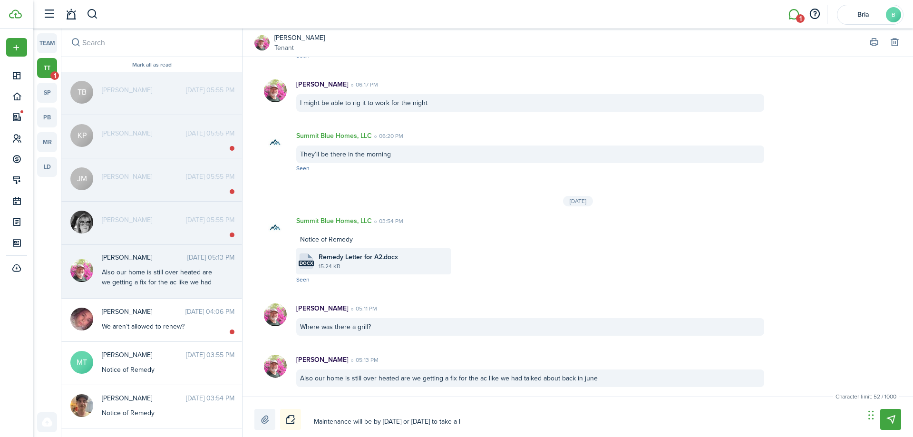
type textarea "Maintenance will be by [DATE] or [DATE] to take a lo"
type textarea "Maintenance will be by [DATE] or [DATE] to take a loo"
type textarea "Maintenance will be by [DATE] or [DATE] to take a look"
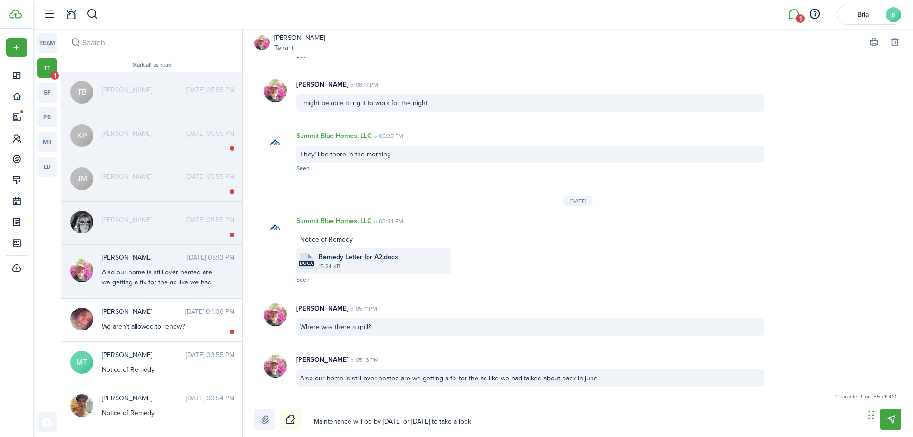
type textarea "Maintenance will be by [DATE] or [DATE] to take a look"
type textarea "Maintenance will be by [DATE] or [DATE] to take a look a"
type textarea "Maintenance will be by [DATE] or [DATE] to take a look at"
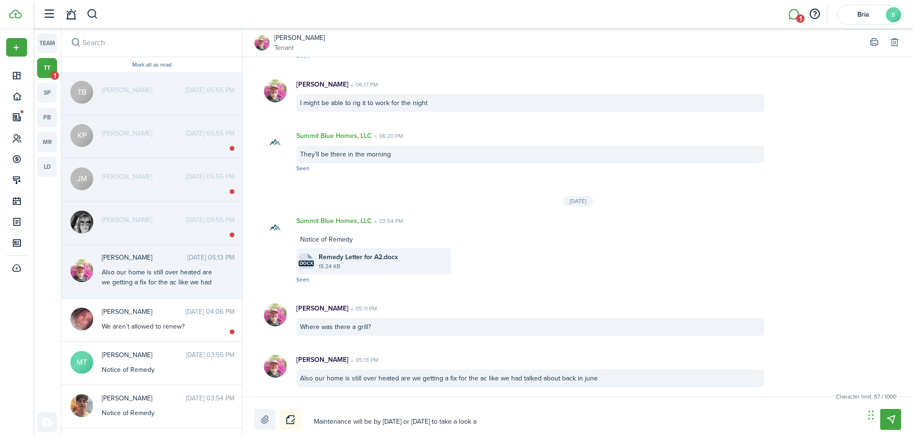
type textarea "Maintenance will be by [DATE] or [DATE] to take a look at"
type textarea "Maintenance will be by [DATE] or [DATE] to take a look at i"
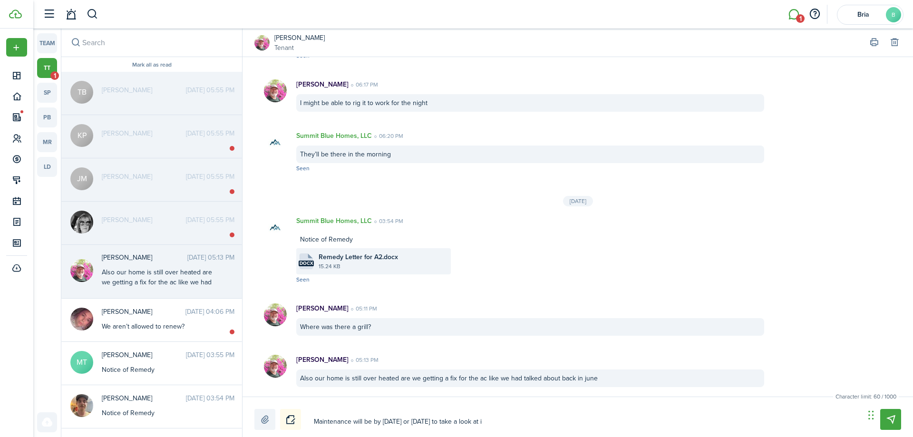
type textarea "Maintenance will be by [DATE] or [DATE] to take a look at it"
type textarea "Maintenance will be by [DATE] or [DATE] to take a look at it."
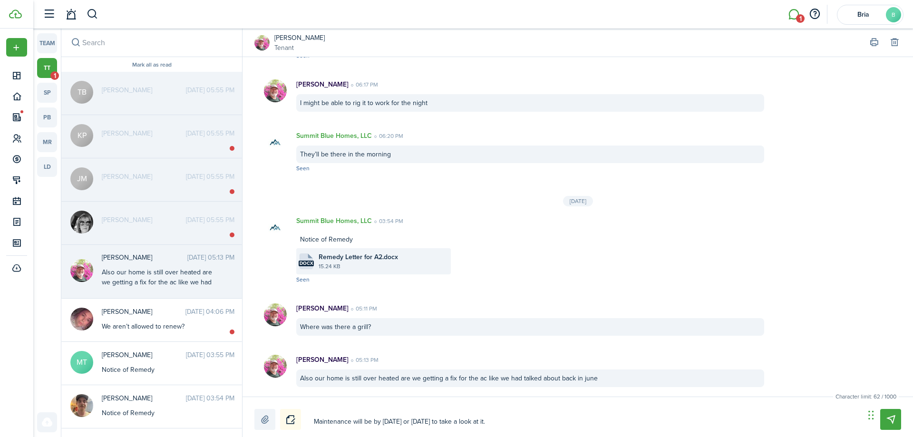
type textarea "Maintenance will be by [DATE] or [DATE] to take a look at it."
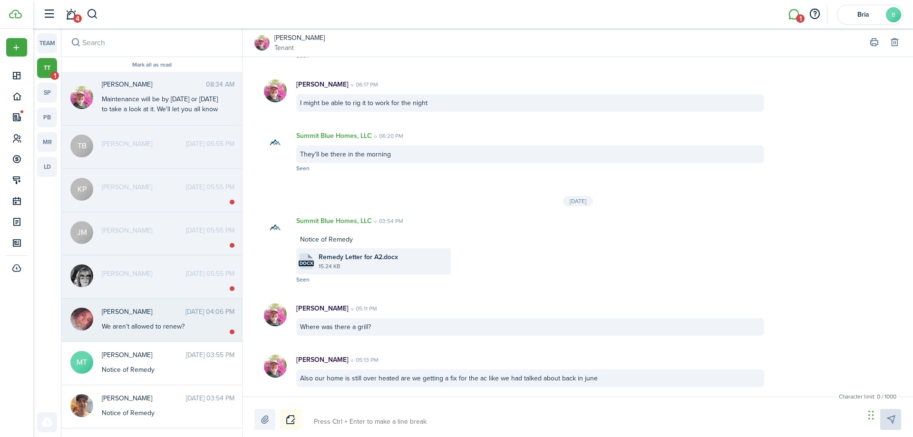
scroll to position [495, 0]
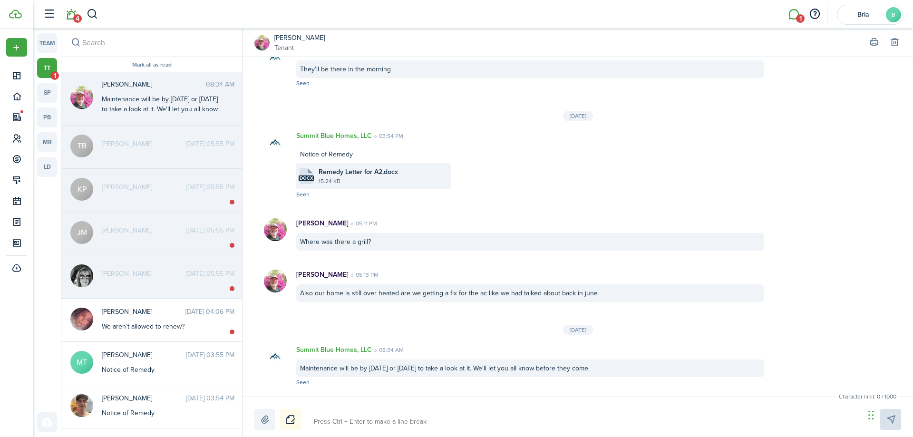
click at [73, 11] on link "4" at bounding box center [71, 14] width 18 height 24
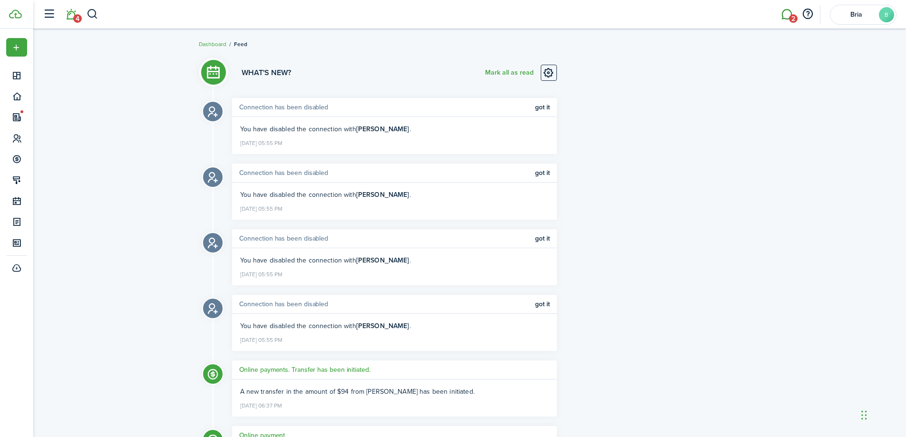
click at [786, 13] on link "2" at bounding box center [786, 14] width 18 height 24
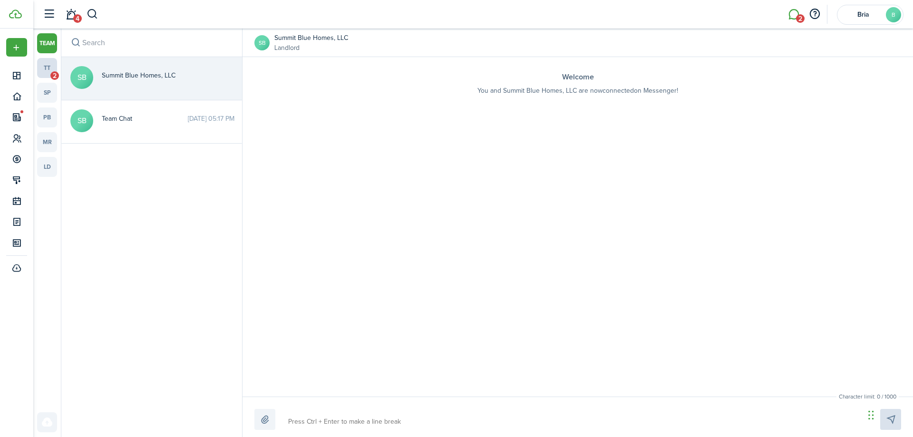
click at [48, 76] on link "tt 2" at bounding box center [47, 68] width 20 height 20
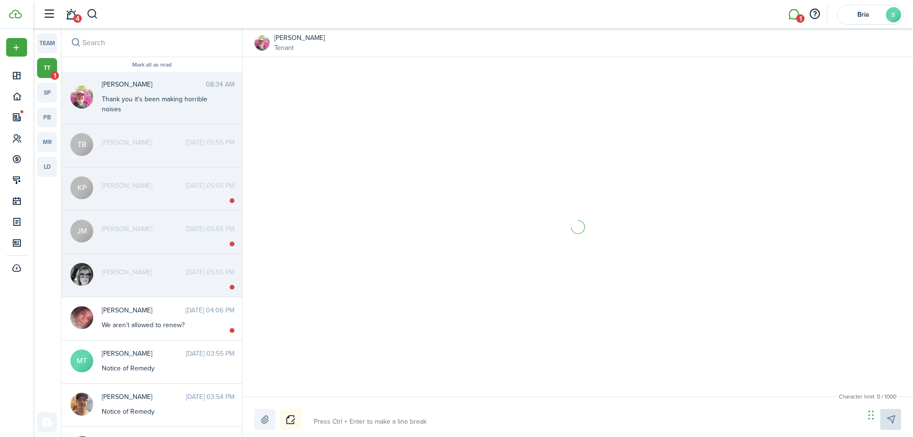
scroll to position [547, 0]
